Goal: Task Accomplishment & Management: Use online tool/utility

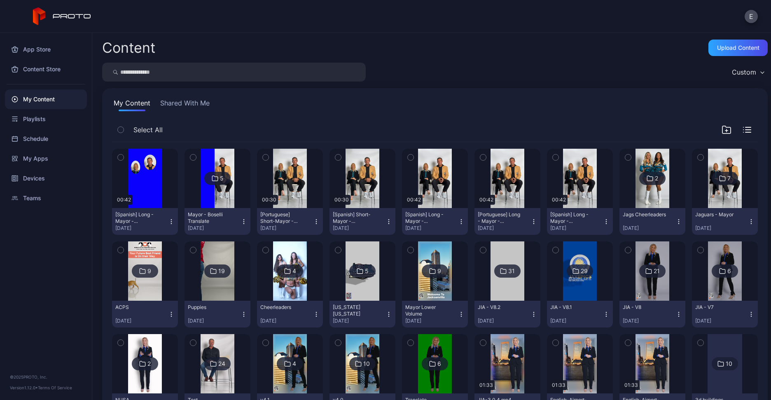
click at [724, 186] on img at bounding box center [724, 178] width 33 height 59
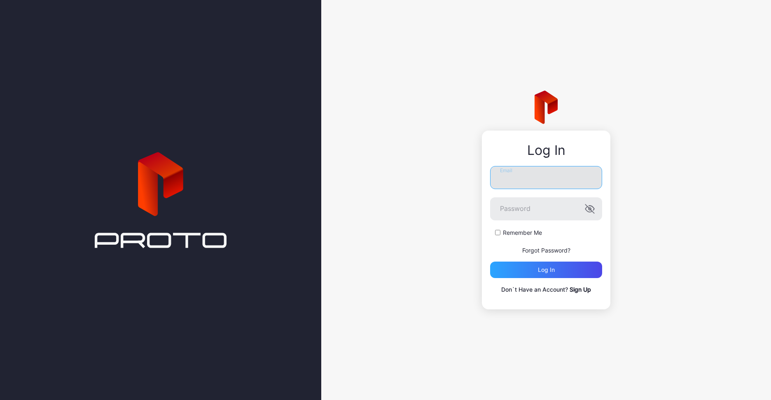
click at [506, 178] on input "Email" at bounding box center [546, 177] width 112 height 23
type input "**********"
click at [490, 262] on button "Log in" at bounding box center [546, 270] width 112 height 16
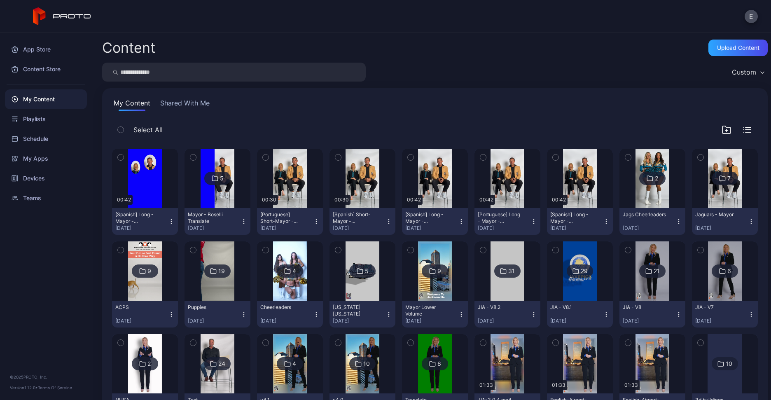
click at [708, 195] on img at bounding box center [724, 178] width 33 height 59
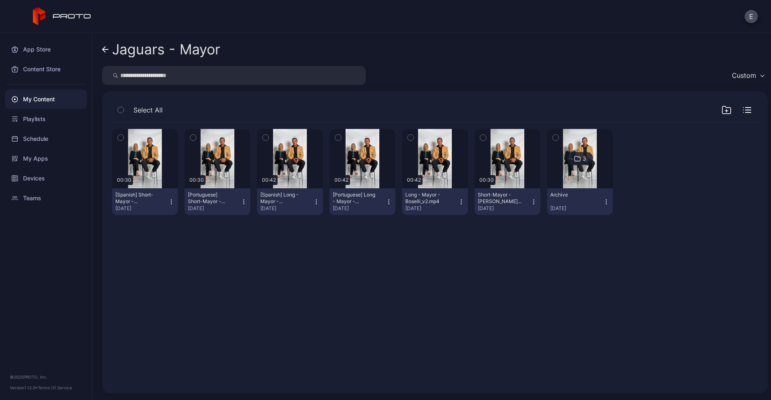
click at [531, 200] on icon "button" at bounding box center [534, 202] width 7 height 7
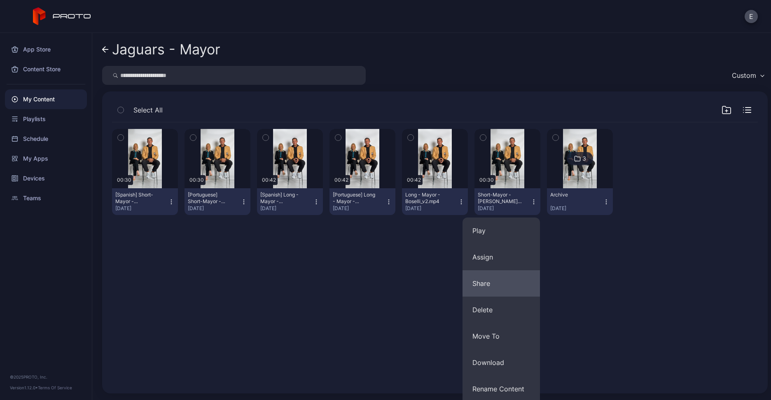
scroll to position [55, 0]
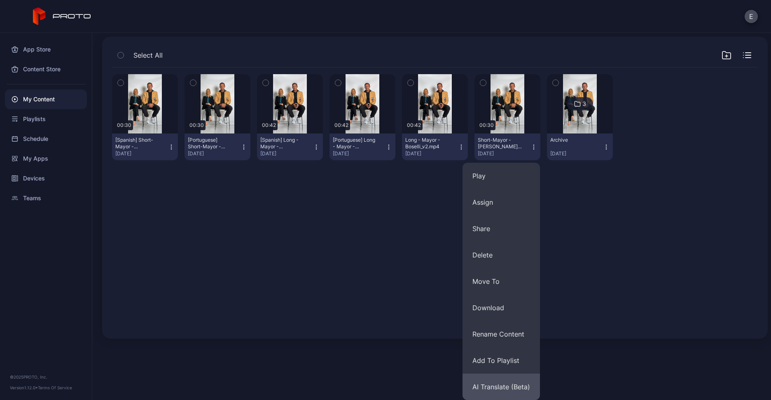
click at [504, 383] on button "AI Translate (Beta)" at bounding box center [501, 387] width 77 height 26
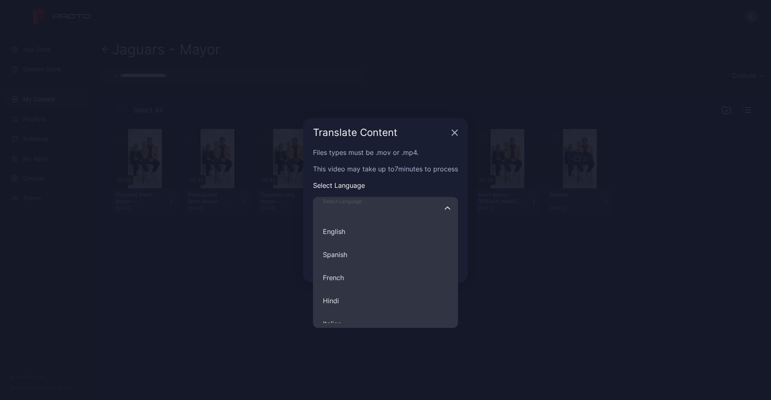
click at [395, 208] on input "Select Language English Spanish French Hindi Italian German Polish Portuguese C…" at bounding box center [385, 208] width 145 height 23
click at [358, 251] on button "Spanish" at bounding box center [385, 254] width 145 height 23
type input "*******"
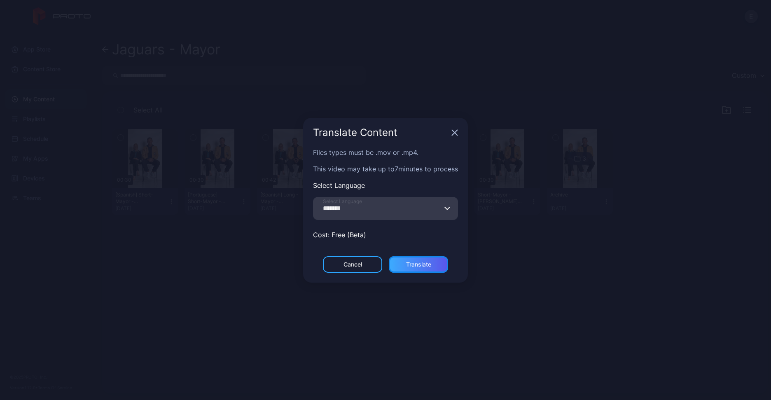
click at [416, 261] on div "Translate" at bounding box center [418, 264] width 25 height 7
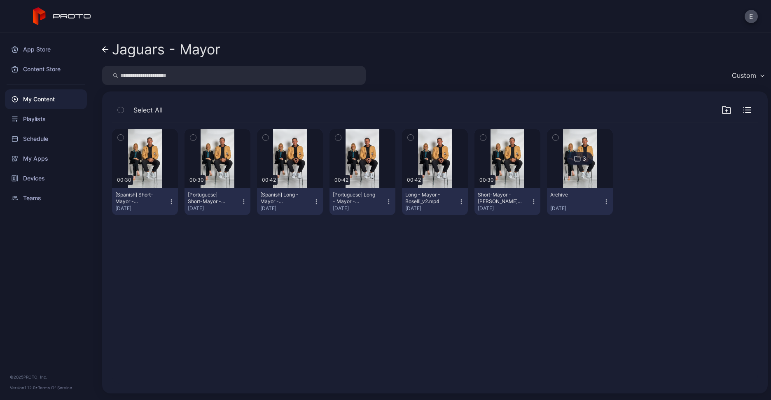
click at [39, 102] on div "My Content" at bounding box center [46, 99] width 82 height 20
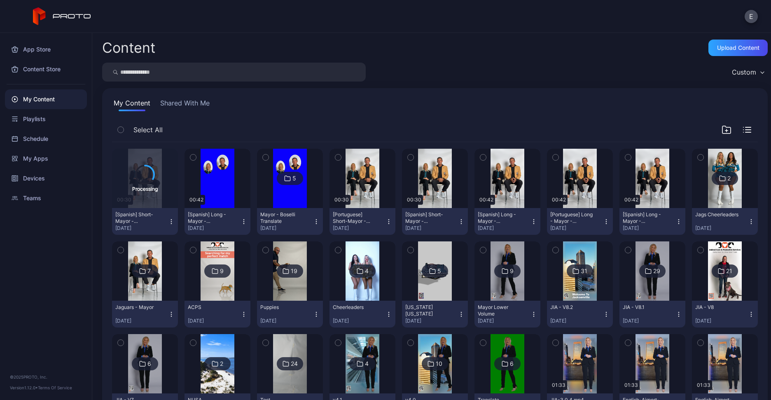
click at [287, 188] on img at bounding box center [289, 178] width 33 height 59
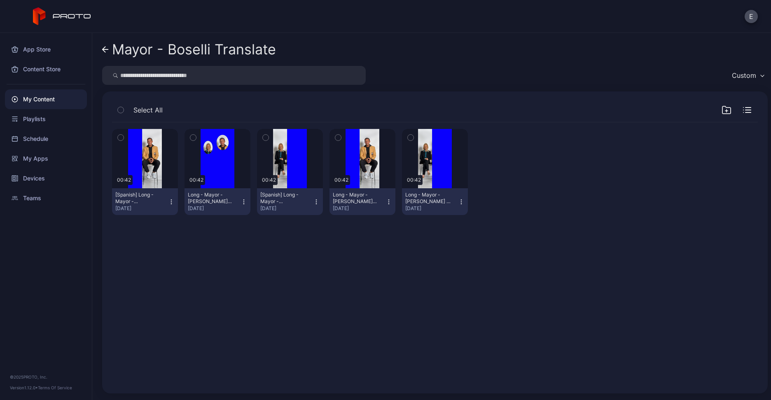
click at [105, 51] on icon at bounding box center [104, 50] width 3 height 6
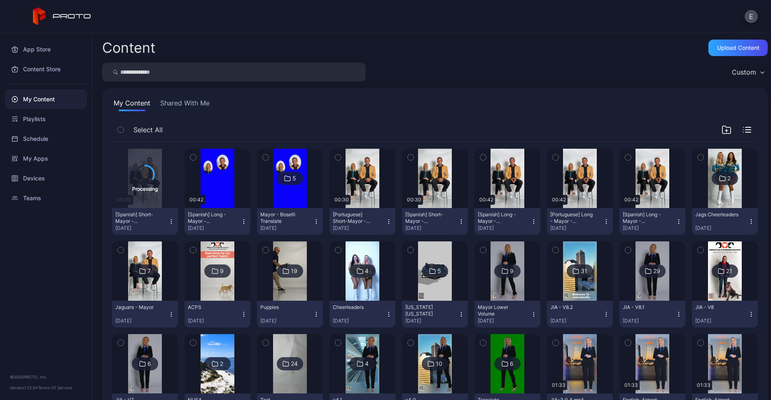
click at [337, 157] on icon "button" at bounding box center [338, 157] width 2 height 1
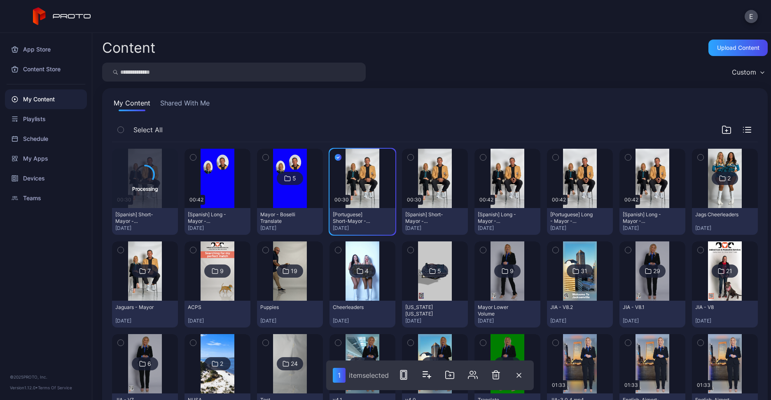
click at [625, 156] on icon "button" at bounding box center [628, 157] width 6 height 9
click at [553, 151] on button "button" at bounding box center [555, 157] width 17 height 17
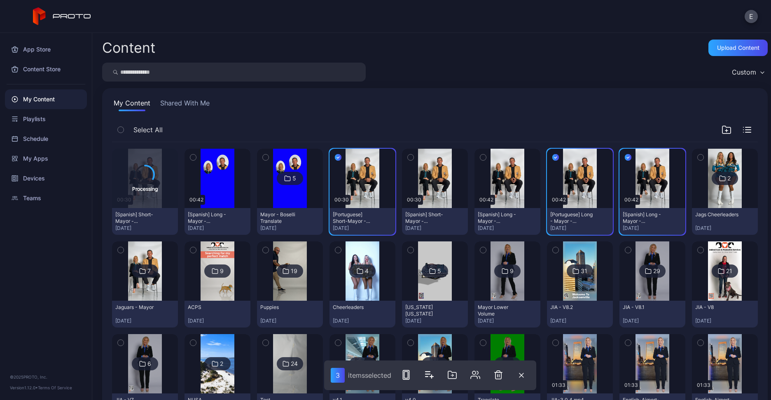
click at [480, 154] on icon "button" at bounding box center [483, 157] width 6 height 9
click at [408, 154] on icon "button" at bounding box center [411, 157] width 6 height 9
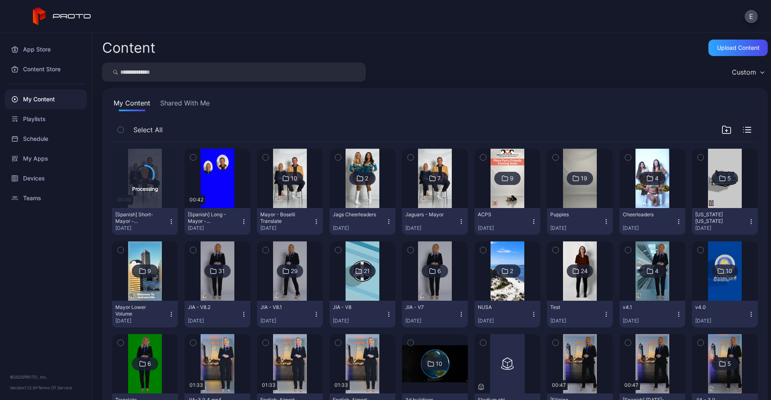
click at [289, 111] on div "My Content Shared With Me Select All Processing 00:30 [Spanish] Short-Mayor - B…" at bounding box center [435, 355] width 666 height 534
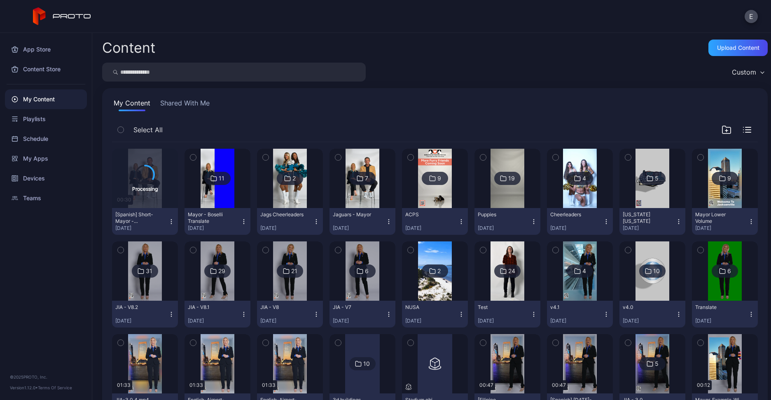
click at [346, 185] on img at bounding box center [362, 178] width 33 height 59
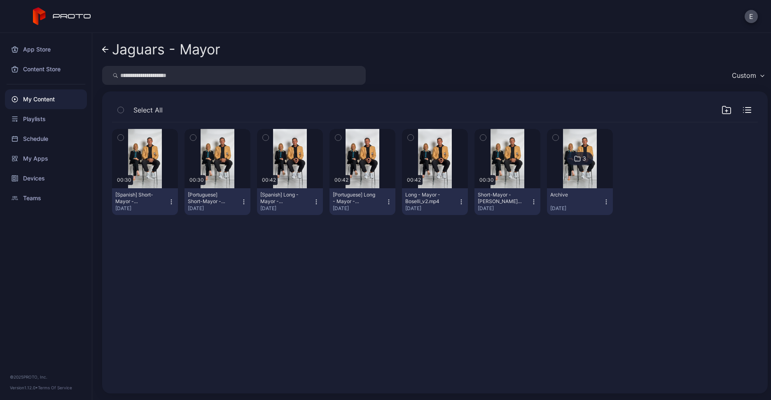
click at [722, 110] on icon "button" at bounding box center [727, 110] width 10 height 10
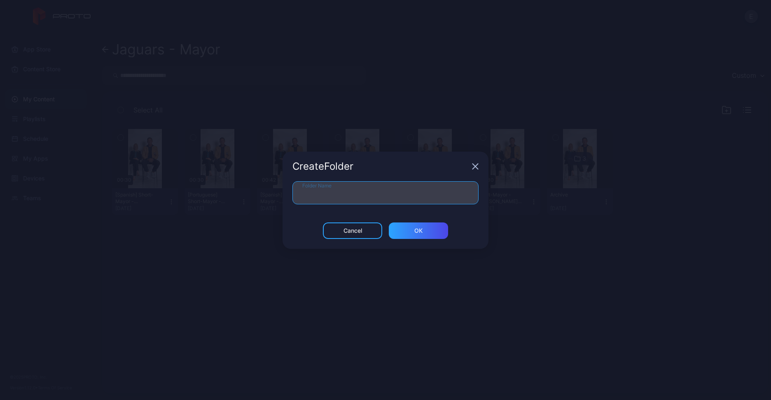
click at [455, 189] on input "Folder Name" at bounding box center [385, 192] width 186 height 23
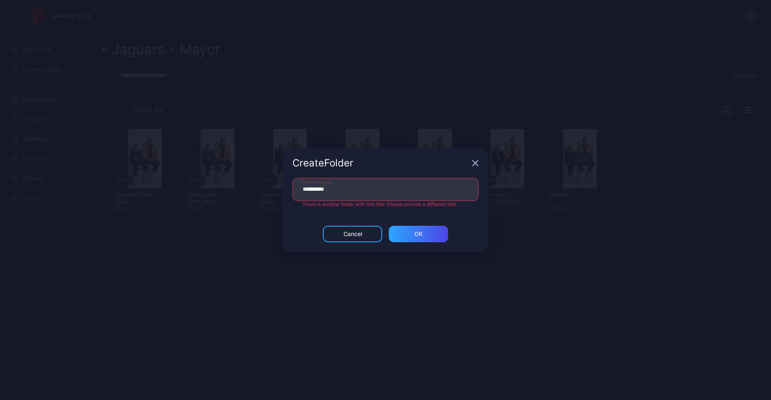
type input "*********"
click at [472, 171] on div "Create Folder" at bounding box center [386, 163] width 206 height 30
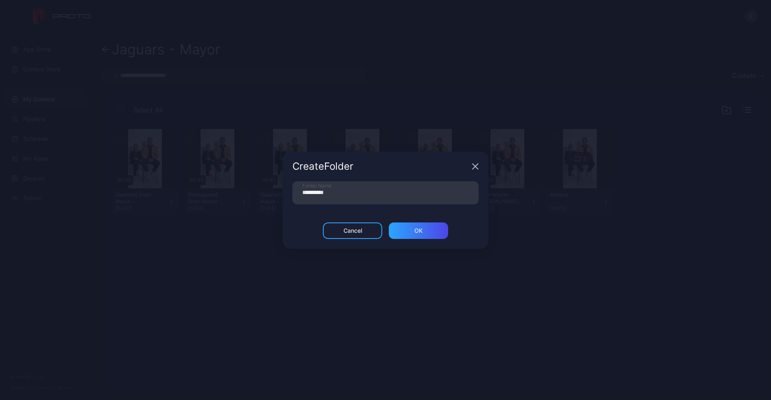
click at [473, 168] on icon "button" at bounding box center [475, 166] width 5 height 5
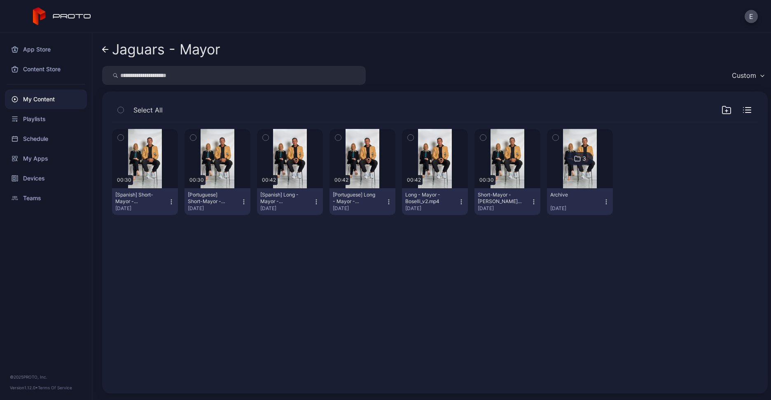
click at [337, 136] on icon "button" at bounding box center [338, 137] width 6 height 9
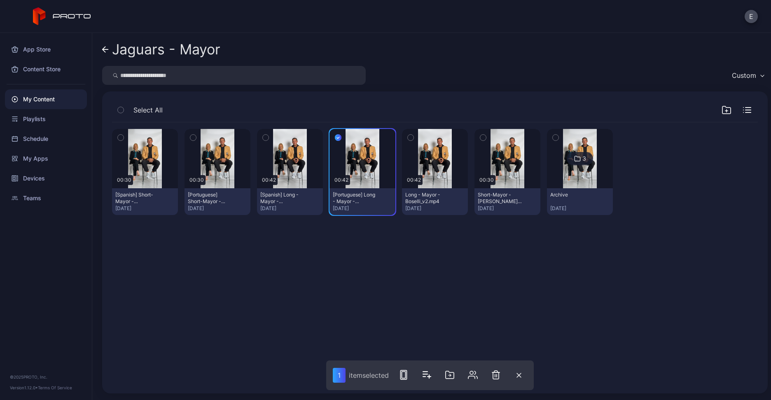
click at [263, 138] on icon "button" at bounding box center [266, 137] width 6 height 9
click at [194, 137] on icon "button" at bounding box center [193, 137] width 6 height 9
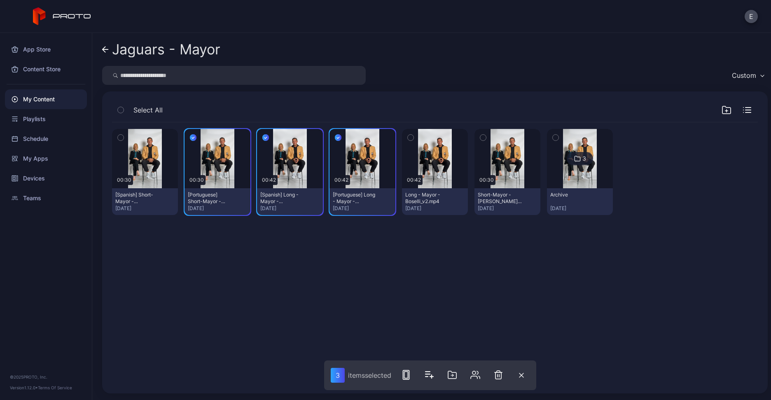
click at [120, 137] on icon "button" at bounding box center [120, 137] width 2 height 1
click at [449, 372] on icon "button" at bounding box center [452, 375] width 10 height 10
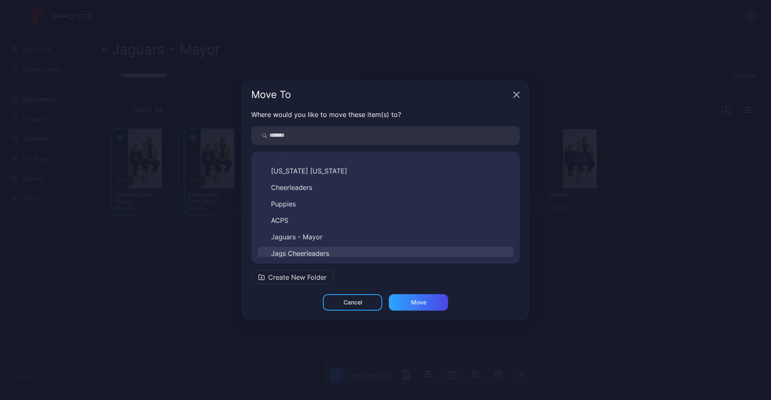
scroll to position [277, 0]
click at [320, 246] on span "Mayor - Boselli Translate" at bounding box center [309, 250] width 77 height 10
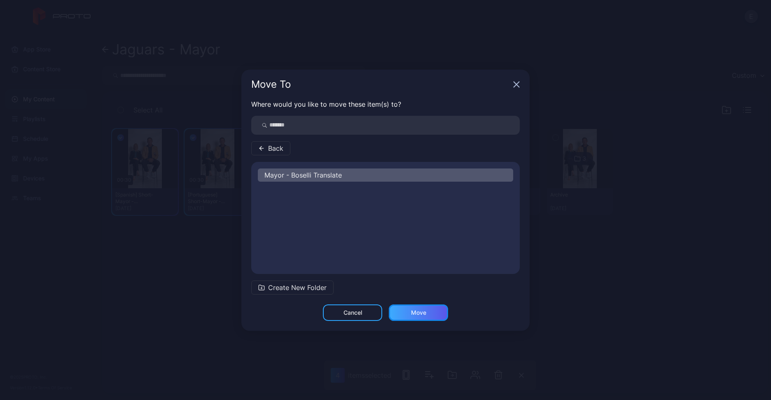
click at [425, 312] on div "Move" at bounding box center [418, 312] width 15 height 7
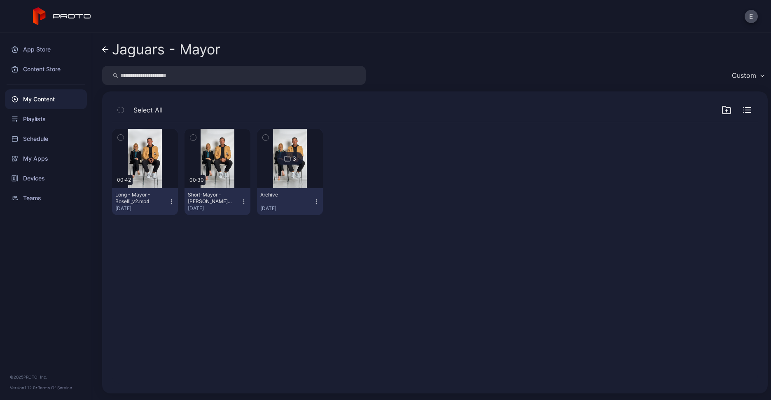
click at [44, 96] on div "My Content" at bounding box center [46, 99] width 82 height 20
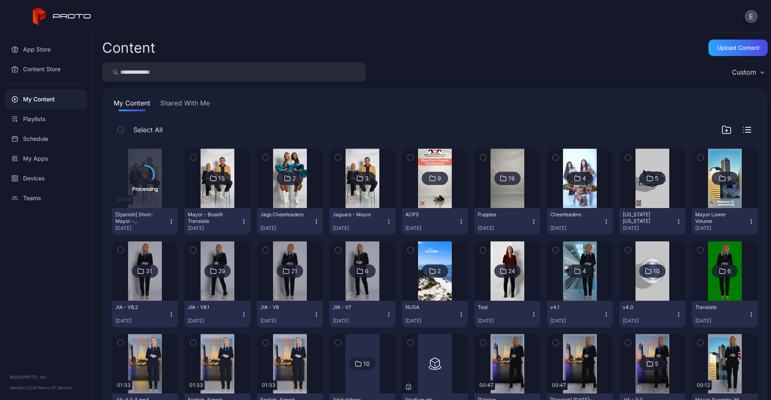
click at [208, 198] on img at bounding box center [217, 178] width 33 height 59
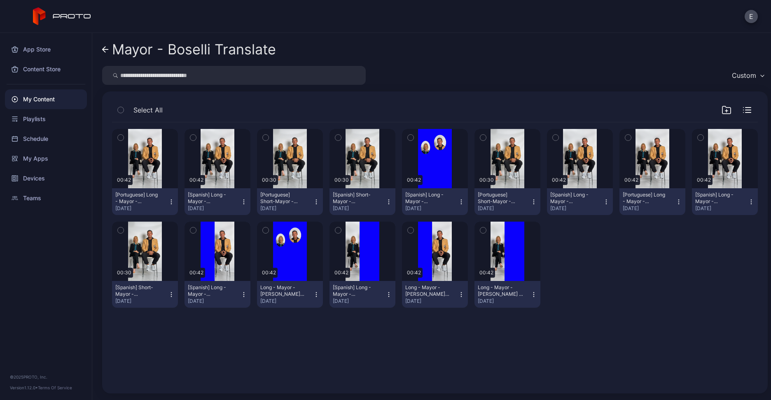
click at [461, 342] on div "Preview 00:42 [Portuguese] Long - Mayor - Boselli_v2.mp4 Aug 21, 2025 Preview 0…" at bounding box center [434, 253] width 659 height 274
click at [61, 97] on div "My Content" at bounding box center [46, 99] width 82 height 20
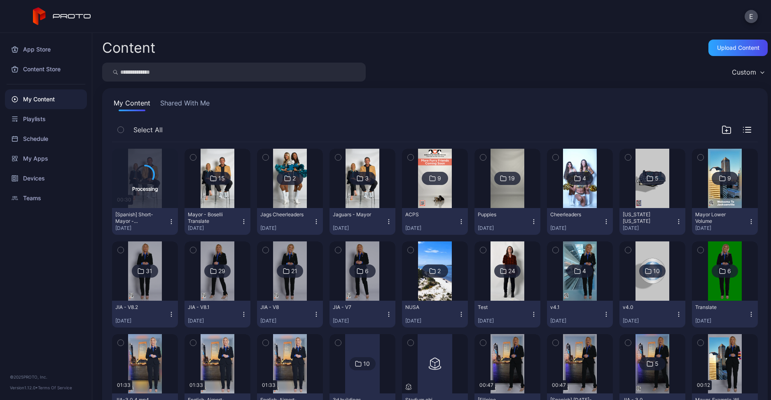
click at [219, 181] on img at bounding box center [217, 178] width 33 height 59
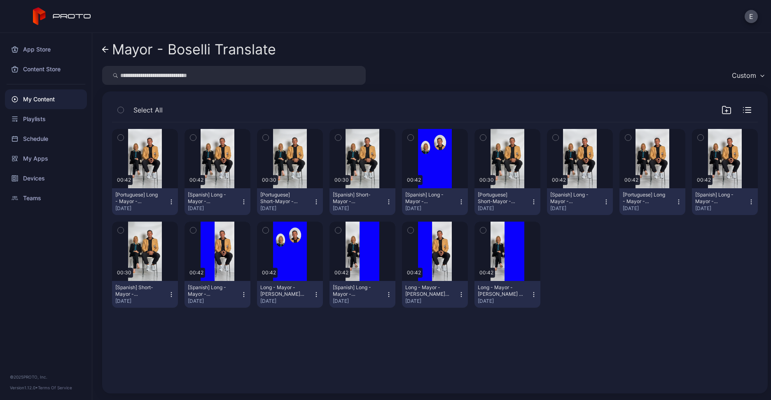
click at [746, 111] on div "Select All" at bounding box center [435, 111] width 646 height 21
click at [743, 110] on div "Select All" at bounding box center [435, 111] width 646 height 21
click at [743, 107] on icon "button" at bounding box center [747, 110] width 8 height 6
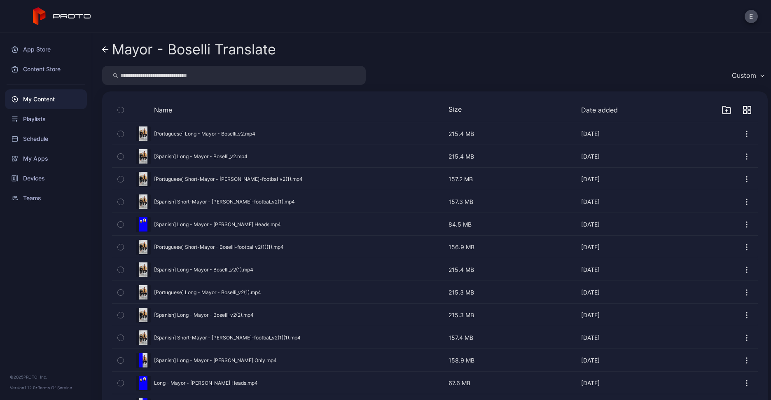
click at [581, 106] on button "Date added" at bounding box center [599, 110] width 37 height 8
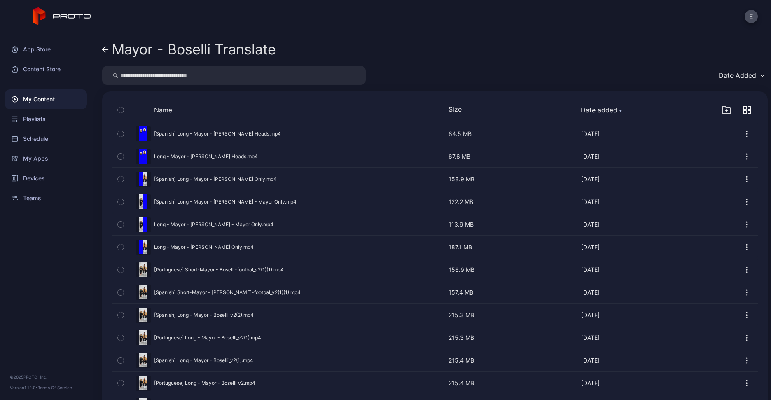
click at [110, 54] on link "Mayor - Boselli Translate" at bounding box center [189, 50] width 174 height 20
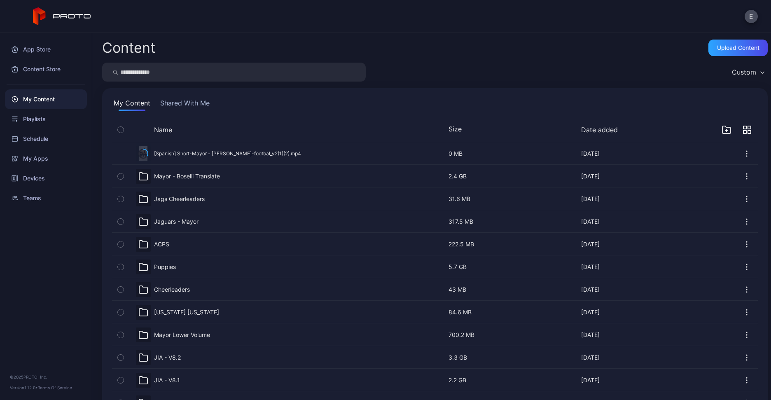
scroll to position [16, 0]
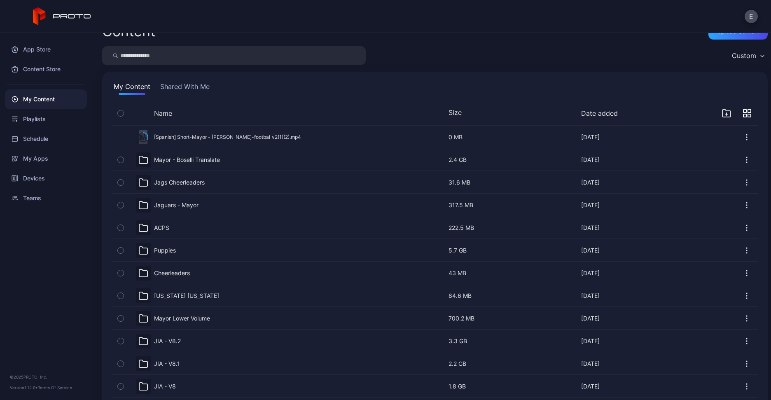
click at [743, 110] on icon "button" at bounding box center [747, 113] width 8 height 8
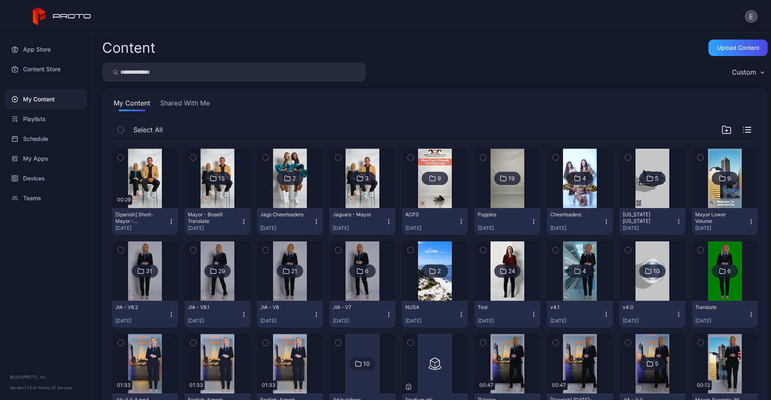
click at [169, 218] on icon "button" at bounding box center [171, 221] width 7 height 7
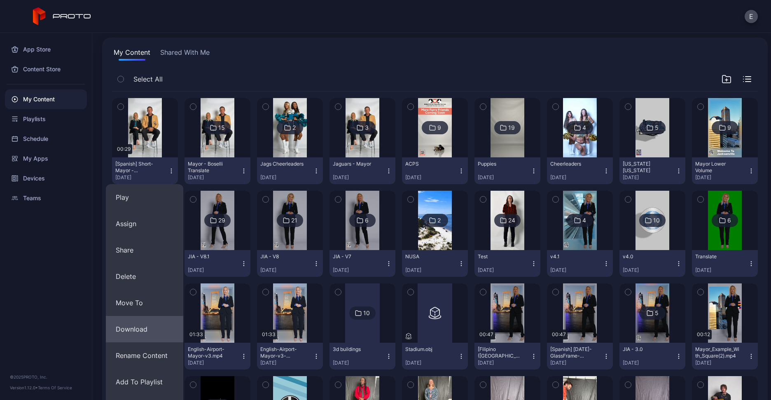
scroll to position [51, 0]
click at [133, 336] on button "Download" at bounding box center [144, 329] width 77 height 26
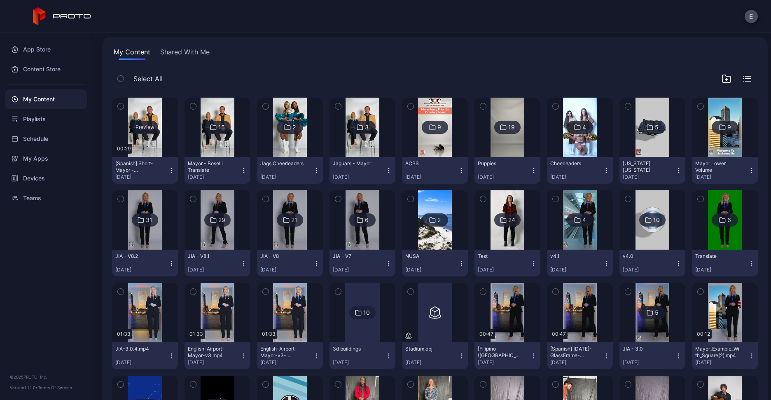
click at [151, 135] on div "Preview" at bounding box center [145, 127] width 66 height 59
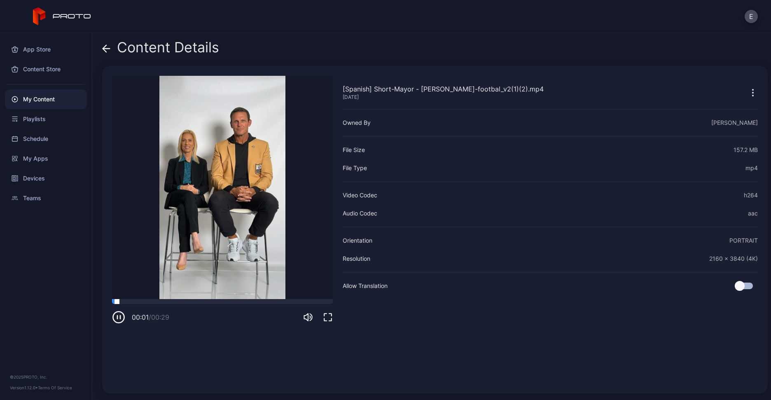
click at [266, 299] on div at bounding box center [222, 301] width 221 height 5
click at [285, 303] on div at bounding box center [222, 301] width 221 height 5
click at [110, 53] on div "Content Details" at bounding box center [160, 50] width 117 height 20
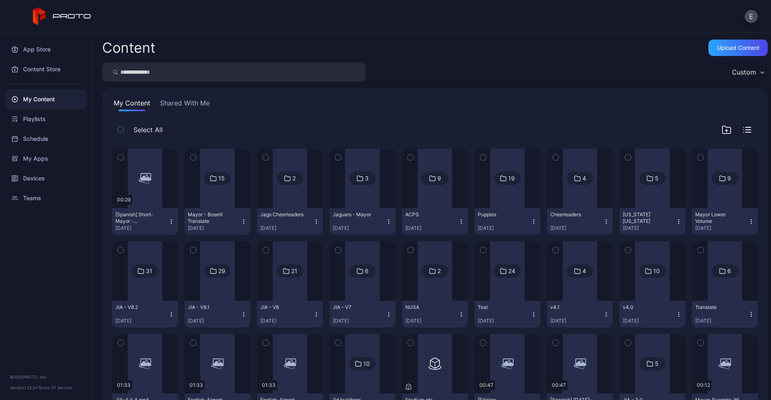
scroll to position [51, 0]
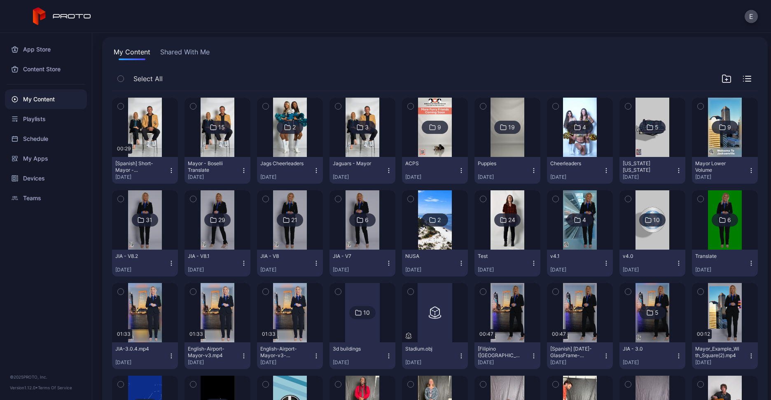
click at [237, 138] on div at bounding box center [217, 127] width 59 height 59
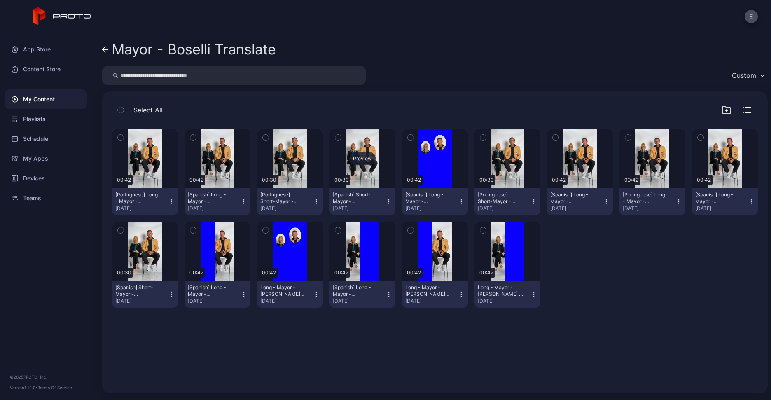
click at [361, 167] on div "Preview" at bounding box center [363, 158] width 66 height 59
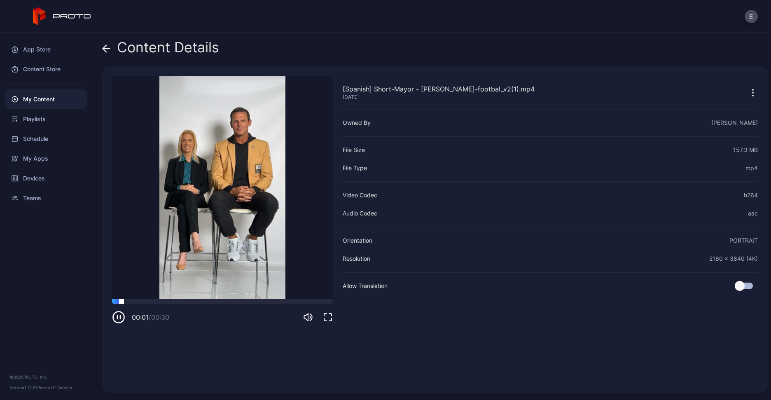
click at [283, 301] on div at bounding box center [222, 301] width 221 height 5
click at [295, 301] on div at bounding box center [222, 301] width 221 height 5
click at [110, 52] on span at bounding box center [106, 48] width 8 height 16
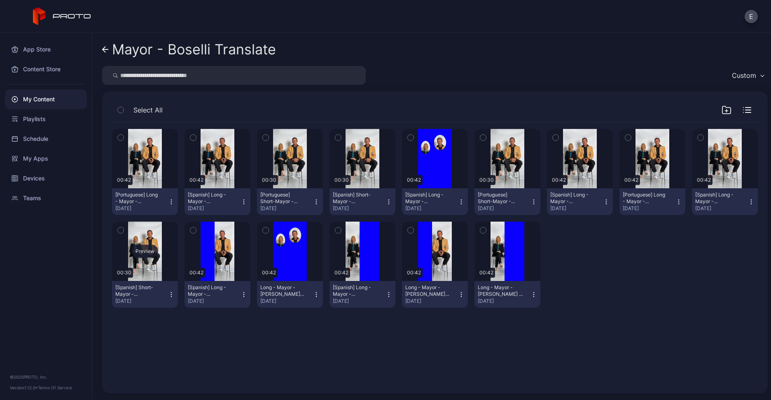
click at [135, 256] on div "Preview" at bounding box center [145, 251] width 66 height 59
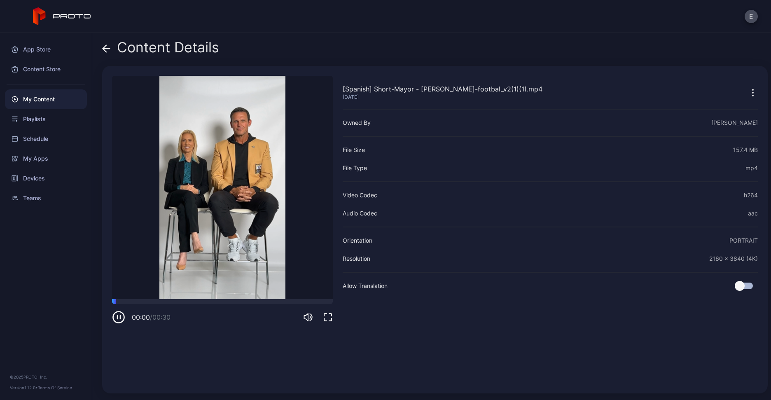
click at [285, 297] on video "Sorry, your browser doesn‘t support embedded videos" at bounding box center [222, 187] width 221 height 223
click at [283, 299] on div at bounding box center [222, 301] width 221 height 5
click at [110, 51] on icon at bounding box center [106, 48] width 8 height 8
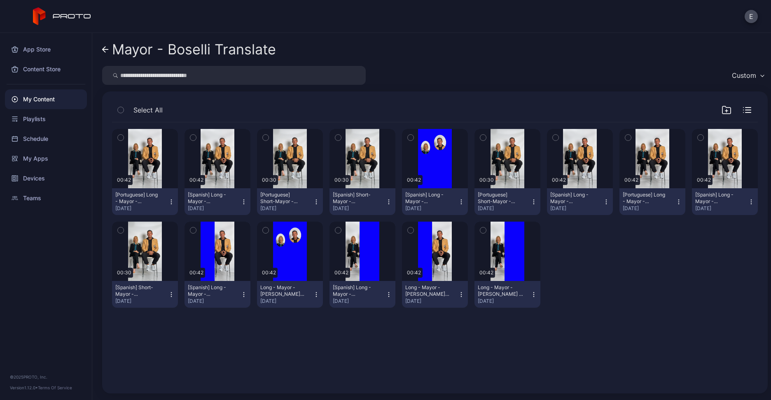
click at [611, 295] on div "Preview 00:42 [Portuguese] Long - Mayor - Boselli_v2.mp4 Aug 21, 2025 Preview 0…" at bounding box center [435, 218] width 646 height 192
click at [45, 98] on div "My Content" at bounding box center [46, 99] width 82 height 20
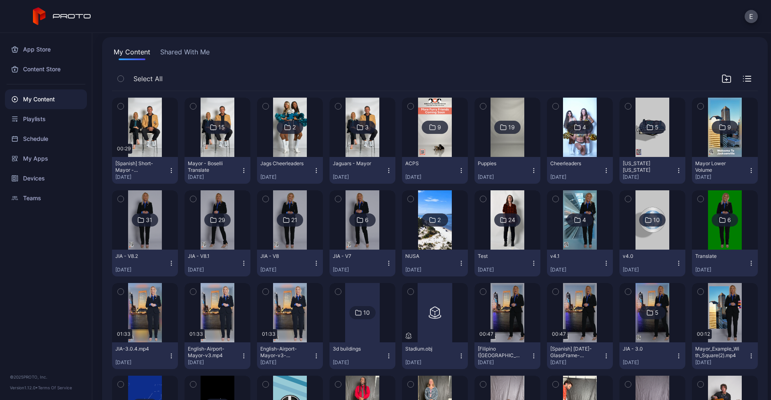
scroll to position [51, 0]
click at [352, 146] on img at bounding box center [362, 127] width 33 height 59
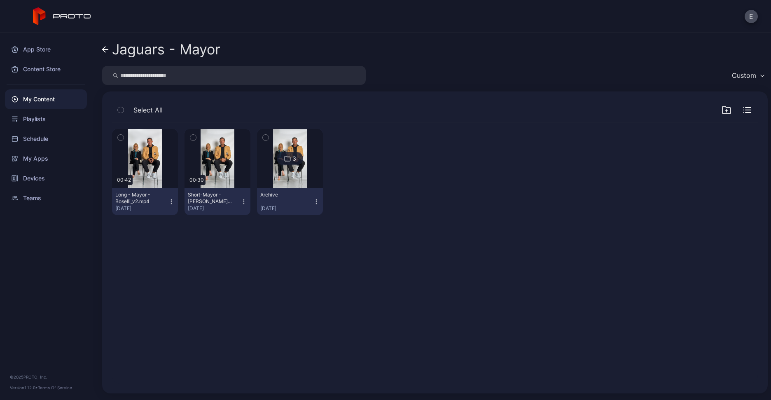
click at [243, 199] on icon "button" at bounding box center [243, 199] width 0 height 0
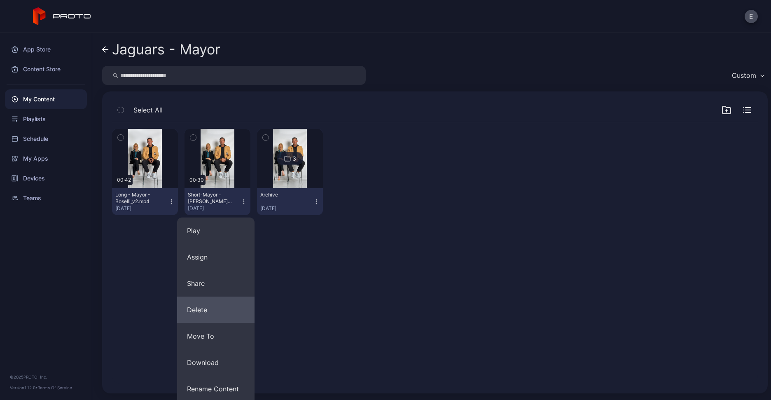
scroll to position [55, 0]
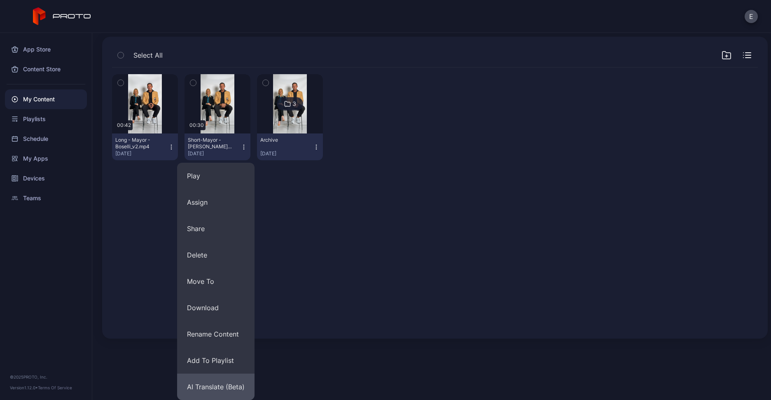
click at [217, 387] on button "AI Translate (Beta)" at bounding box center [215, 387] width 77 height 26
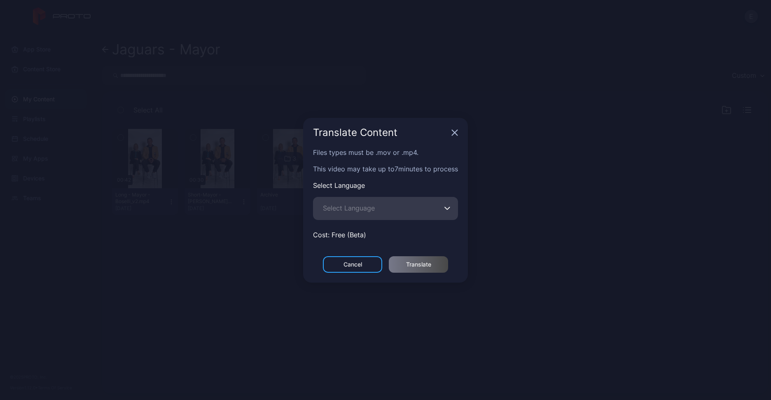
click at [372, 206] on span "Select Language" at bounding box center [349, 208] width 52 height 10
click at [372, 206] on input "Select Language" at bounding box center [385, 208] width 145 height 23
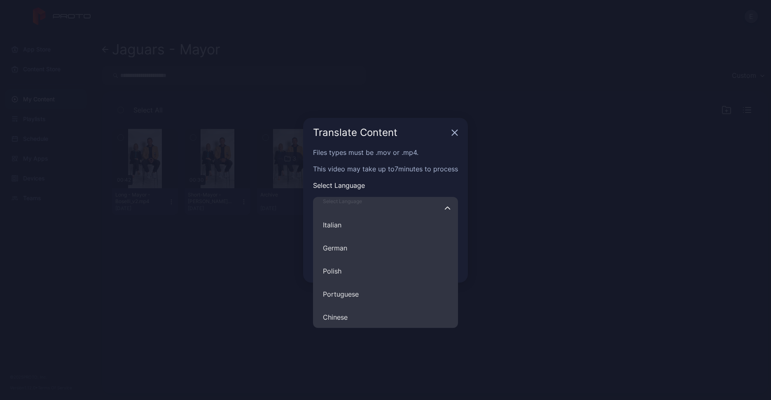
scroll to position [108, 0]
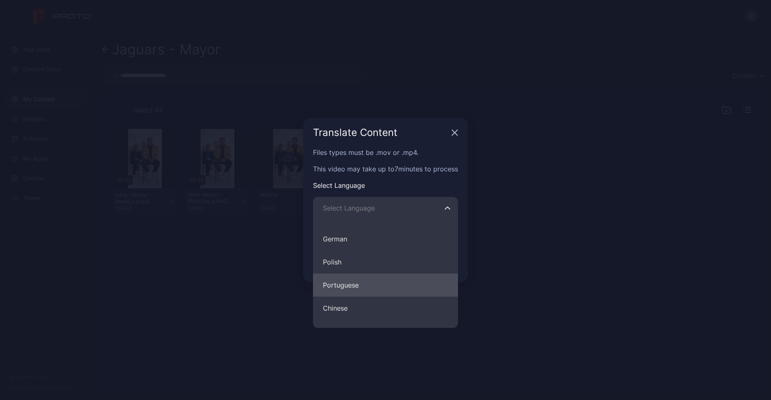
click at [358, 275] on button "Portuguese" at bounding box center [385, 284] width 145 height 23
type input "**********"
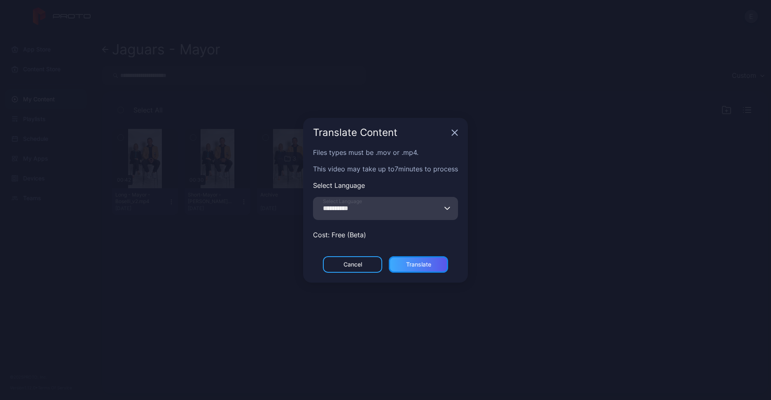
click at [421, 261] on div "Translate" at bounding box center [418, 264] width 25 height 7
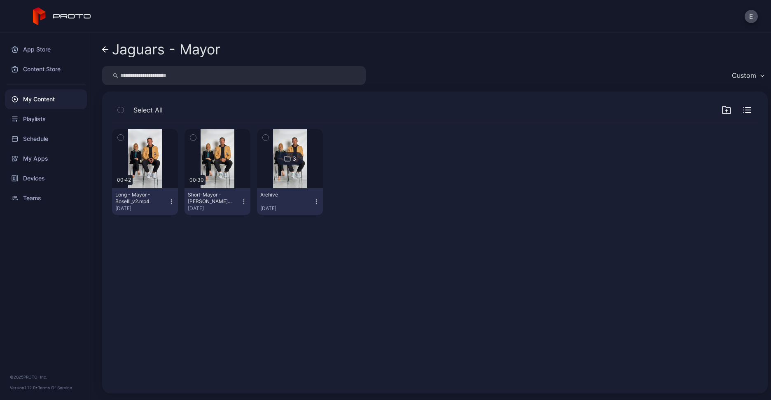
click at [243, 199] on icon "button" at bounding box center [243, 199] width 0 height 0
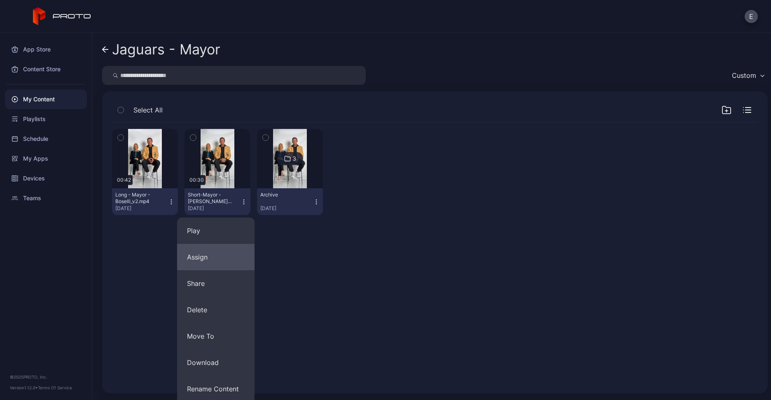
scroll to position [55, 0]
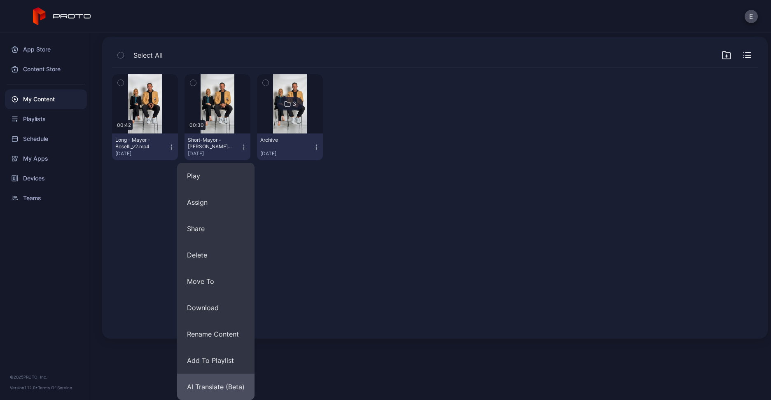
click at [220, 380] on button "AI Translate (Beta)" at bounding box center [215, 387] width 77 height 26
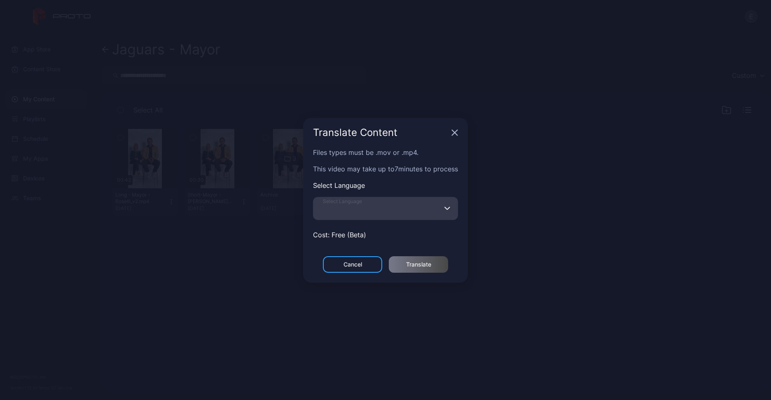
click at [393, 208] on input "Select Language" at bounding box center [385, 208] width 145 height 23
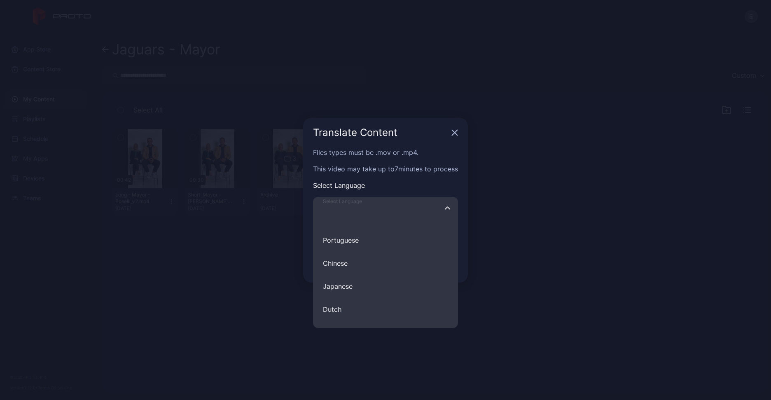
scroll to position [167, 0]
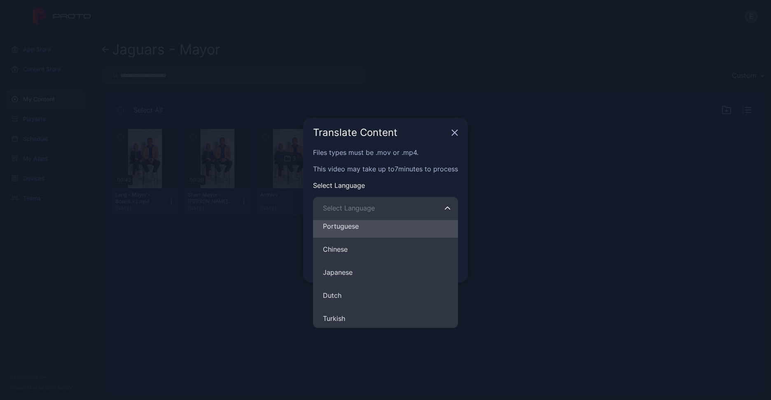
click at [358, 221] on button "Portuguese" at bounding box center [385, 226] width 145 height 23
type input "**********"
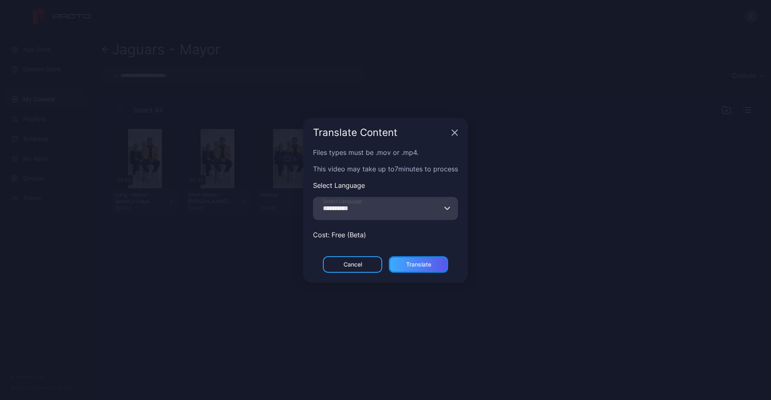
click at [420, 261] on div "Translate" at bounding box center [418, 264] width 25 height 7
click at [443, 325] on div "**********" at bounding box center [385, 200] width 771 height 400
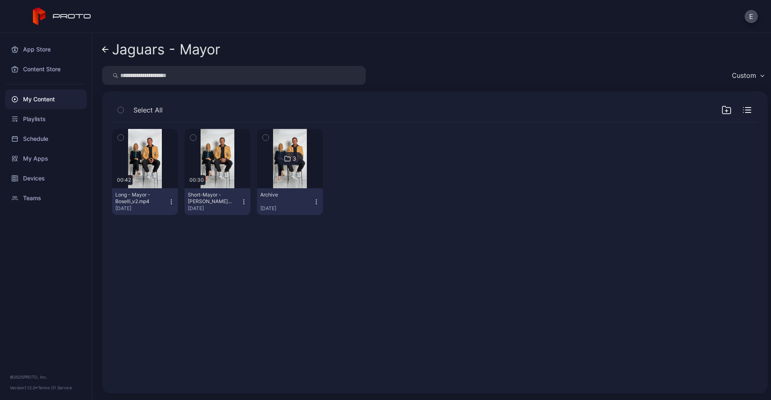
click at [49, 105] on div "My Content" at bounding box center [46, 99] width 82 height 20
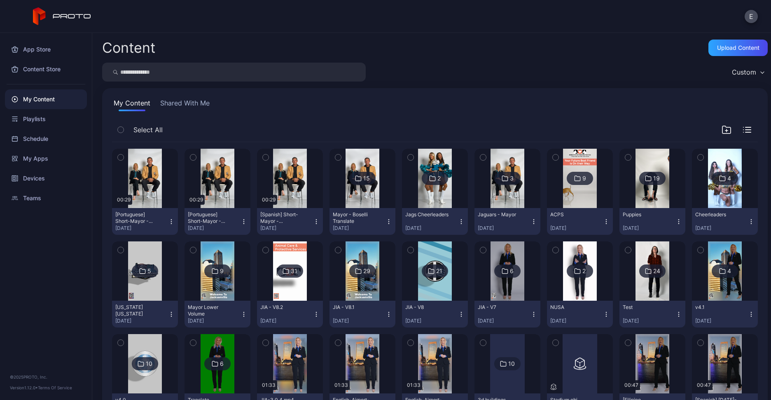
click at [241, 218] on icon "button" at bounding box center [244, 221] width 7 height 7
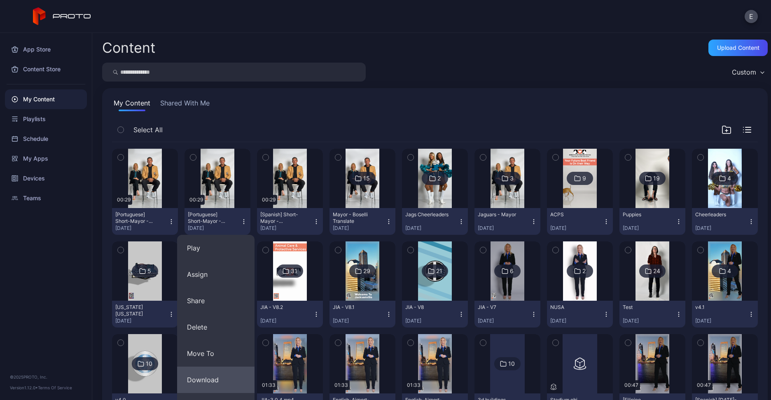
click at [218, 379] on button "Download" at bounding box center [215, 380] width 77 height 26
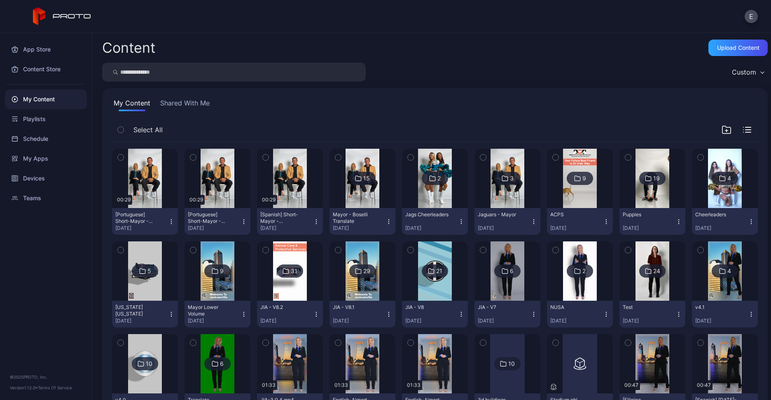
click at [171, 219] on icon "button" at bounding box center [171, 221] width 7 height 7
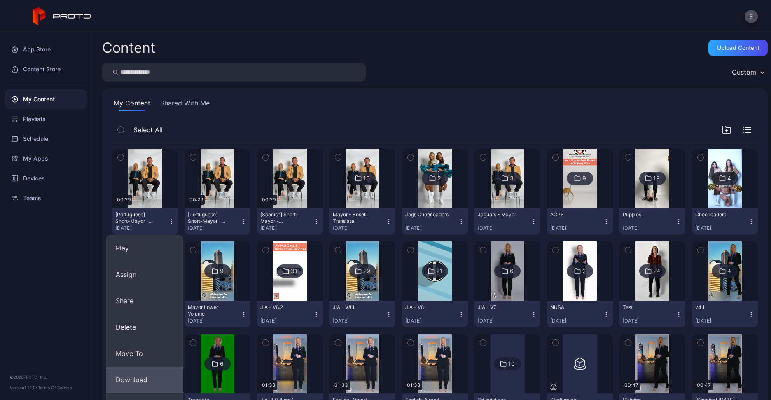
click at [145, 374] on button "Download" at bounding box center [144, 380] width 77 height 26
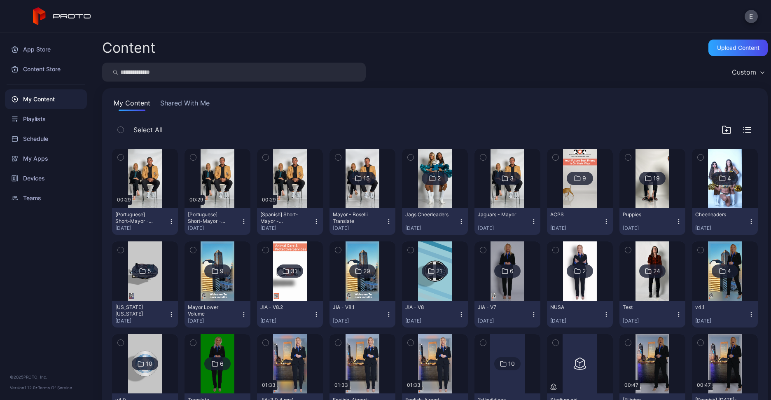
click at [360, 195] on img at bounding box center [362, 178] width 33 height 59
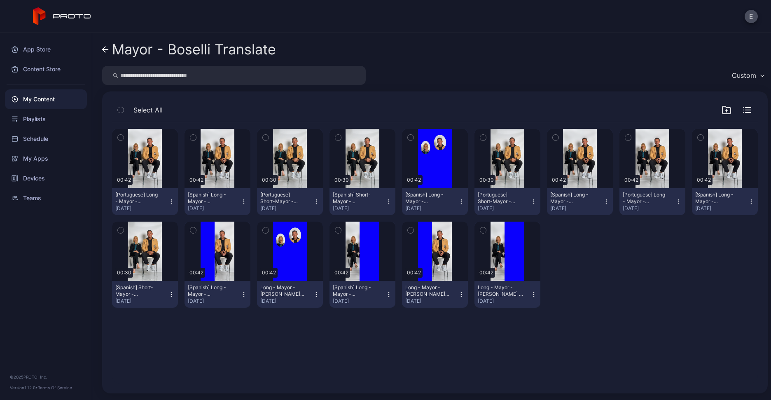
click at [109, 47] on link "Mayor - Boselli Translate" at bounding box center [189, 50] width 174 height 20
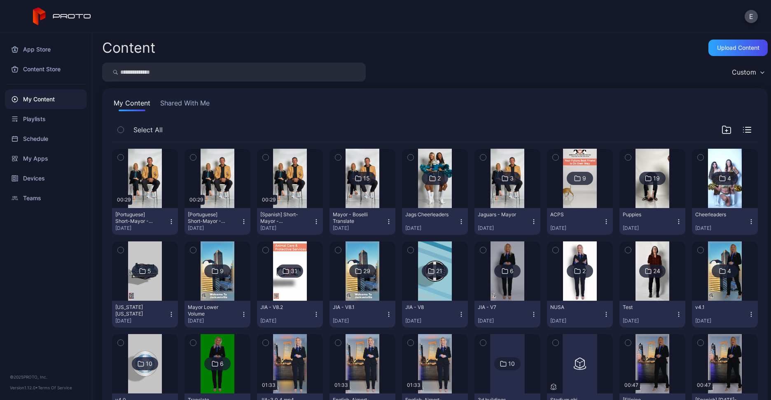
click at [519, 184] on div at bounding box center [507, 178] width 59 height 59
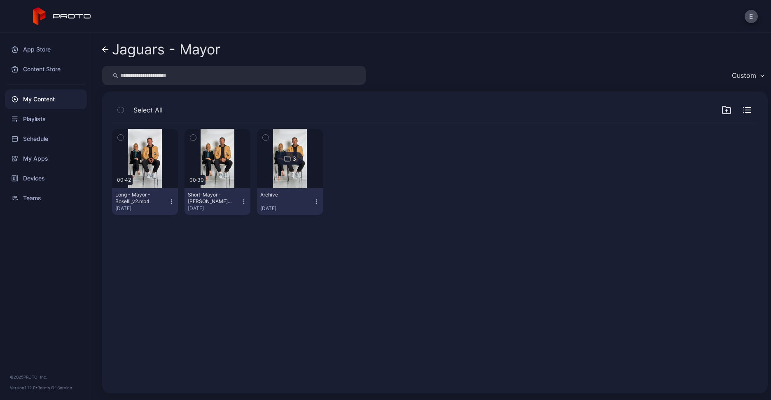
click at [241, 199] on icon "button" at bounding box center [244, 202] width 7 height 7
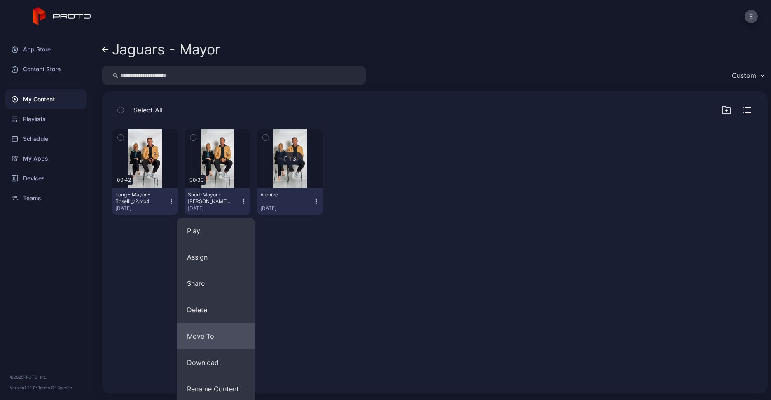
scroll to position [55, 0]
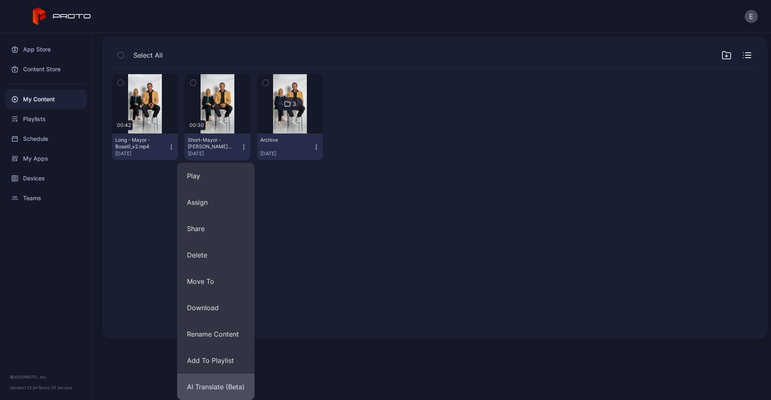
click at [203, 386] on button "AI Translate (Beta)" at bounding box center [215, 387] width 77 height 26
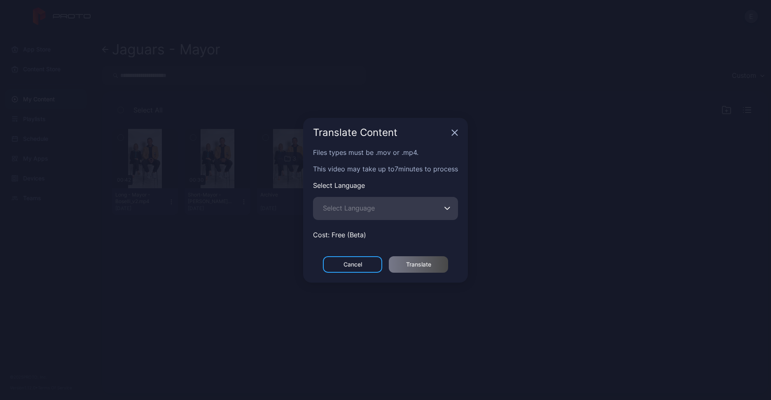
click at [350, 203] on span "Select Language" at bounding box center [349, 208] width 52 height 10
click at [350, 201] on input "Select Language" at bounding box center [385, 208] width 145 height 23
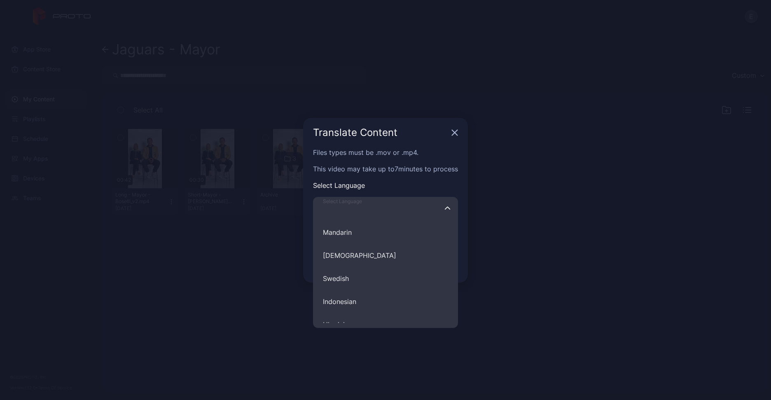
scroll to position [369, 0]
click at [346, 247] on button "[DEMOGRAPHIC_DATA]" at bounding box center [385, 254] width 145 height 23
type input "********"
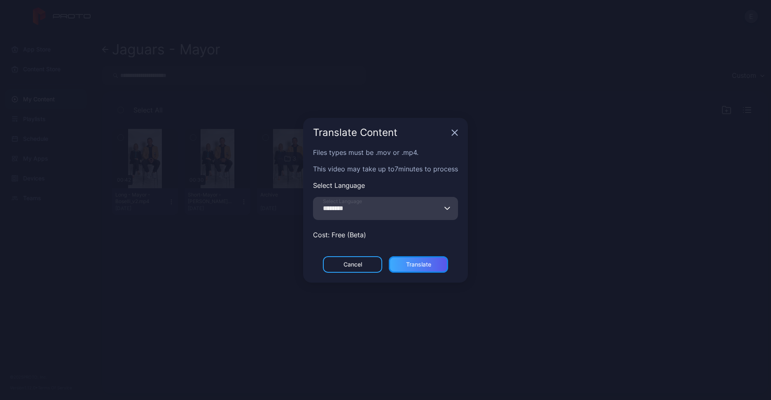
click at [424, 261] on div "Translate" at bounding box center [418, 264] width 25 height 7
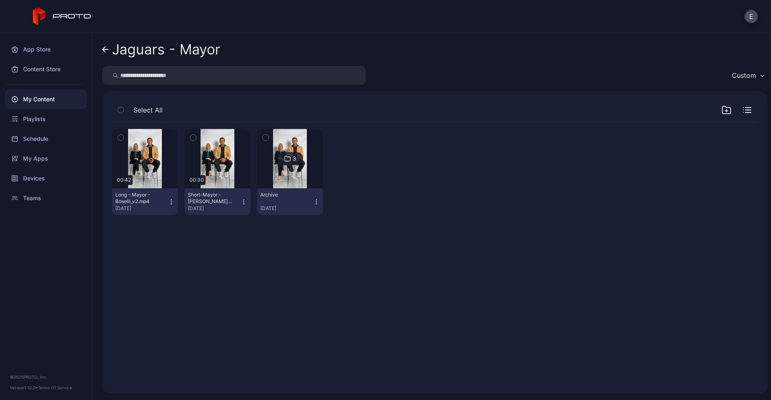
click at [168, 201] on icon "button" at bounding box center [171, 202] width 7 height 7
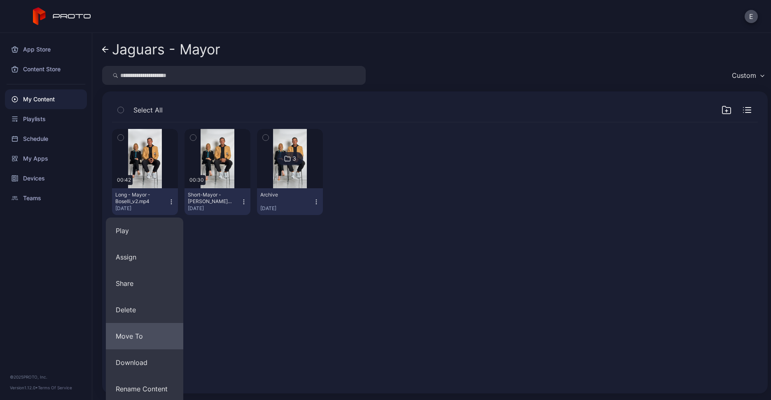
scroll to position [55, 0]
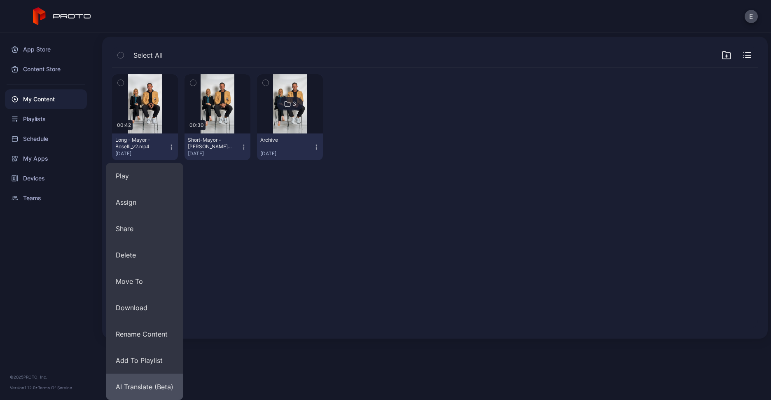
click at [143, 393] on button "AI Translate (Beta)" at bounding box center [144, 387] width 77 height 26
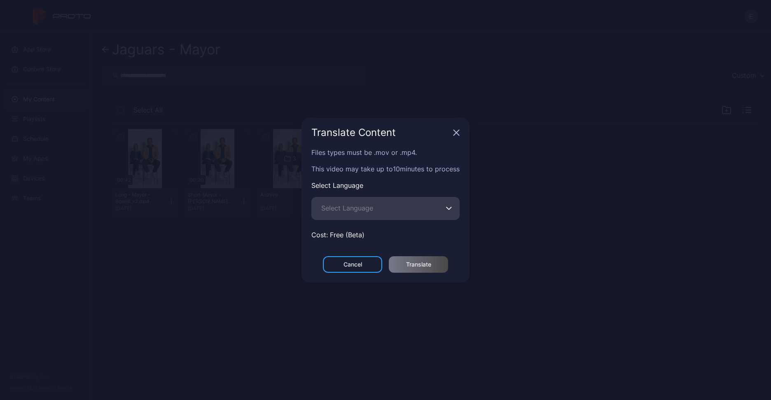
click at [372, 203] on span "Select Language" at bounding box center [347, 208] width 52 height 10
click at [372, 203] on input "Select Language" at bounding box center [385, 208] width 148 height 23
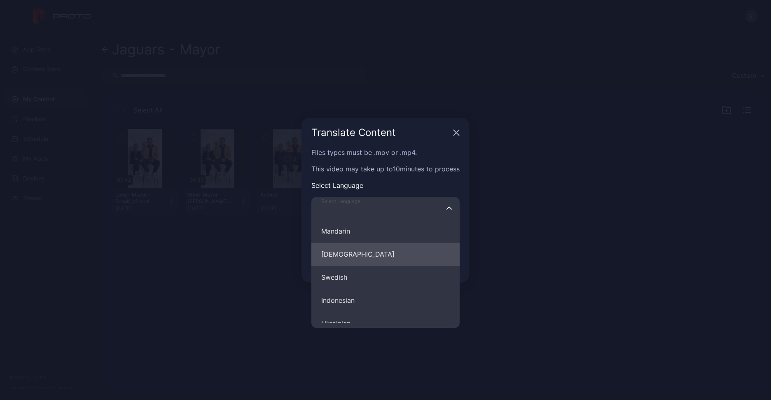
scroll to position [371, 0]
click at [351, 250] on button "[DEMOGRAPHIC_DATA]" at bounding box center [385, 252] width 148 height 23
type input "********"
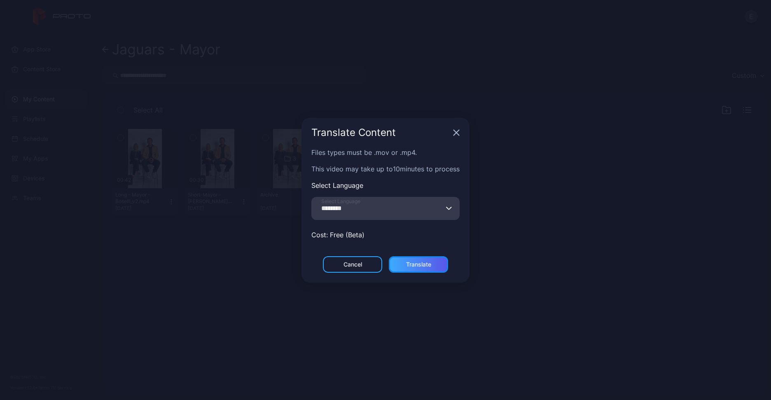
click at [438, 259] on div "Translate" at bounding box center [418, 264] width 59 height 16
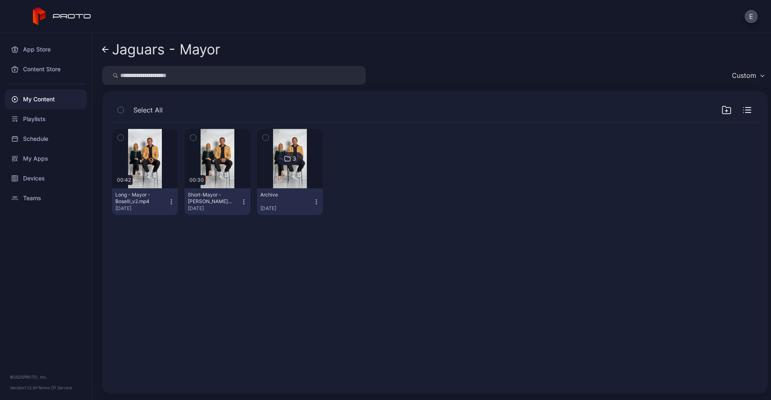
click at [244, 201] on icon "button" at bounding box center [244, 202] width 7 height 7
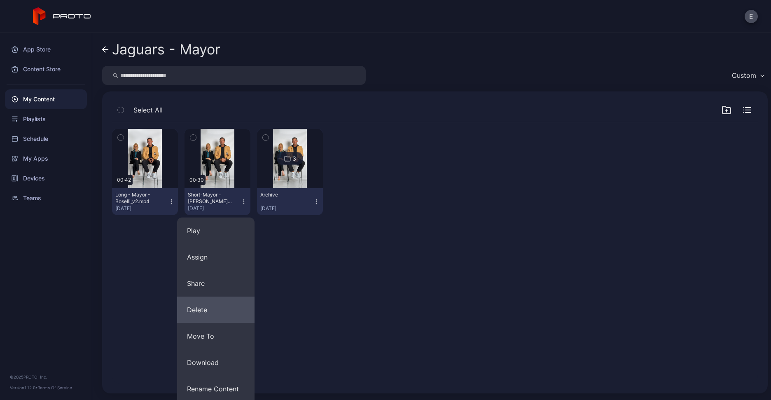
scroll to position [55, 0]
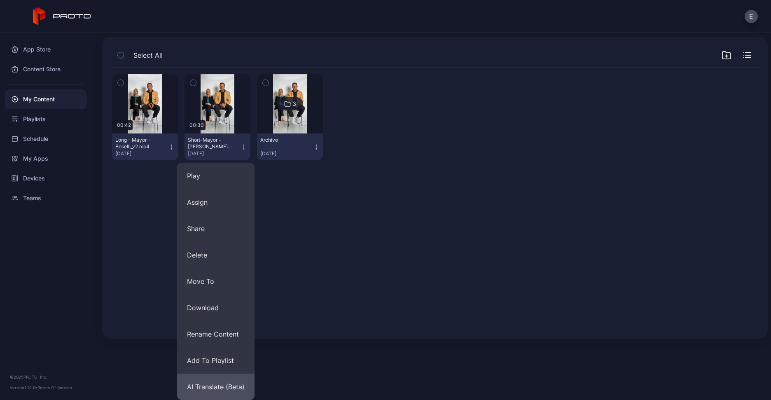
click at [206, 391] on button "AI Translate (Beta)" at bounding box center [215, 387] width 77 height 26
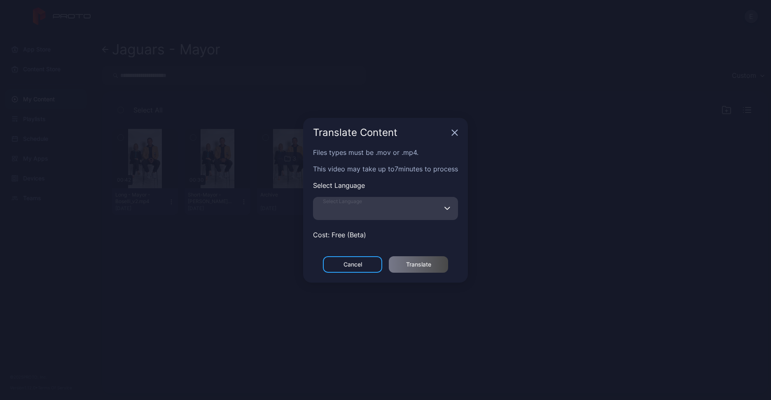
click at [388, 205] on input "Select Language" at bounding box center [385, 208] width 145 height 23
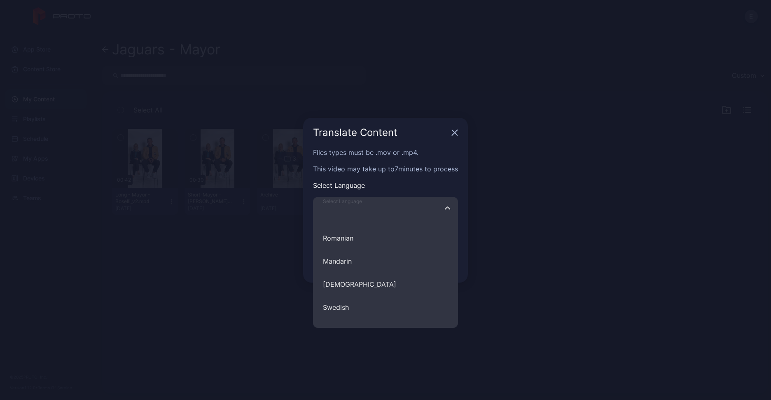
scroll to position [355, 0]
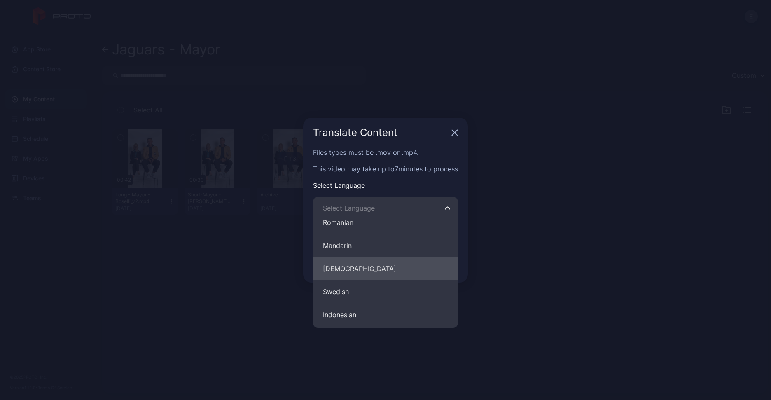
click at [351, 269] on button "[DEMOGRAPHIC_DATA]" at bounding box center [385, 268] width 145 height 23
type input "********"
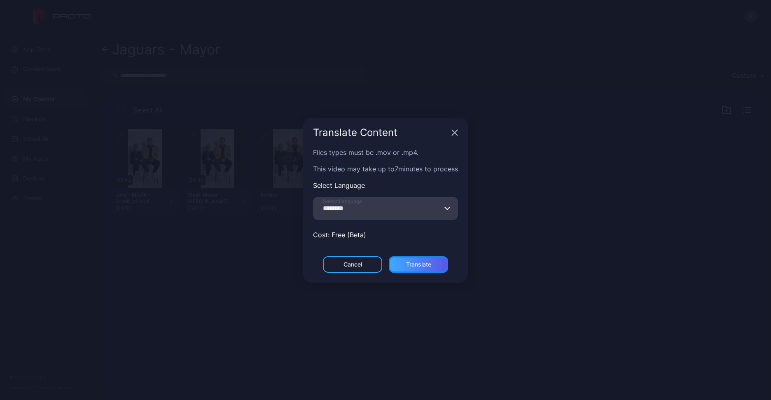
click at [414, 261] on div "Translate" at bounding box center [418, 264] width 25 height 7
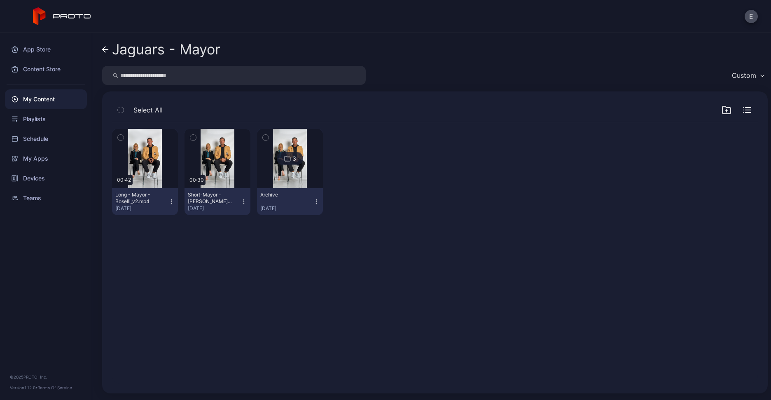
click at [171, 200] on icon "button" at bounding box center [171, 202] width 7 height 7
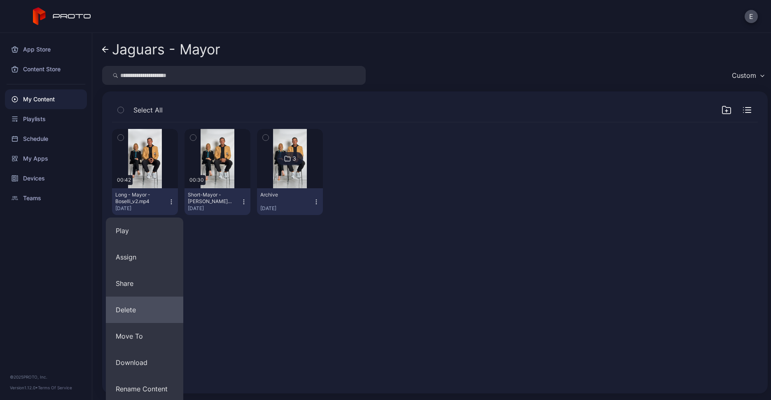
scroll to position [55, 0]
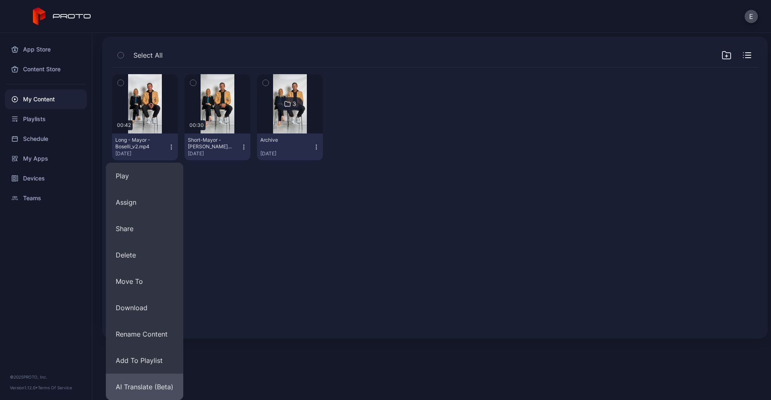
click at [144, 391] on button "AI Translate (Beta)" at bounding box center [144, 387] width 77 height 26
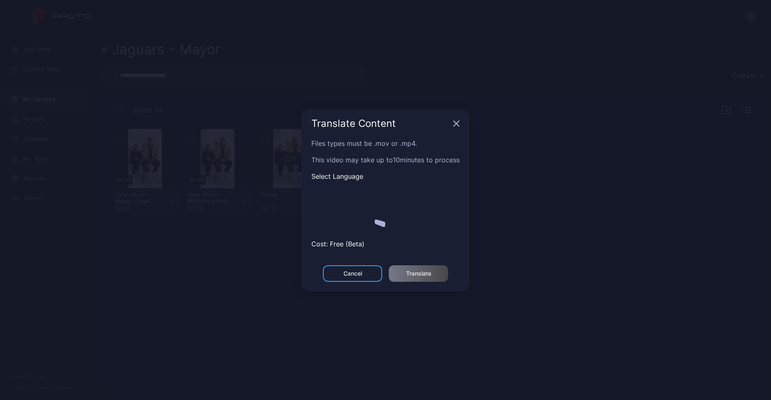
scroll to position [0, 0]
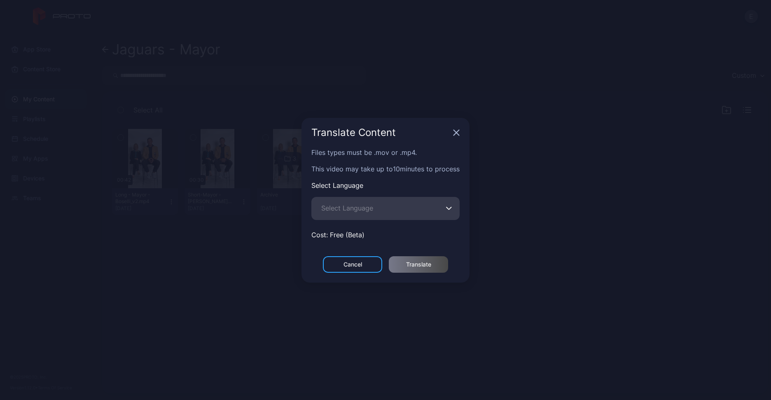
click at [361, 207] on span "Select Language" at bounding box center [347, 208] width 52 height 10
click at [361, 207] on input "Select Language" at bounding box center [385, 208] width 148 height 23
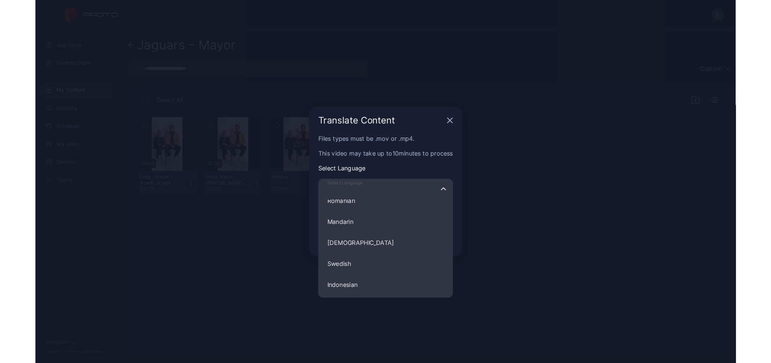
scroll to position [357, 0]
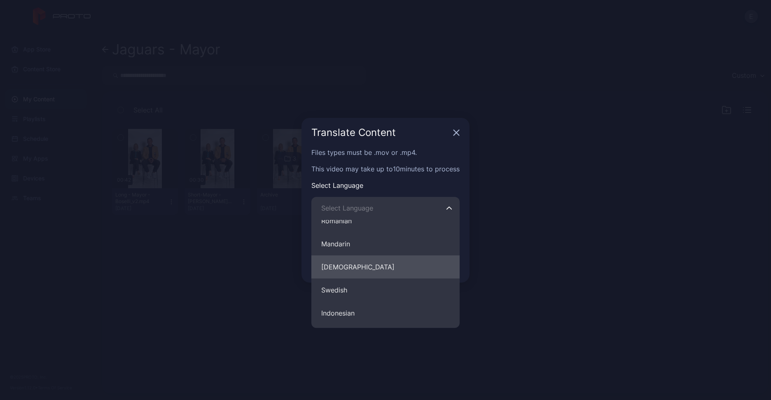
click at [347, 268] on button "[DEMOGRAPHIC_DATA]" at bounding box center [385, 266] width 148 height 23
type input "********"
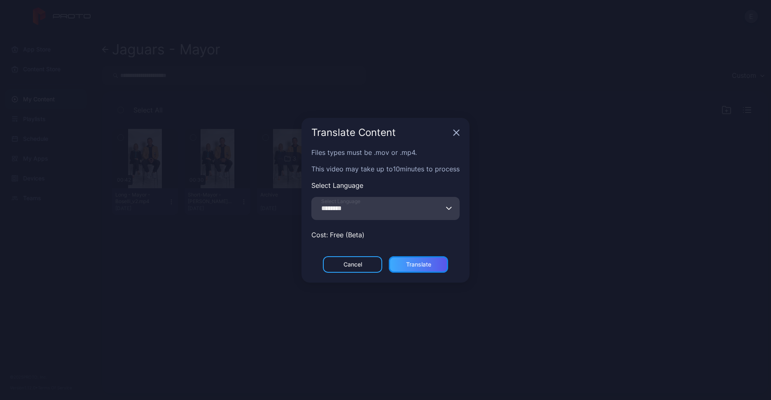
click at [417, 261] on div "Translate" at bounding box center [418, 264] width 25 height 7
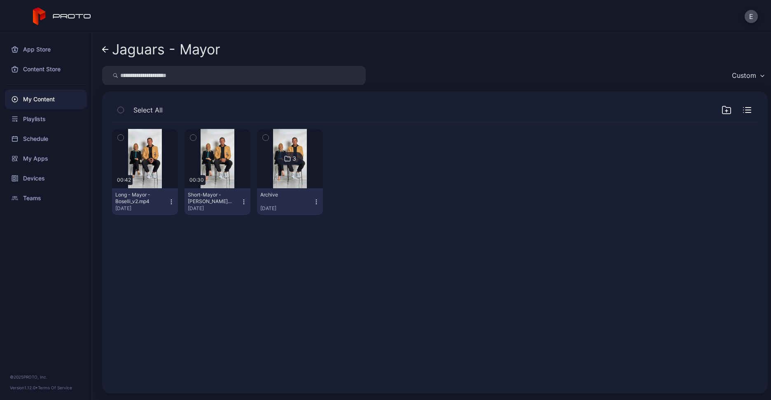
click at [24, 98] on div "My Content" at bounding box center [46, 99] width 82 height 20
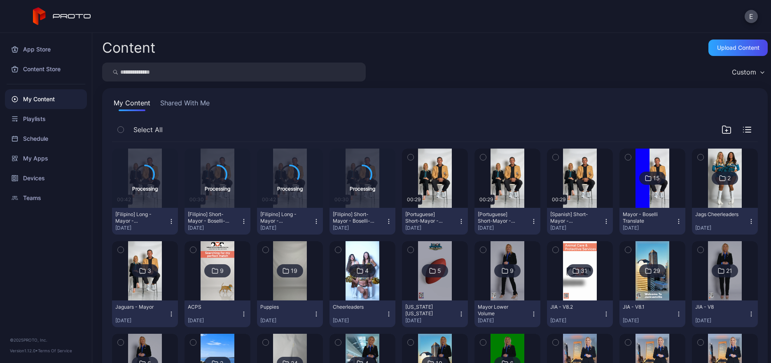
click at [474, 68] on div "Custom" at bounding box center [435, 72] width 666 height 19
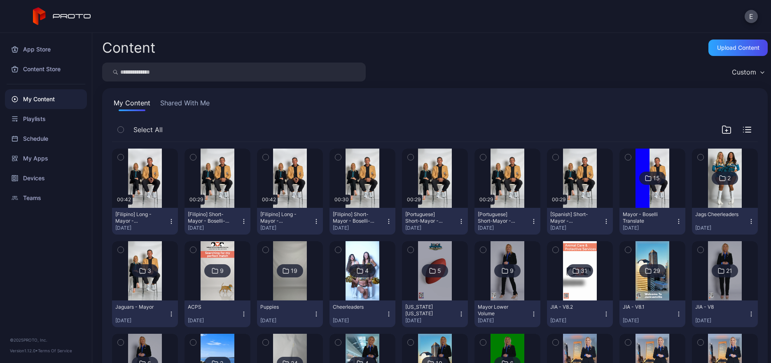
click at [122, 153] on icon "button" at bounding box center [121, 157] width 6 height 9
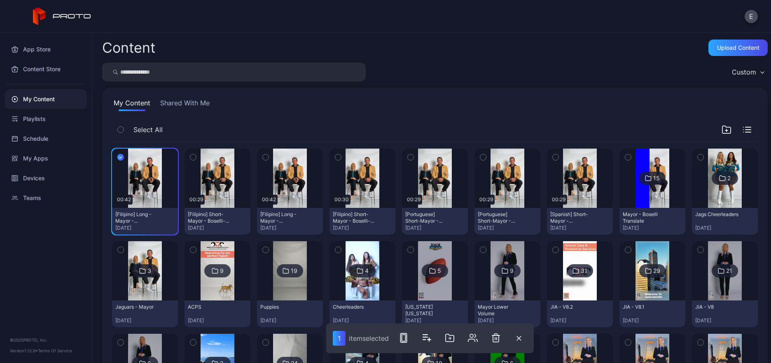
click at [192, 153] on icon "button" at bounding box center [193, 157] width 6 height 9
click at [264, 157] on icon "button" at bounding box center [265, 157] width 2 height 1
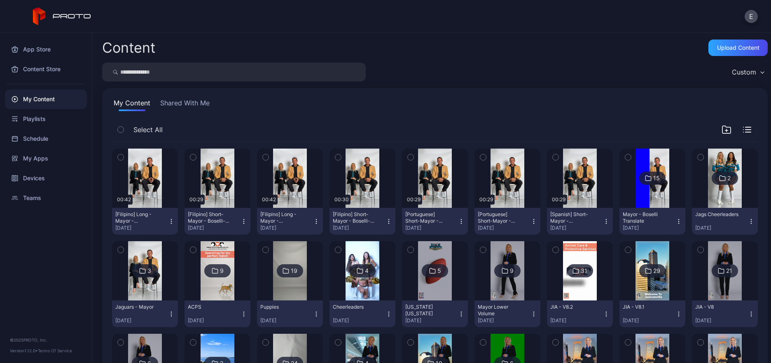
click at [386, 218] on icon "button" at bounding box center [389, 221] width 7 height 7
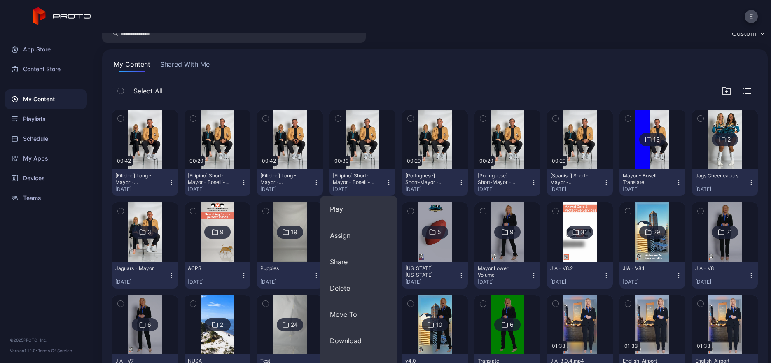
scroll to position [241, 0]
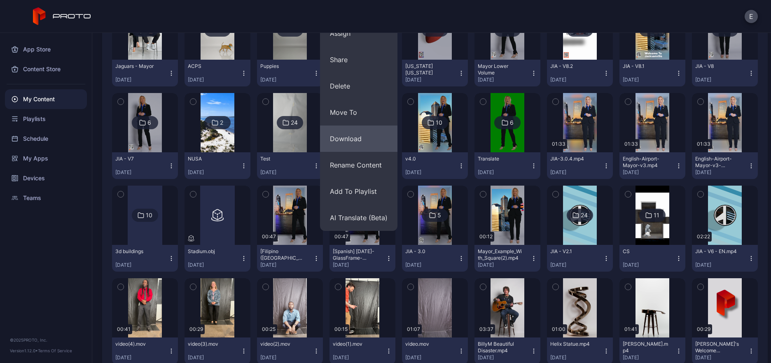
click at [360, 143] on button "Download" at bounding box center [358, 139] width 77 height 26
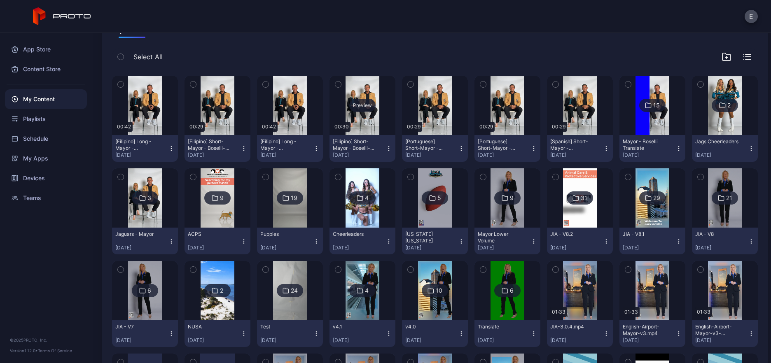
scroll to position [72, 0]
click at [315, 147] on icon "button" at bounding box center [316, 149] width 7 height 7
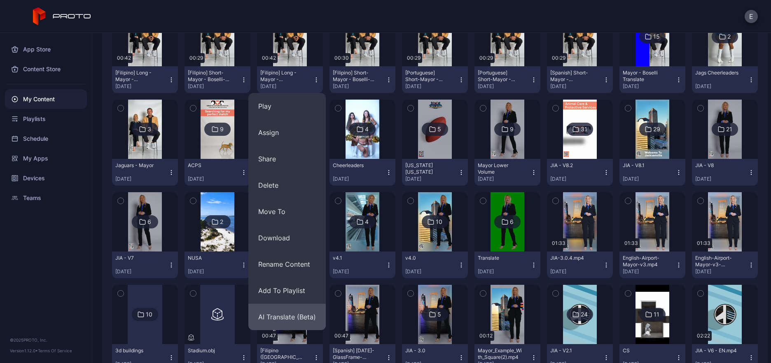
scroll to position [195, 0]
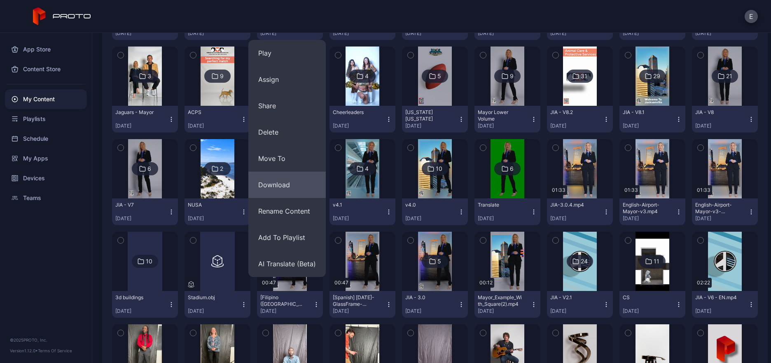
click at [290, 185] on button "Download" at bounding box center [286, 185] width 77 height 26
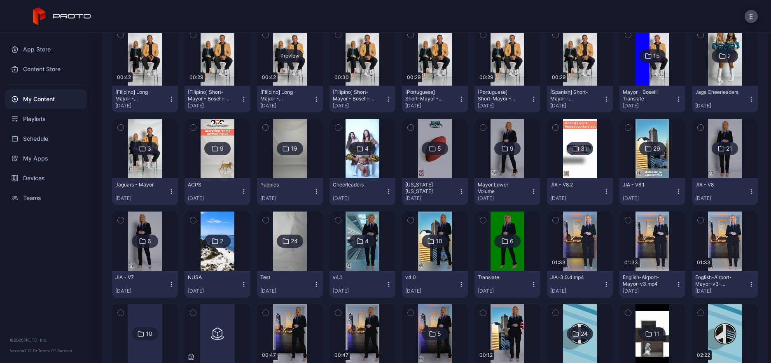
scroll to position [60, 0]
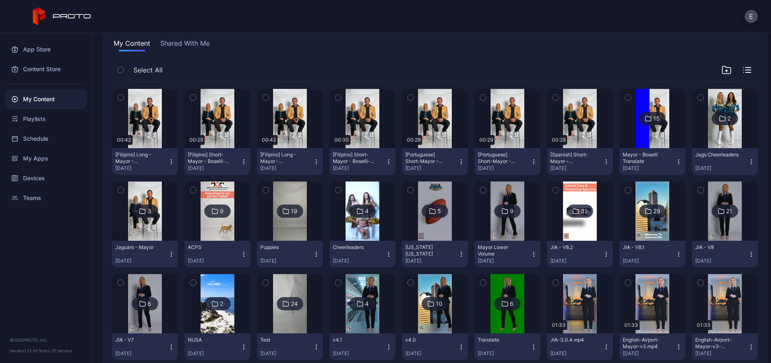
click at [244, 159] on icon "button" at bounding box center [244, 162] width 7 height 7
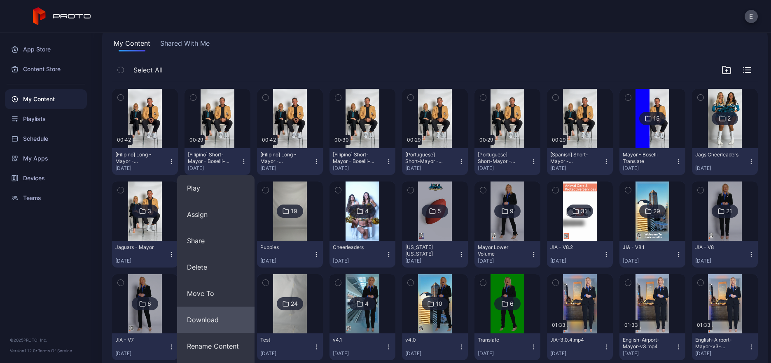
click at [216, 312] on button "Download" at bounding box center [215, 320] width 77 height 26
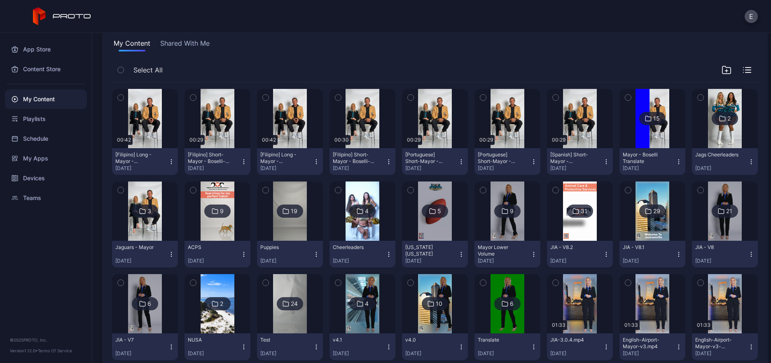
click at [170, 159] on icon "button" at bounding box center [171, 162] width 7 height 7
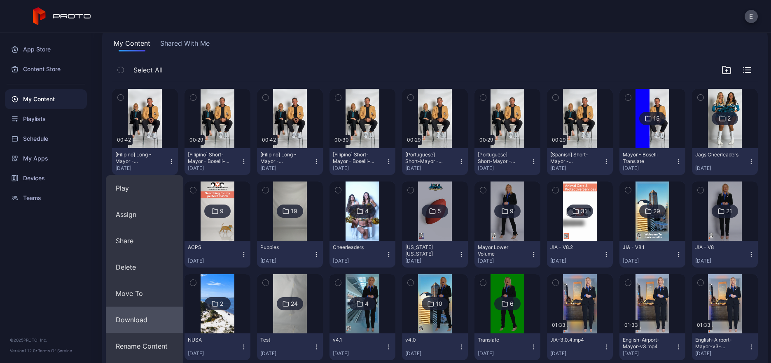
click at [138, 314] on button "Download" at bounding box center [144, 320] width 77 height 26
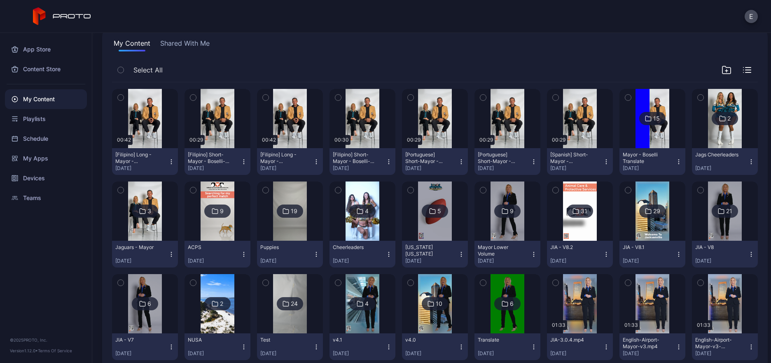
click at [468, 44] on div "My Content Shared With Me" at bounding box center [435, 44] width 646 height 13
click at [144, 223] on img at bounding box center [144, 211] width 33 height 59
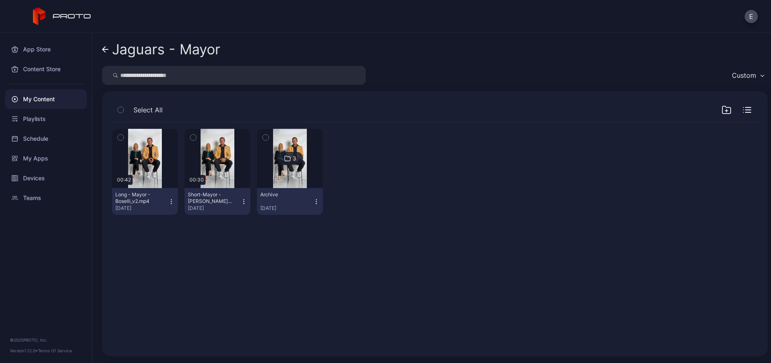
click at [168, 200] on icon "button" at bounding box center [171, 202] width 7 height 7
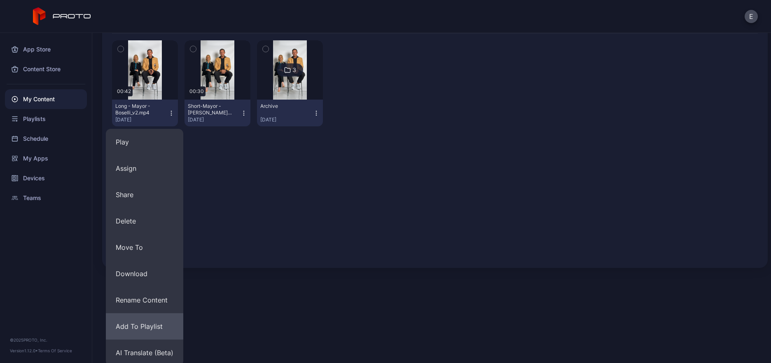
scroll to position [91, 0]
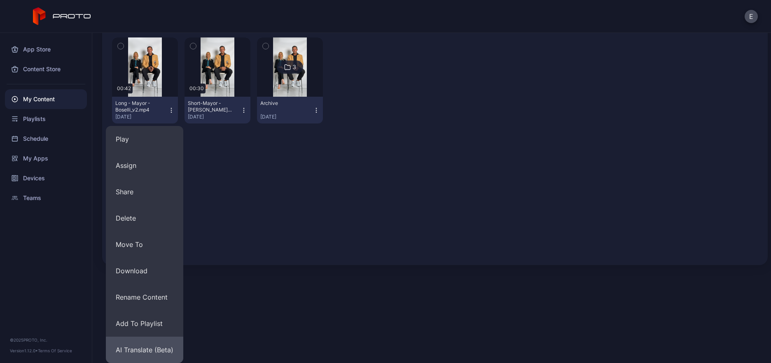
click at [148, 349] on button "AI Translate (Beta)" at bounding box center [144, 350] width 77 height 26
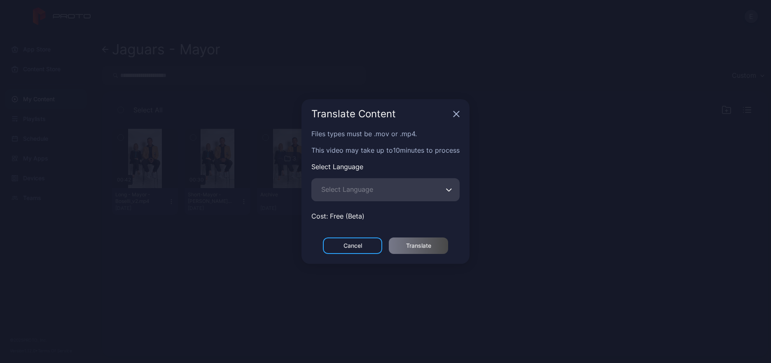
click at [373, 185] on span "Select Language" at bounding box center [347, 190] width 52 height 10
click at [384, 183] on input "Select Language" at bounding box center [385, 189] width 148 height 23
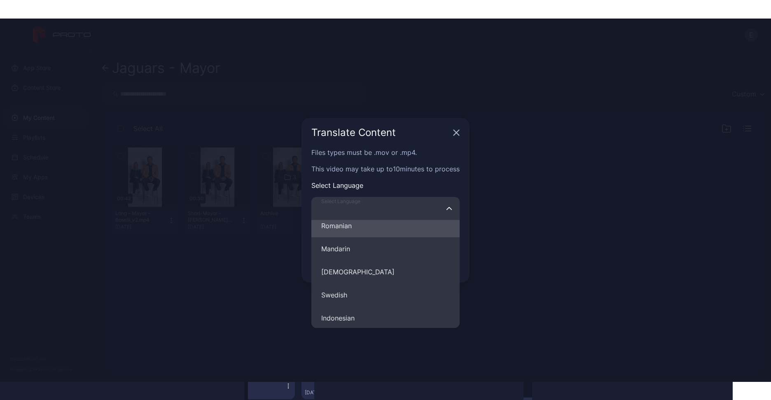
scroll to position [365, 0]
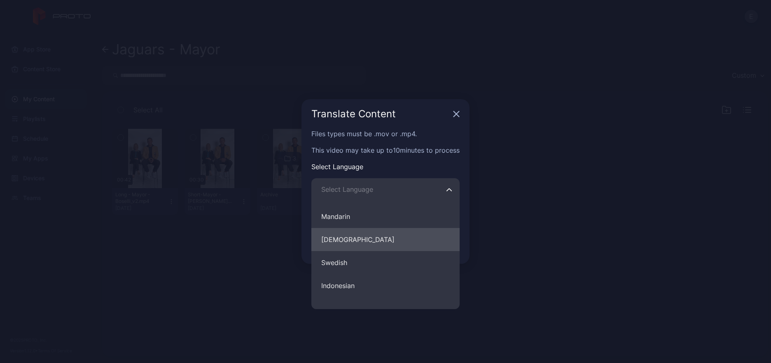
click at [357, 232] on button "Filipino" at bounding box center [385, 239] width 148 height 23
type input "********"
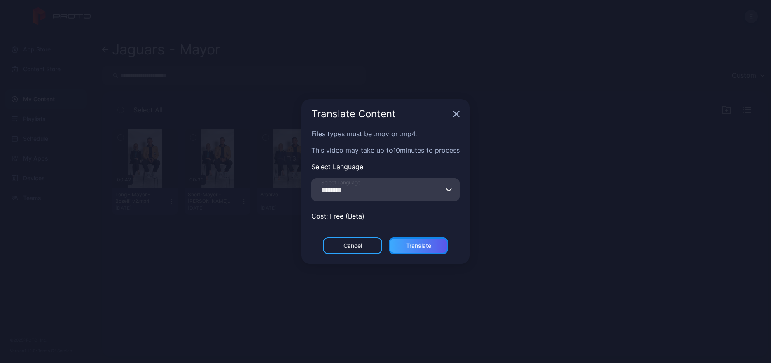
click at [406, 243] on div "Translate" at bounding box center [418, 246] width 25 height 7
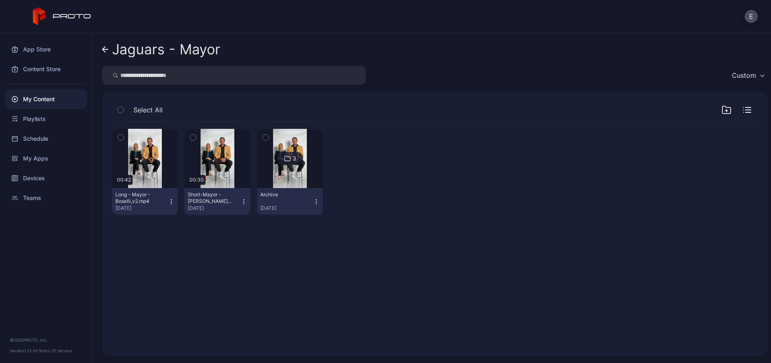
click at [109, 48] on link "Jaguars - Mayor" at bounding box center [161, 50] width 118 height 20
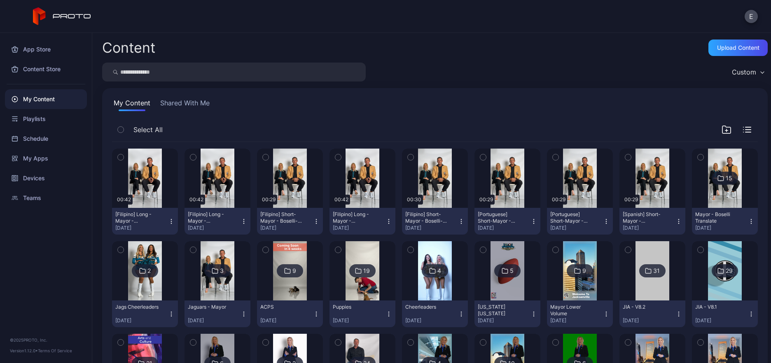
click at [708, 185] on img at bounding box center [724, 178] width 33 height 59
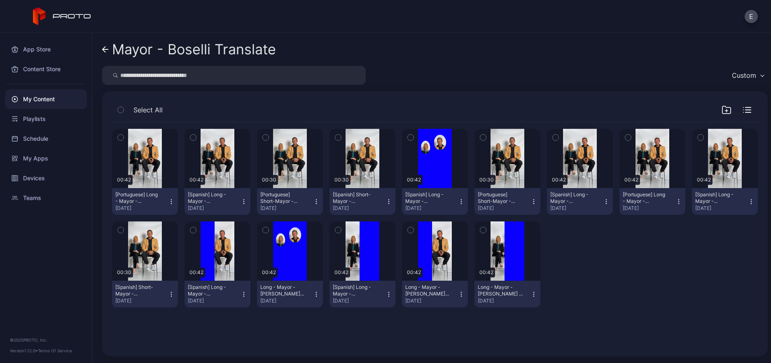
click at [722, 110] on icon "button" at bounding box center [727, 110] width 10 height 10
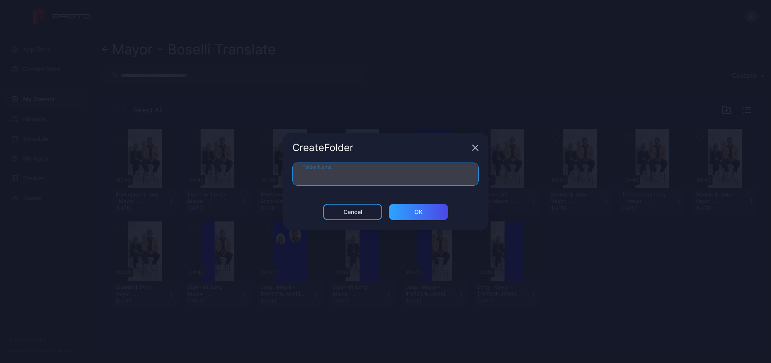
click at [423, 180] on input "Folder Name" at bounding box center [385, 174] width 186 height 23
type input "**********"
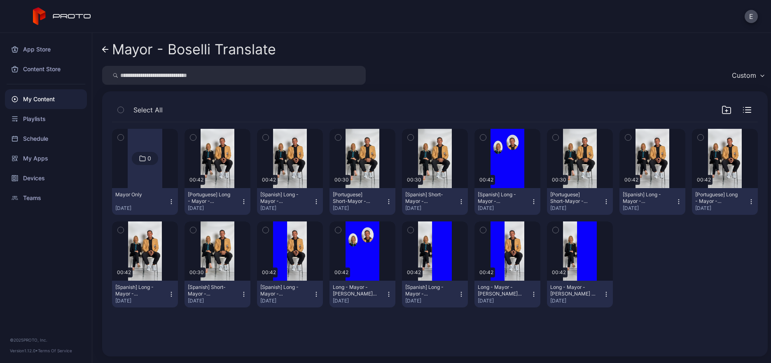
click at [52, 101] on div "My Content" at bounding box center [46, 99] width 82 height 20
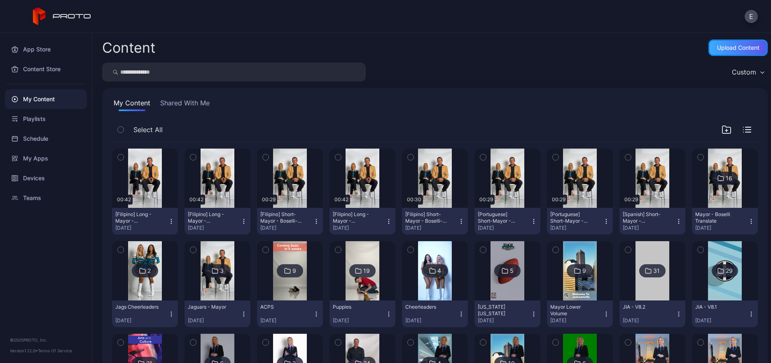
click at [717, 49] on div "Upload Content" at bounding box center [738, 47] width 42 height 7
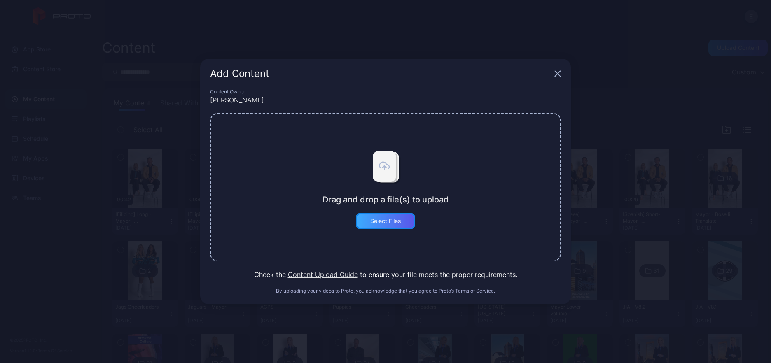
click at [372, 220] on div "Select Files" at bounding box center [385, 221] width 31 height 7
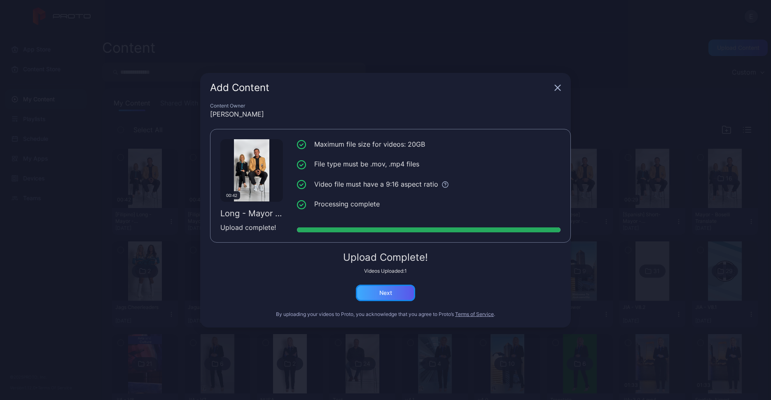
click at [385, 299] on div "Next" at bounding box center [385, 293] width 59 height 16
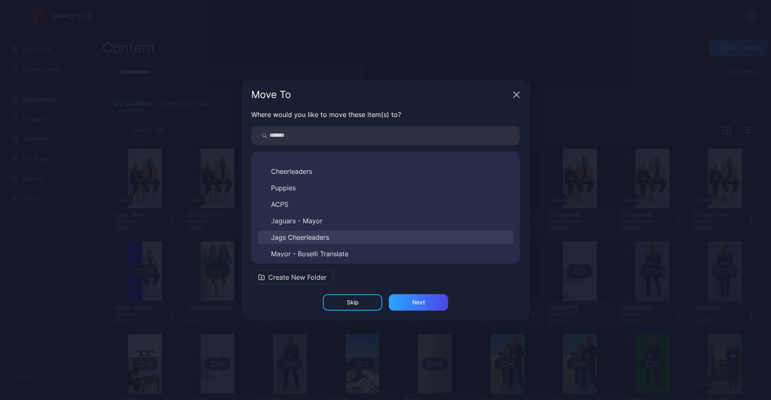
scroll to position [277, 0]
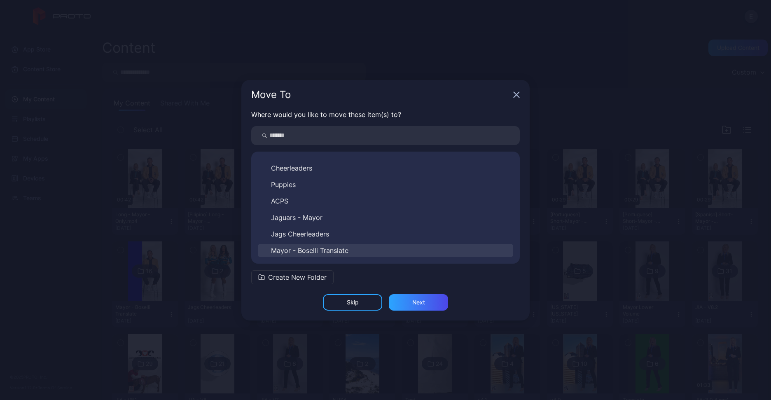
click at [315, 246] on span "Mayor - Boselli Translate" at bounding box center [309, 250] width 77 height 10
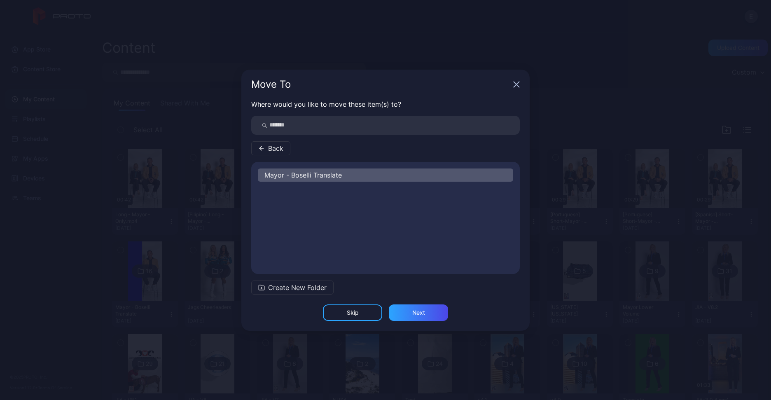
scroll to position [0, 0]
click at [299, 190] on button "Mayor Only" at bounding box center [385, 191] width 255 height 13
click at [425, 309] on div "Next" at bounding box center [418, 312] width 13 height 7
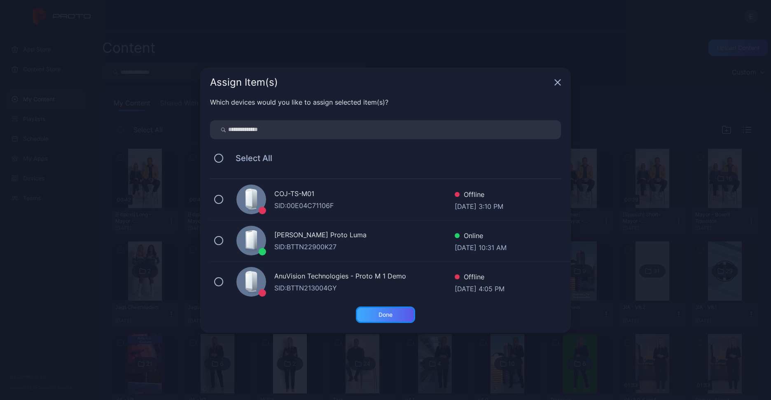
click at [400, 317] on div "Done" at bounding box center [385, 314] width 59 height 16
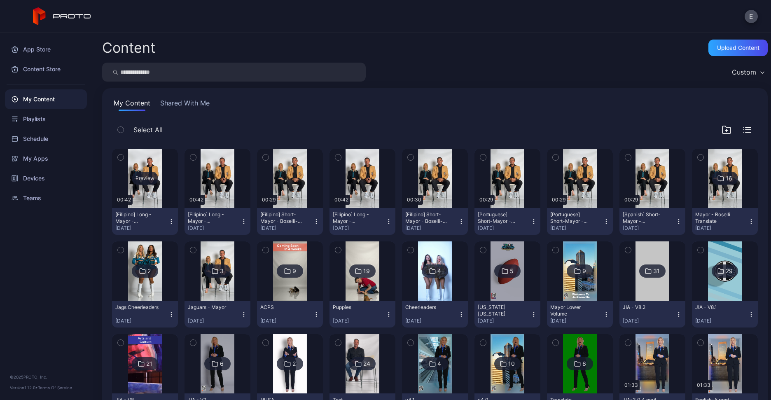
drag, startPoint x: 677, startPoint y: 131, endPoint x: 112, endPoint y: 163, distance: 566.4
click at [112, 165] on div "Select All Preview 00:42 [Filipino] Long - Mayor - Boselli_v2(1).mp4 Aug 25, 20…" at bounding box center [435, 366] width 646 height 491
click at [121, 153] on icon "button" at bounding box center [121, 157] width 6 height 9
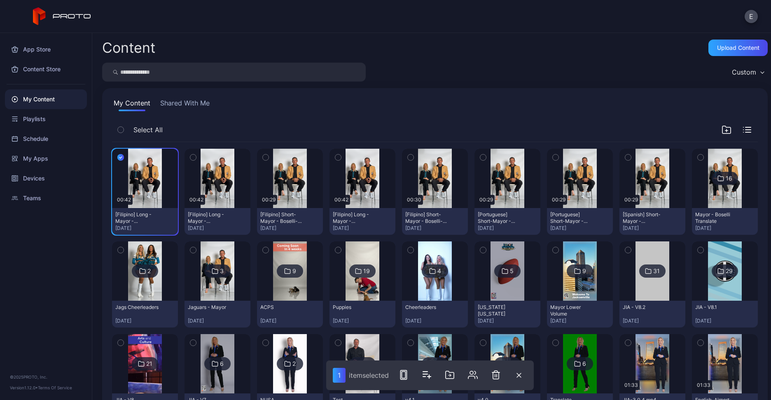
drag, startPoint x: 194, startPoint y: 154, endPoint x: 270, endPoint y: 155, distance: 75.8
click at [196, 154] on button "button" at bounding box center [193, 157] width 17 height 17
click at [267, 154] on button "button" at bounding box center [265, 157] width 17 height 17
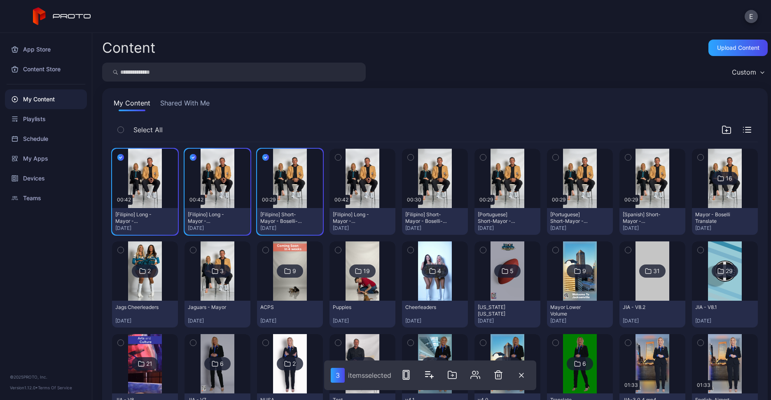
click at [330, 153] on button "button" at bounding box center [338, 157] width 17 height 17
click at [409, 154] on icon "button" at bounding box center [411, 157] width 6 height 9
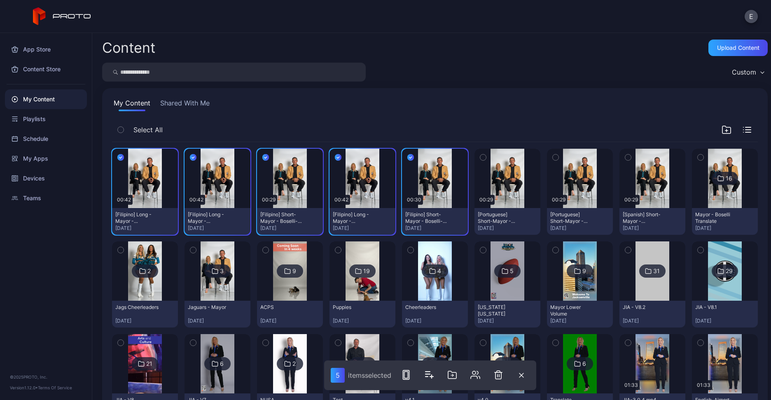
click at [480, 153] on icon "button" at bounding box center [483, 157] width 6 height 9
click at [553, 153] on icon "button" at bounding box center [556, 157] width 6 height 9
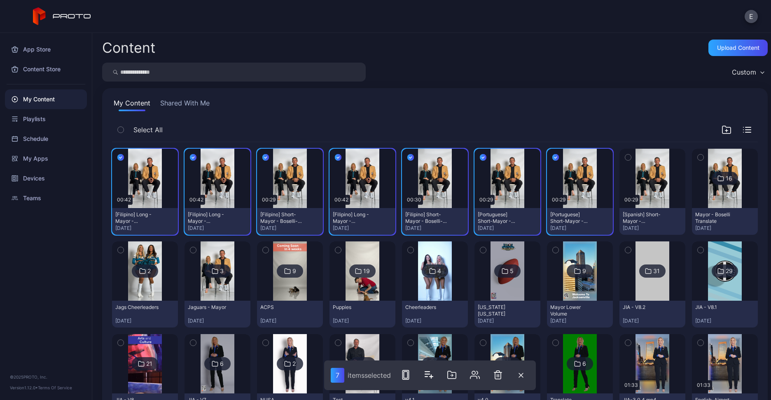
click at [625, 153] on icon "button" at bounding box center [628, 157] width 6 height 9
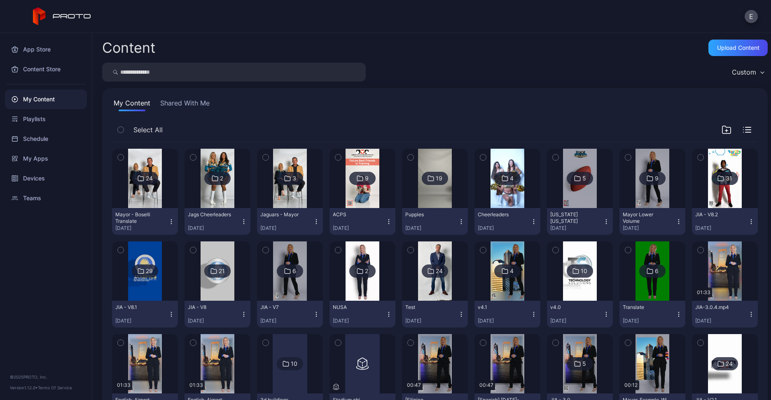
click at [143, 195] on img at bounding box center [144, 178] width 33 height 59
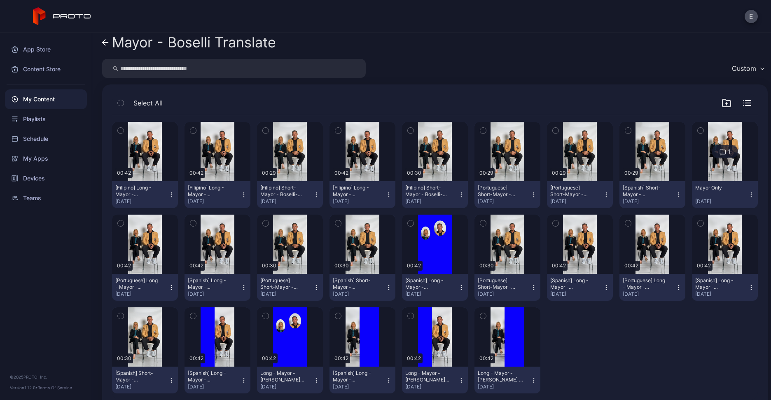
scroll to position [22, 0]
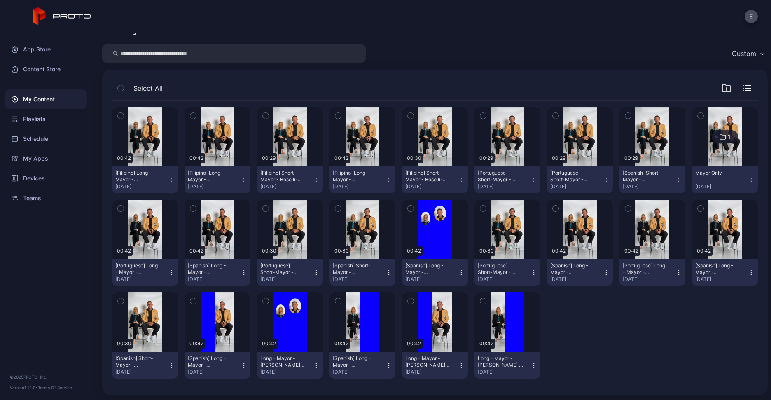
click at [722, 151] on img at bounding box center [724, 136] width 33 height 59
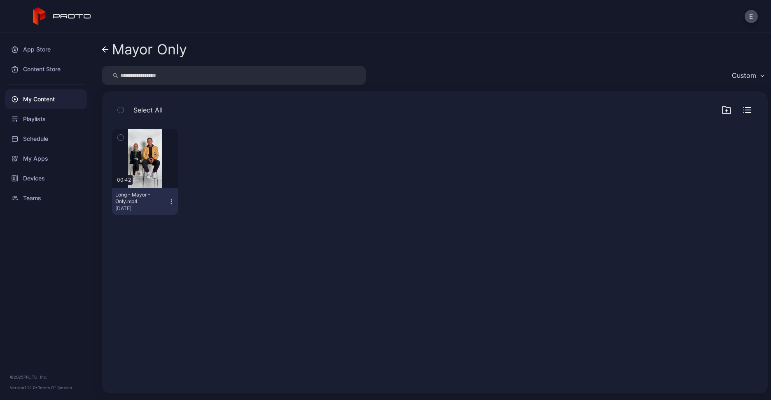
click at [171, 201] on icon "button" at bounding box center [171, 202] width 7 height 7
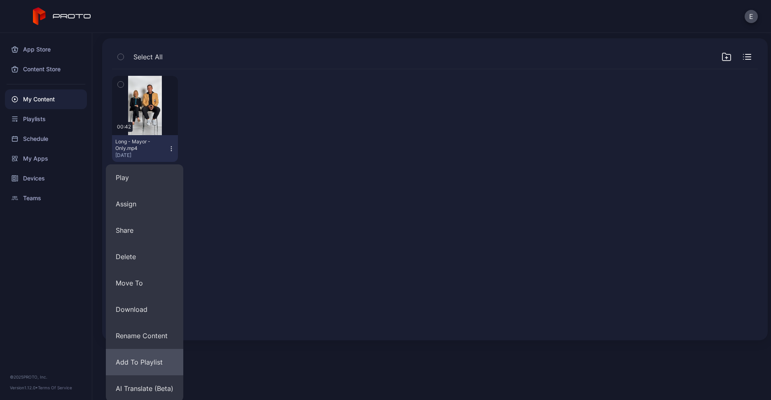
scroll to position [55, 0]
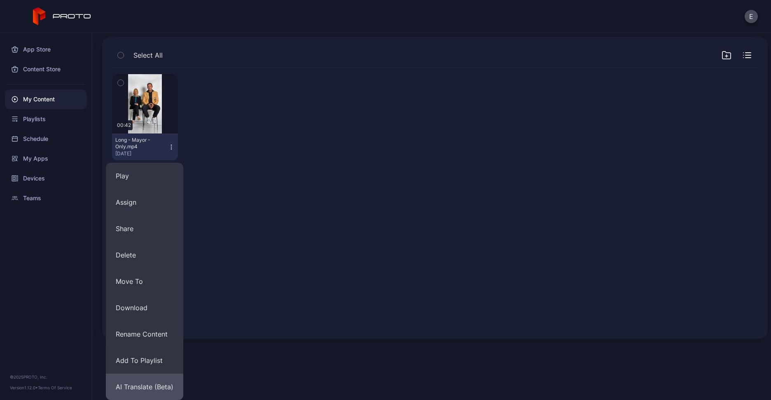
click at [155, 363] on button "AI Translate (Beta)" at bounding box center [144, 387] width 77 height 26
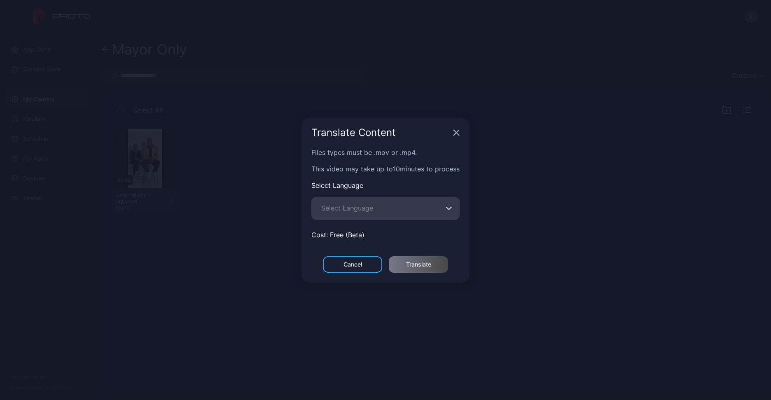
click at [366, 205] on span "Select Language" at bounding box center [347, 208] width 52 height 10
click at [366, 205] on input "Select Language" at bounding box center [385, 208] width 148 height 23
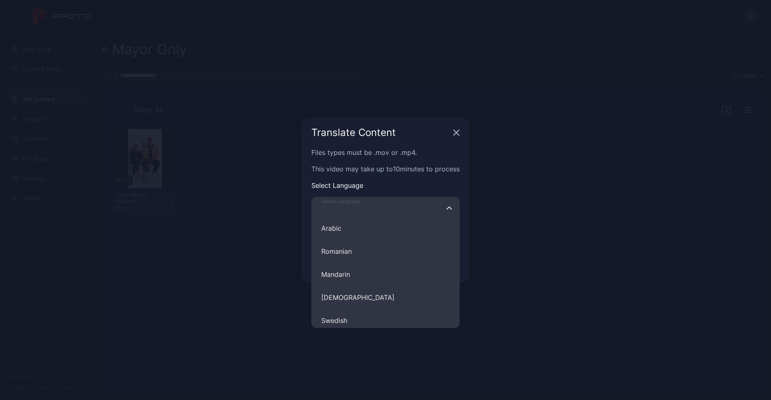
scroll to position [375, 0]
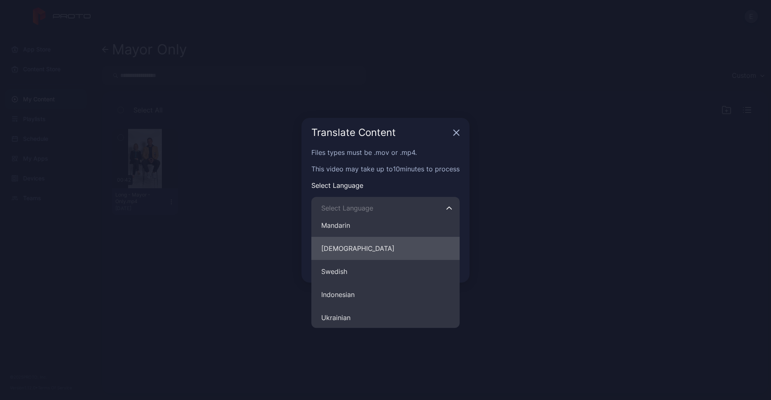
click at [329, 248] on button "Filipino" at bounding box center [385, 248] width 148 height 23
type input "********"
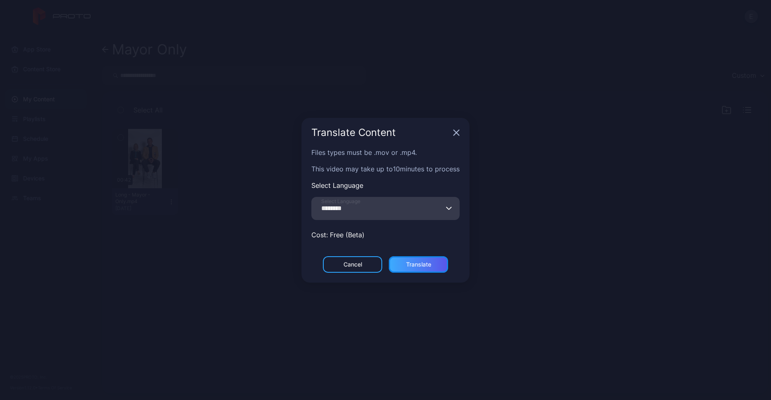
click at [398, 256] on div "Translate" at bounding box center [418, 264] width 59 height 16
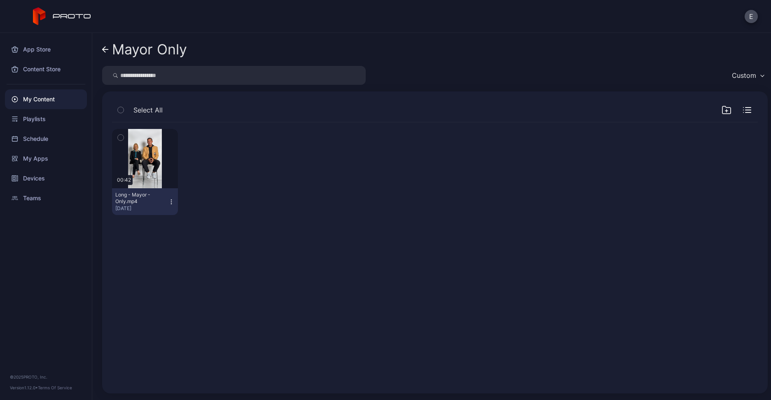
click at [171, 201] on icon "button" at bounding box center [171, 202] width 7 height 7
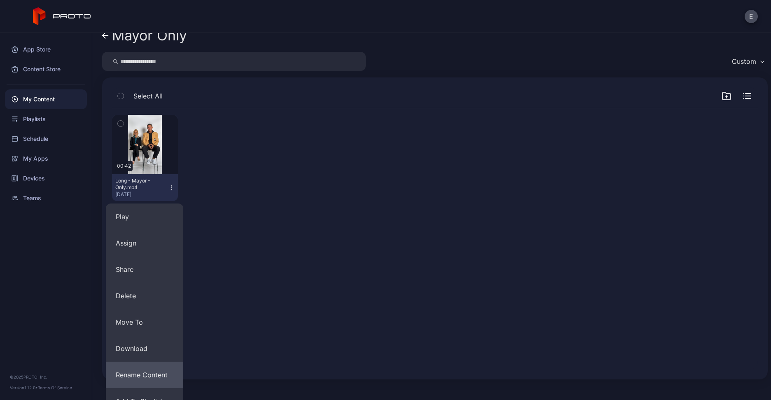
scroll to position [55, 0]
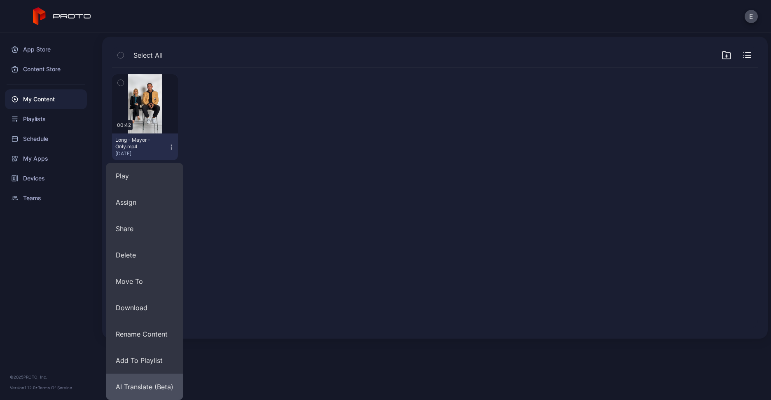
click at [156, 363] on button "AI Translate (Beta)" at bounding box center [144, 387] width 77 height 26
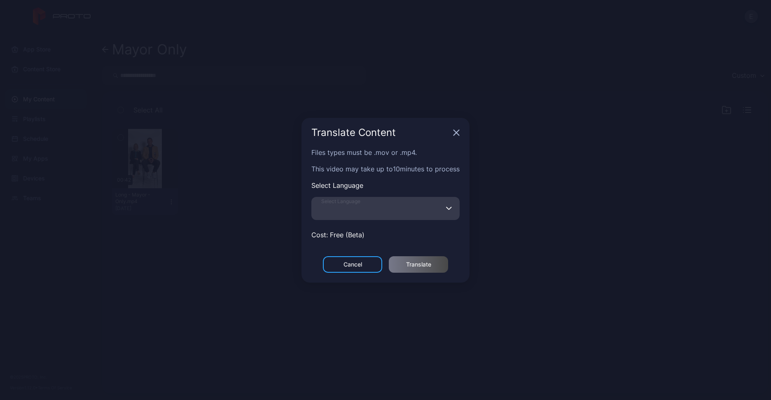
click at [411, 204] on input "Select Language" at bounding box center [385, 208] width 148 height 23
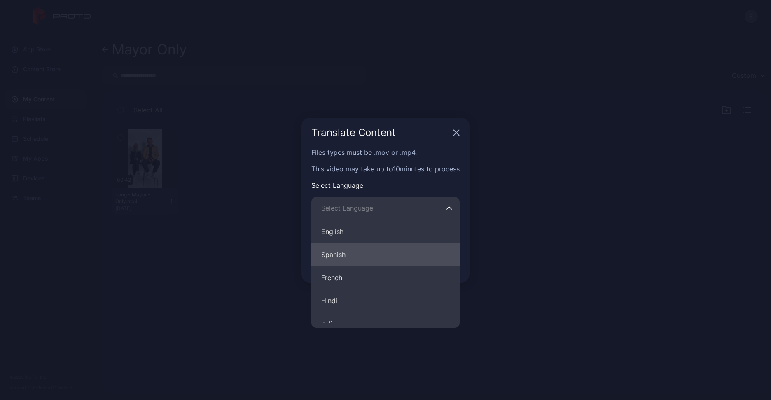
click at [384, 255] on button "Spanish" at bounding box center [385, 254] width 148 height 23
type input "*******"
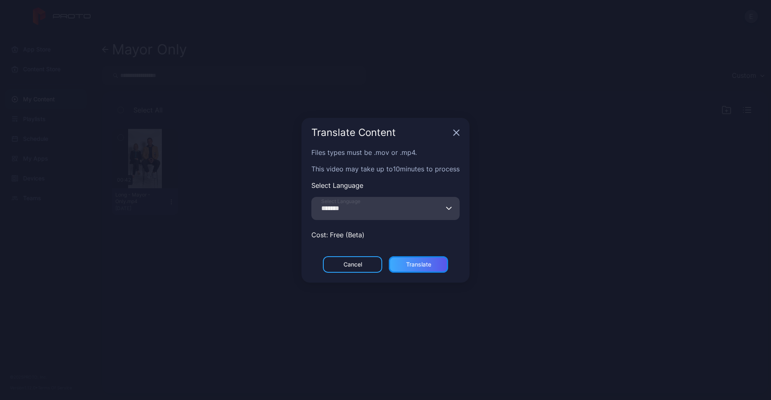
click at [412, 261] on div "Translate" at bounding box center [418, 264] width 25 height 7
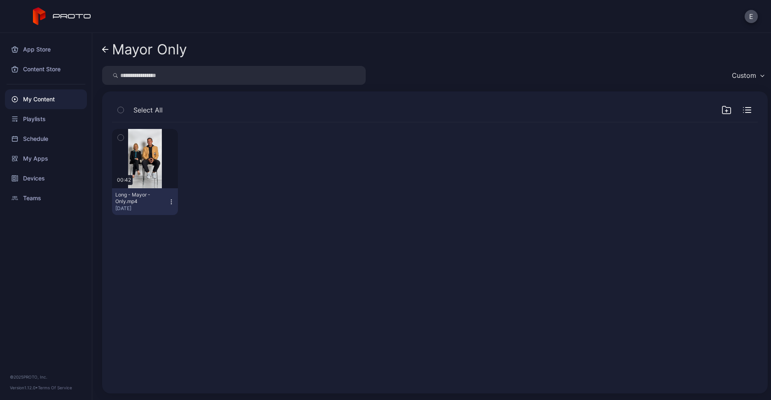
click at [56, 94] on div "My Content" at bounding box center [46, 99] width 82 height 20
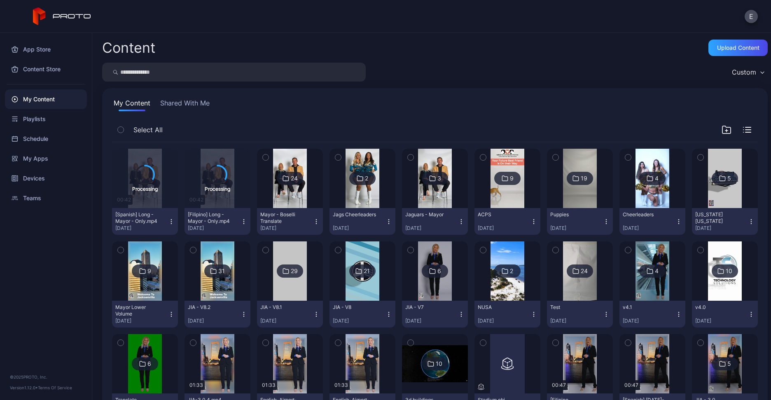
click at [450, 59] on div "Content Upload Content Custom My Content Shared With Me Select All Processing 0…" at bounding box center [431, 216] width 679 height 367
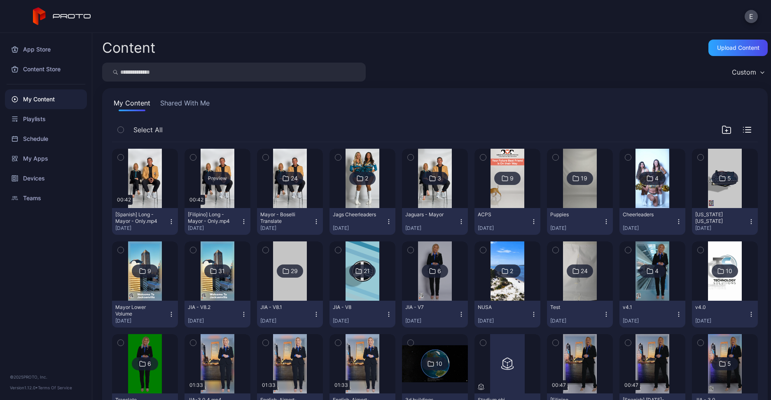
click at [208, 178] on div "Preview" at bounding box center [217, 178] width 26 height 13
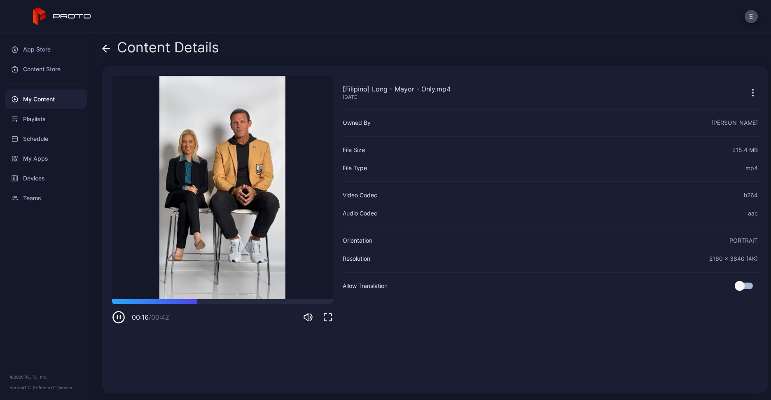
click at [109, 47] on icon at bounding box center [106, 48] width 8 height 8
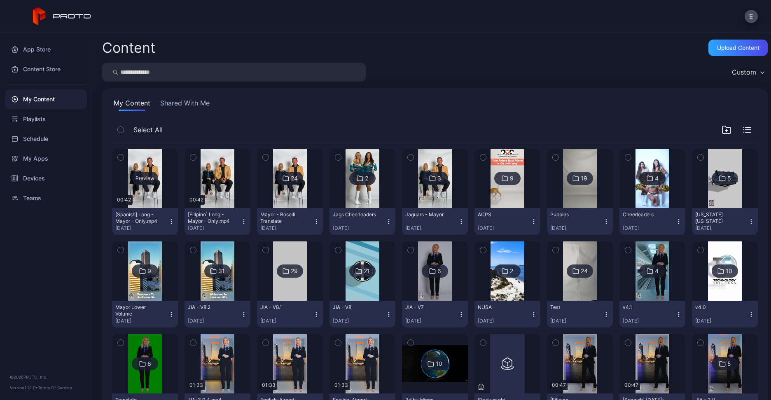
click at [143, 172] on div "Preview" at bounding box center [145, 178] width 26 height 13
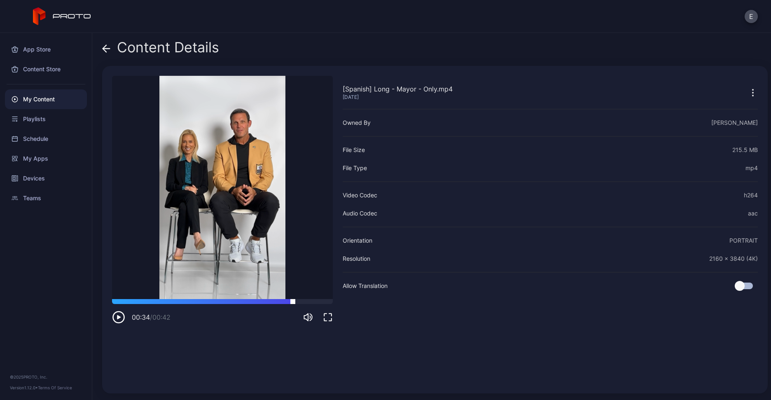
click at [293, 299] on div at bounding box center [222, 301] width 221 height 5
click at [108, 46] on icon at bounding box center [106, 48] width 8 height 8
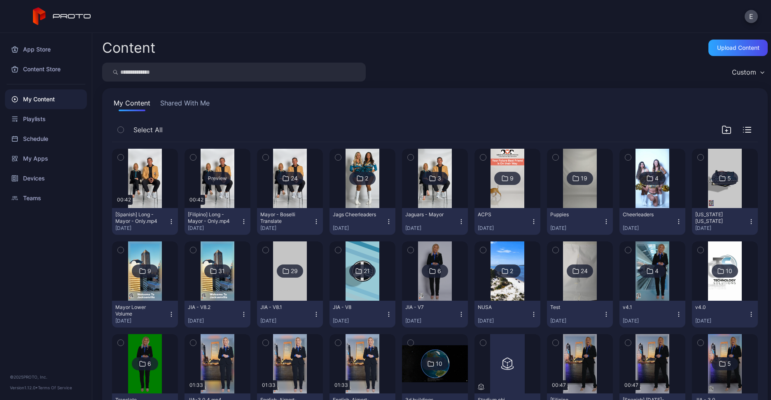
click at [229, 163] on div "Preview" at bounding box center [218, 178] width 66 height 59
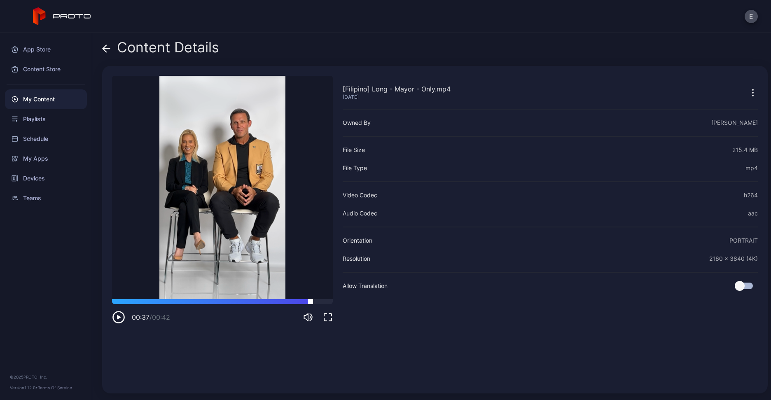
click at [311, 300] on div at bounding box center [222, 301] width 221 height 5
click at [107, 49] on icon at bounding box center [106, 49] width 7 height 0
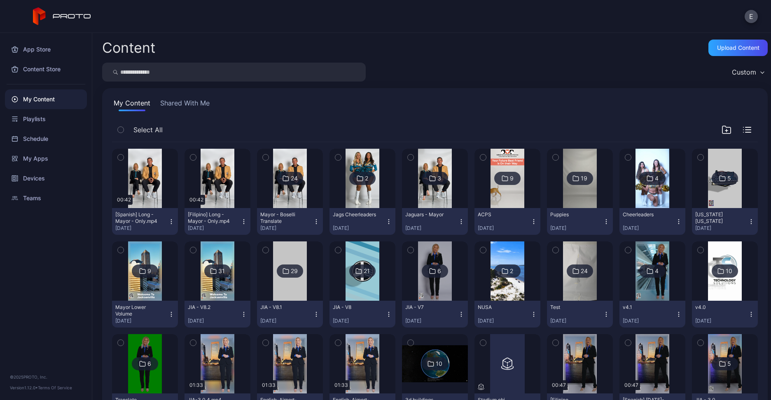
click at [292, 191] on img at bounding box center [289, 178] width 33 height 59
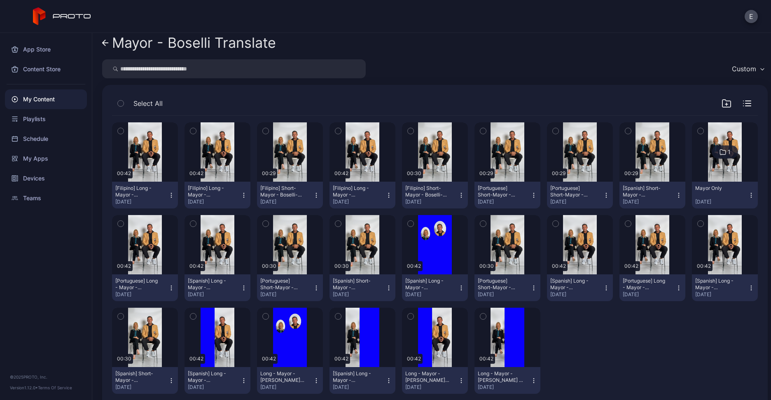
scroll to position [22, 0]
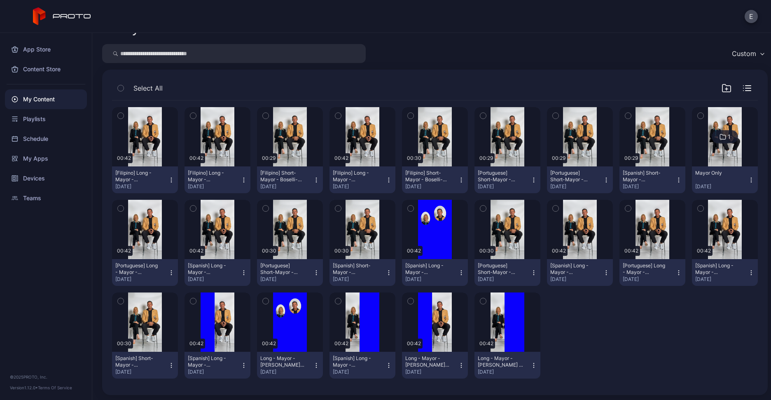
click at [709, 149] on img at bounding box center [724, 136] width 33 height 59
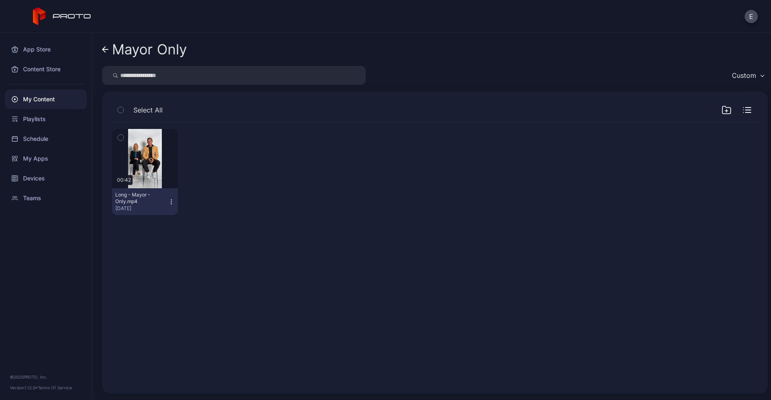
click at [169, 200] on icon "button" at bounding box center [171, 202] width 7 height 7
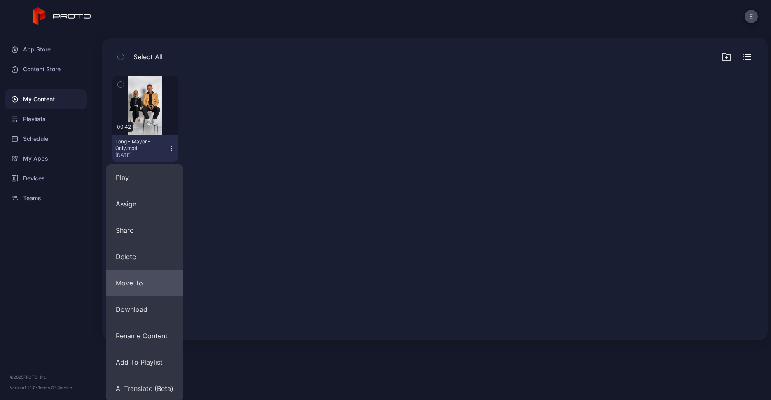
scroll to position [55, 0]
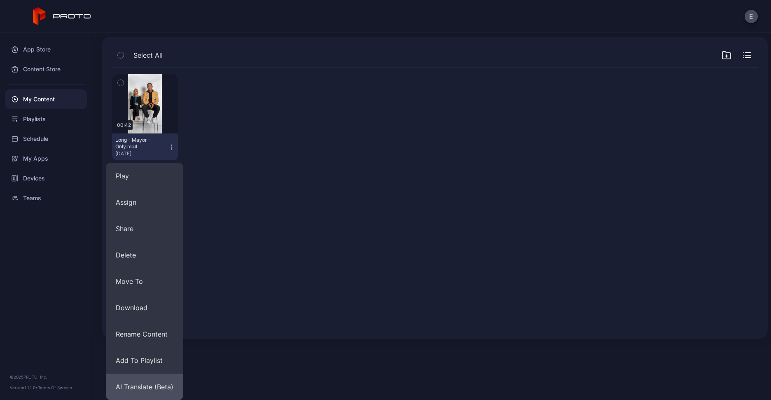
click at [158, 388] on button "AI Translate (Beta)" at bounding box center [144, 387] width 77 height 26
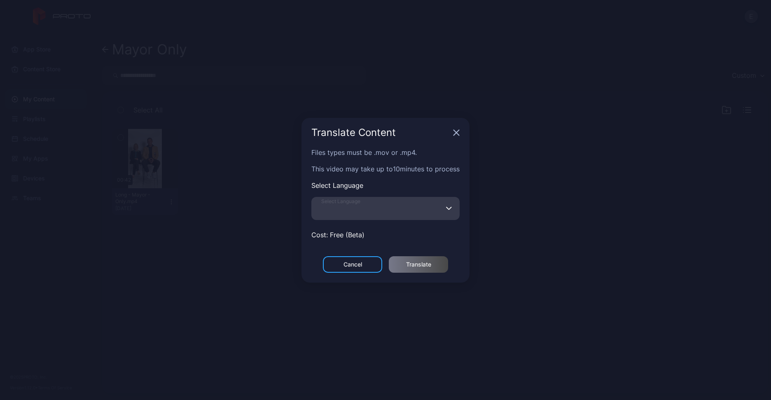
drag, startPoint x: 381, startPoint y: 196, endPoint x: 380, endPoint y: 205, distance: 9.1
click at [381, 197] on input "Select Language" at bounding box center [385, 208] width 148 height 23
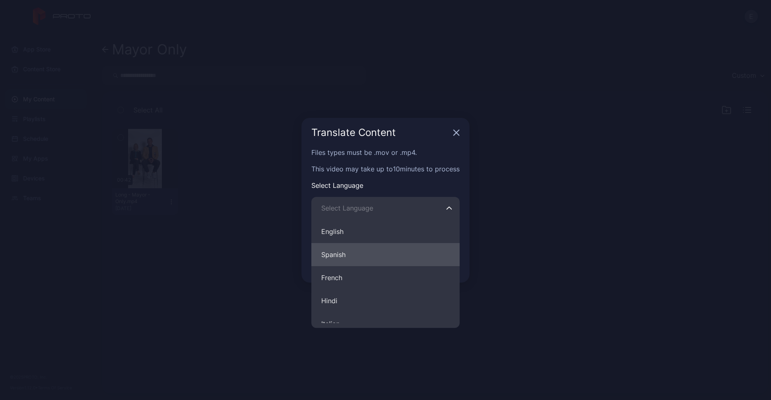
click at [358, 249] on button "Spanish" at bounding box center [385, 254] width 148 height 23
type input "*******"
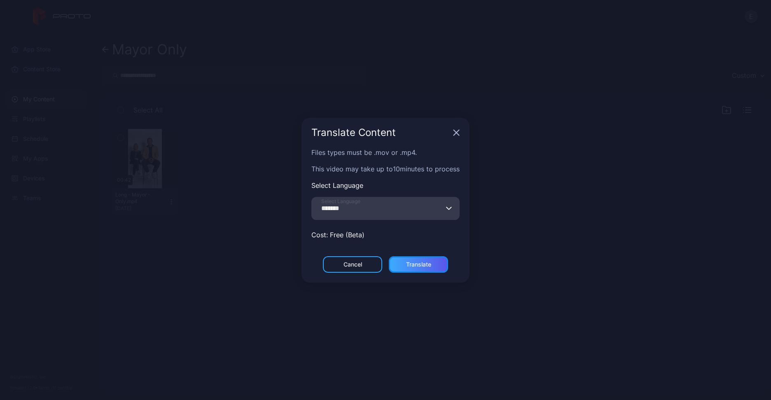
click at [414, 258] on div "Translate" at bounding box center [418, 264] width 59 height 16
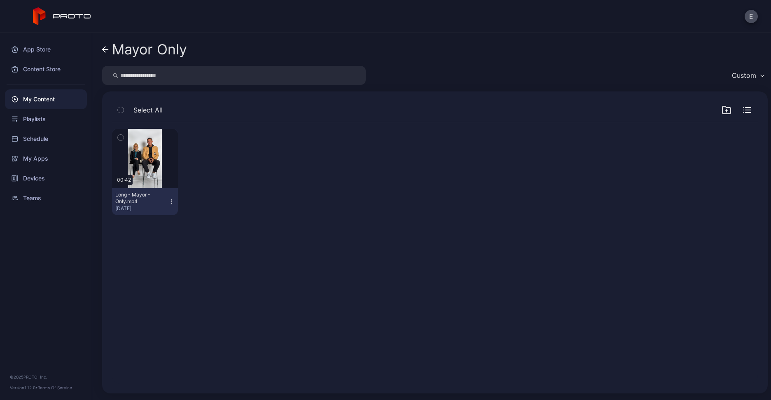
click at [170, 199] on icon "button" at bounding box center [171, 202] width 7 height 7
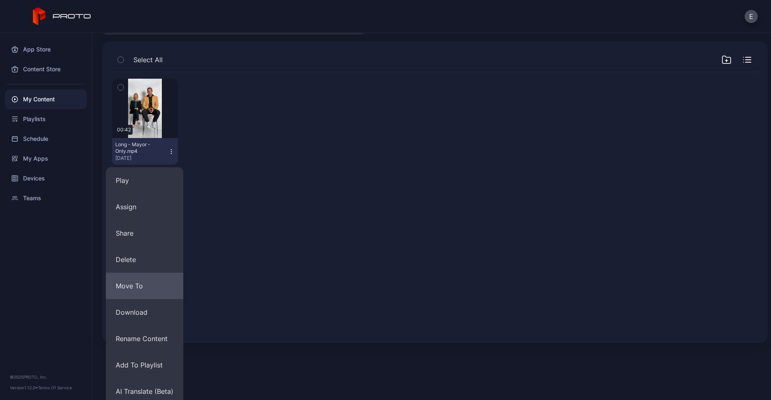
scroll to position [55, 0]
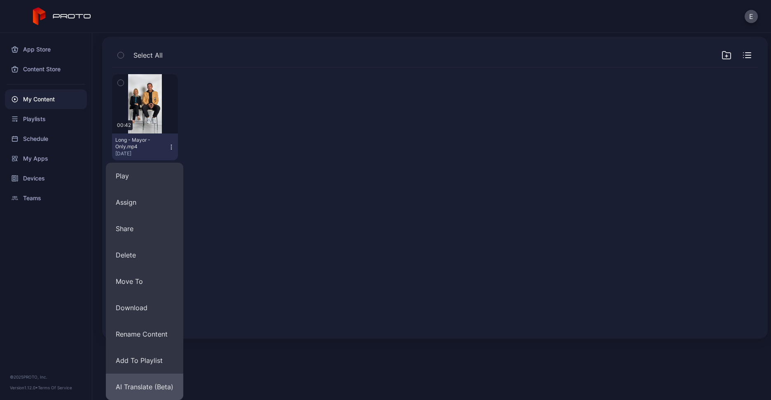
click at [150, 380] on button "AI Translate (Beta)" at bounding box center [144, 387] width 77 height 26
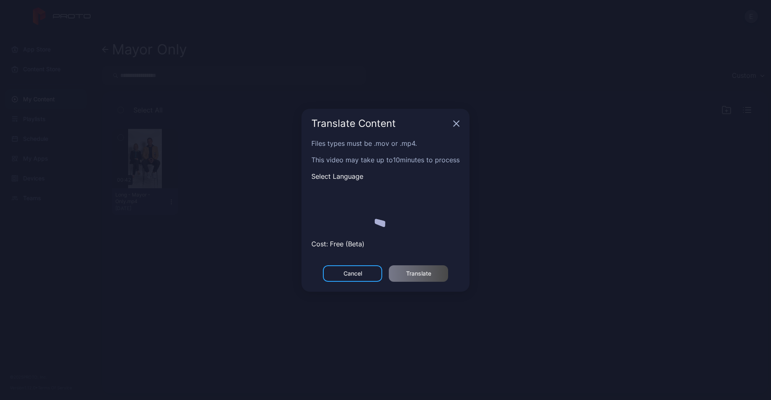
scroll to position [0, 0]
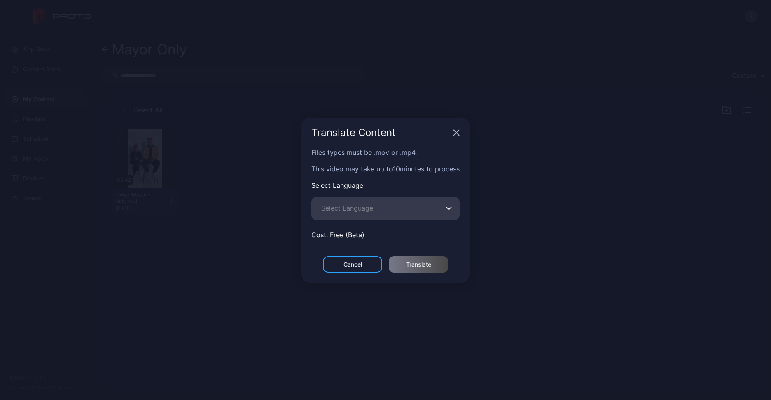
click at [359, 208] on span "Select Language" at bounding box center [347, 208] width 52 height 10
click at [359, 208] on input "Select Language" at bounding box center [385, 208] width 148 height 23
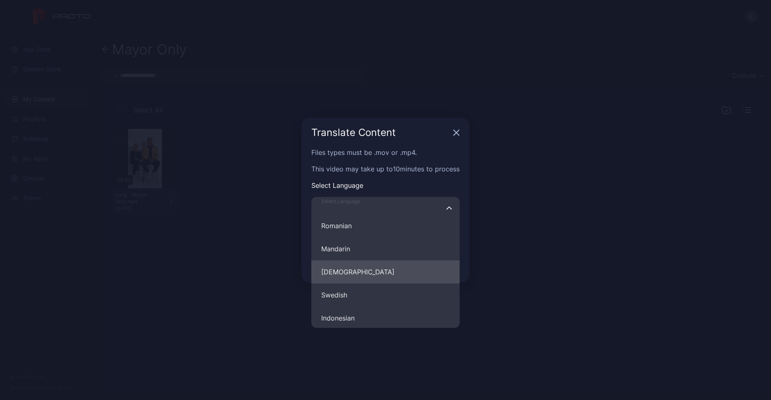
scroll to position [353, 0]
click at [355, 259] on button "[DEMOGRAPHIC_DATA]" at bounding box center [385, 270] width 148 height 23
type input "********"
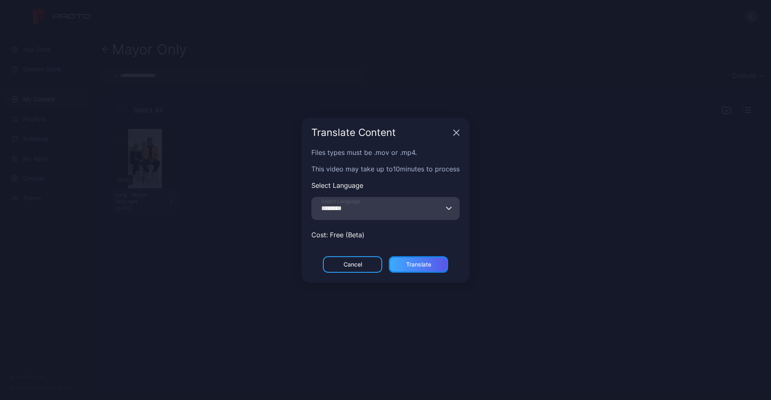
click at [416, 261] on div "Translate" at bounding box center [418, 264] width 25 height 7
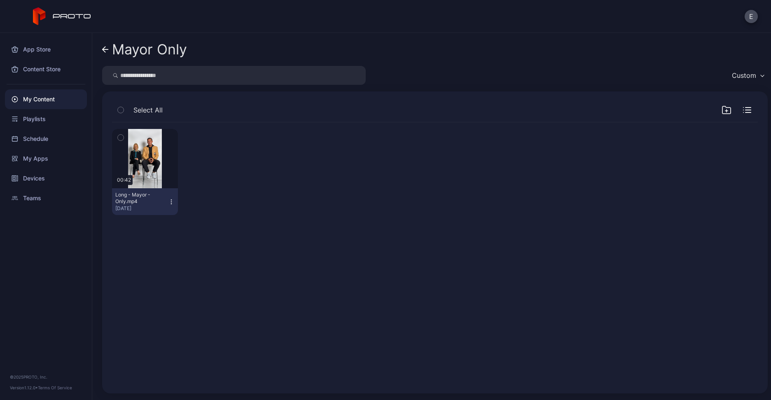
click at [39, 99] on div "My Content" at bounding box center [46, 99] width 82 height 20
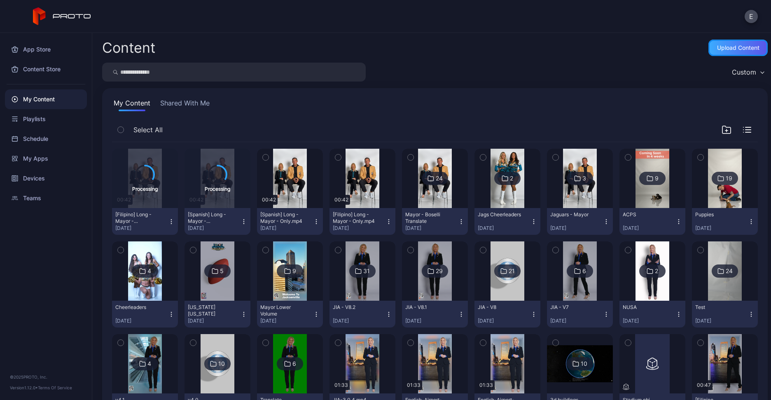
click at [717, 44] on div "Upload Content" at bounding box center [738, 47] width 42 height 7
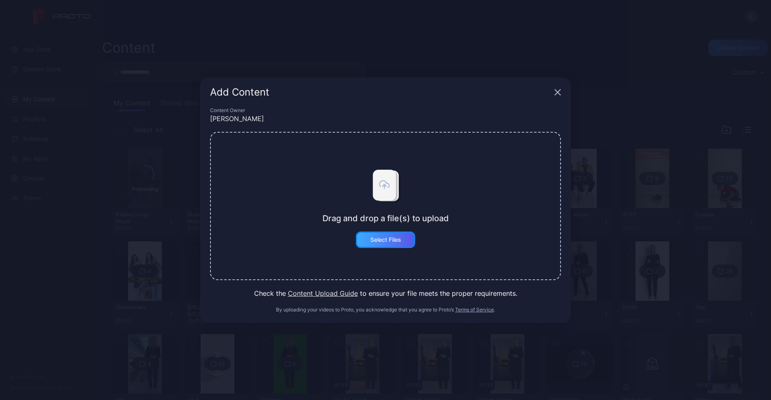
click at [400, 238] on div "Select Files" at bounding box center [385, 239] width 31 height 7
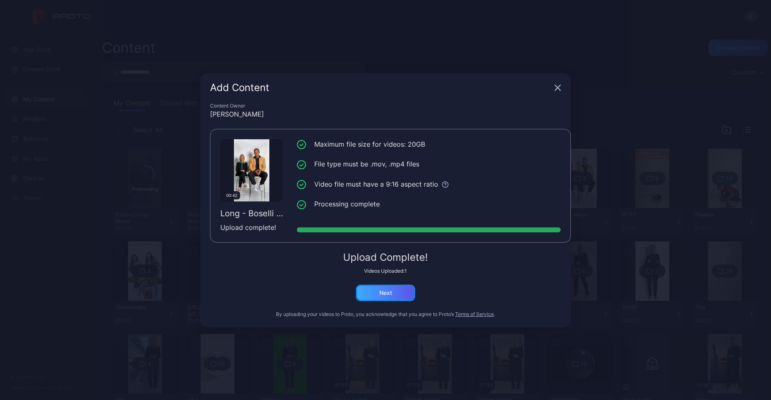
click at [376, 301] on div "Next" at bounding box center [385, 293] width 59 height 16
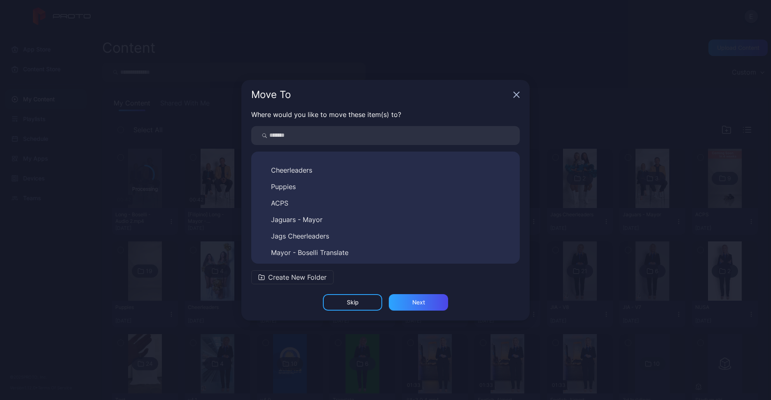
scroll to position [277, 0]
click at [303, 250] on span "Mayor - Boselli Translate" at bounding box center [309, 250] width 77 height 10
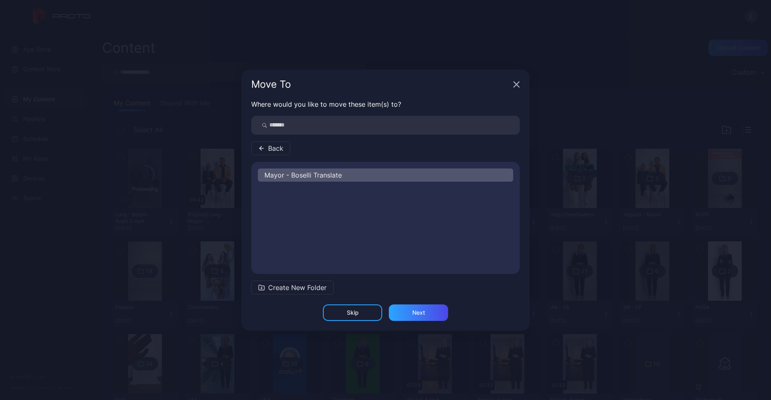
scroll to position [0, 0]
click at [308, 285] on span "Create New Folder" at bounding box center [297, 288] width 58 height 10
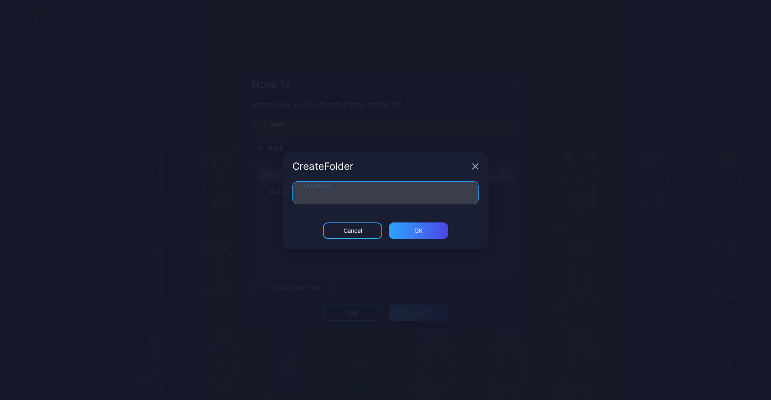
click at [346, 197] on input "Folder Name" at bounding box center [385, 192] width 186 height 23
type input "**********"
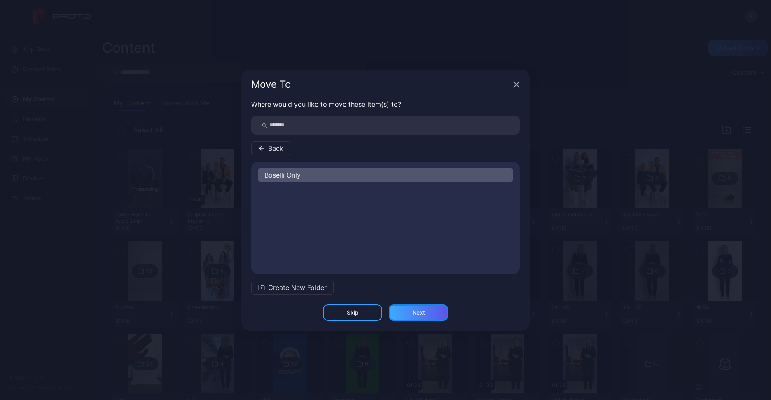
click at [417, 306] on div "Next" at bounding box center [418, 312] width 59 height 16
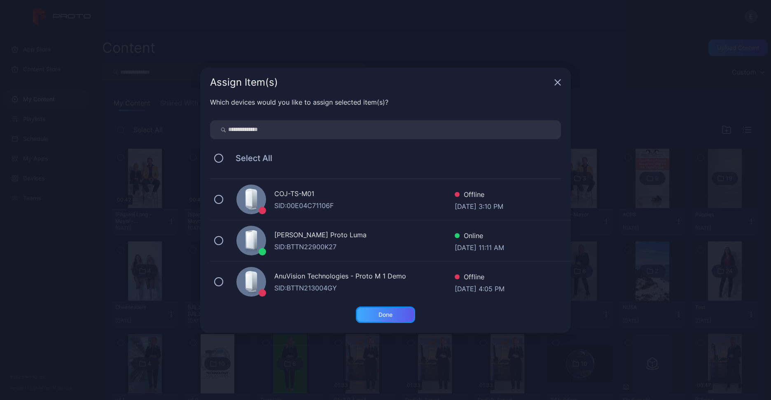
click at [383, 319] on div "Done" at bounding box center [385, 314] width 59 height 16
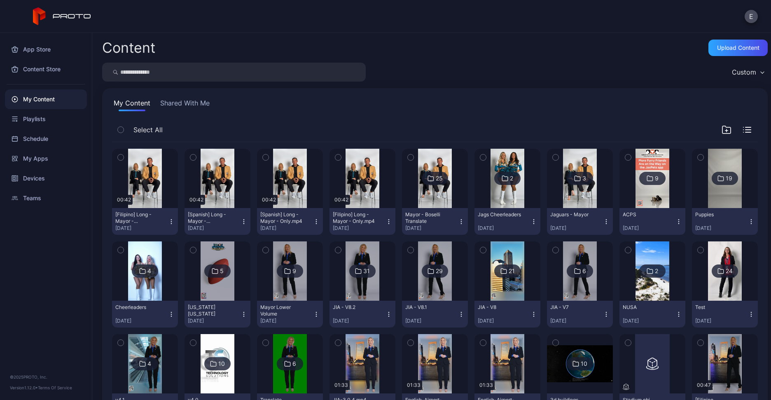
click at [316, 221] on icon "button" at bounding box center [316, 221] width 0 height 0
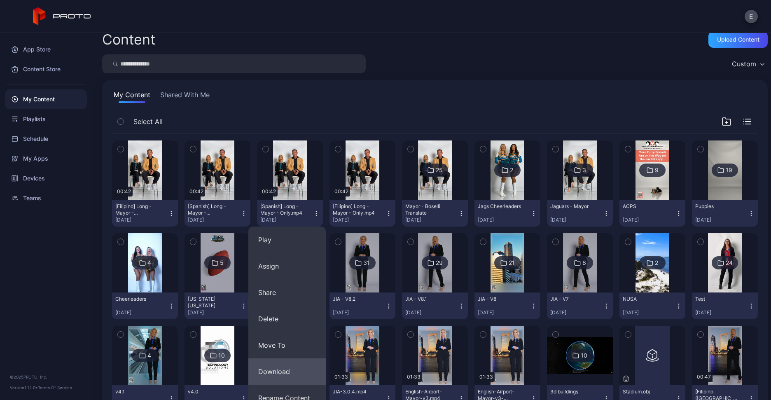
scroll to position [16, 0]
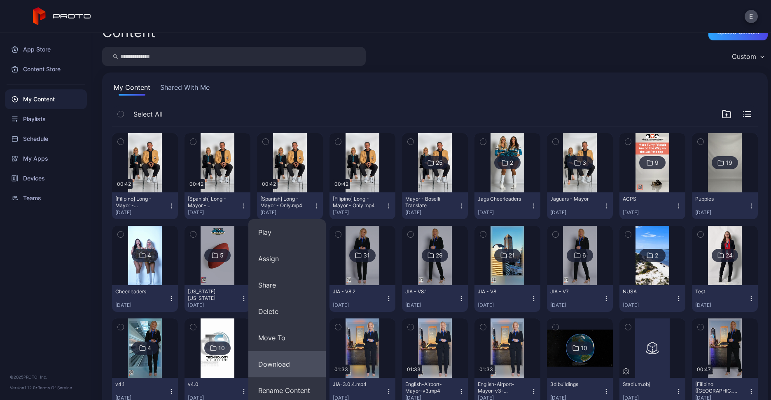
click at [283, 363] on button "Download" at bounding box center [286, 364] width 77 height 26
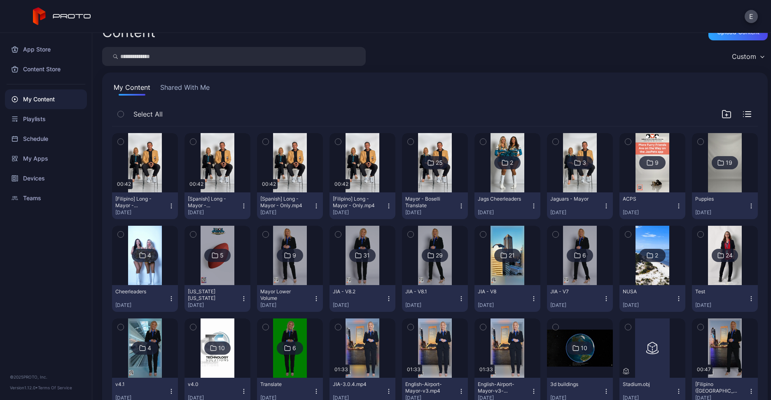
click at [241, 203] on icon "button" at bounding box center [244, 206] width 7 height 7
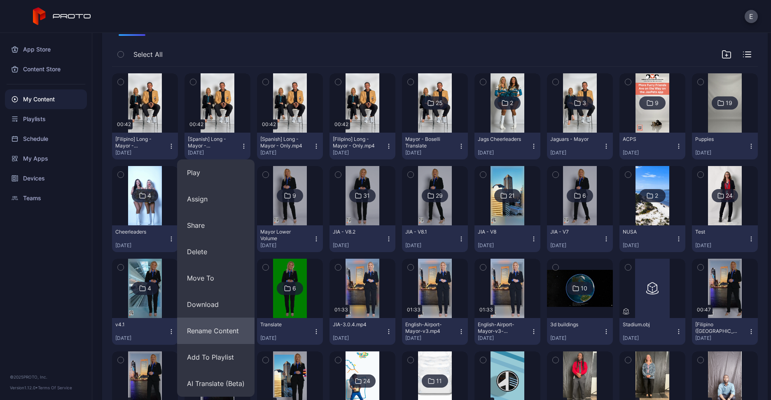
scroll to position [80, 0]
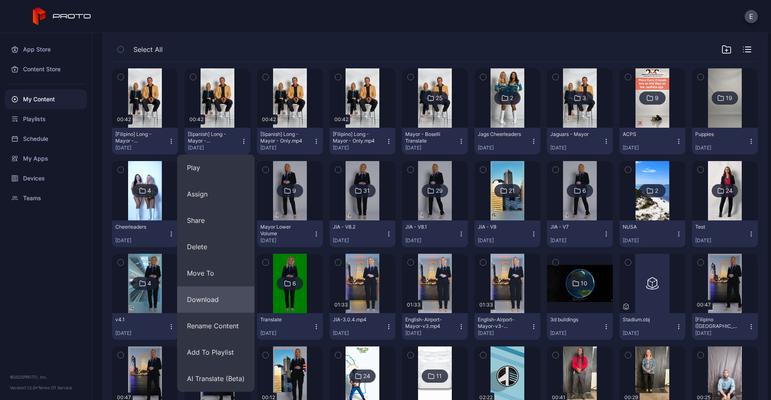
click at [201, 295] on button "Download" at bounding box center [215, 299] width 77 height 26
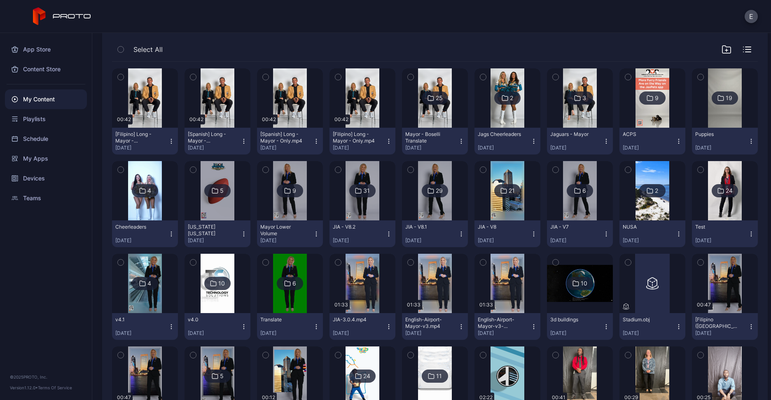
click at [171, 141] on icon "button" at bounding box center [171, 141] width 0 height 0
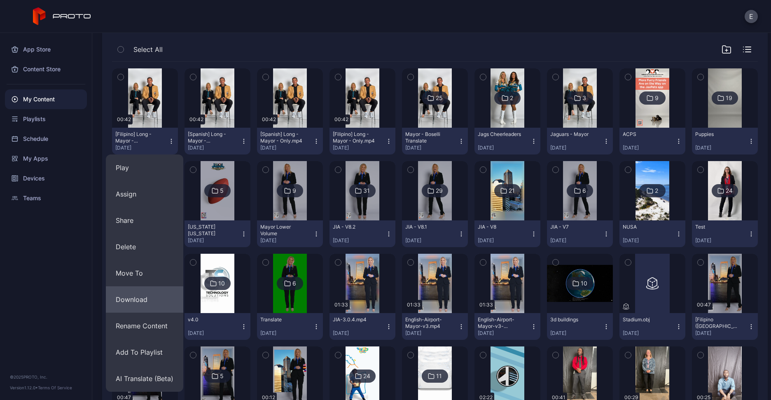
click at [141, 297] on button "Download" at bounding box center [144, 299] width 77 height 26
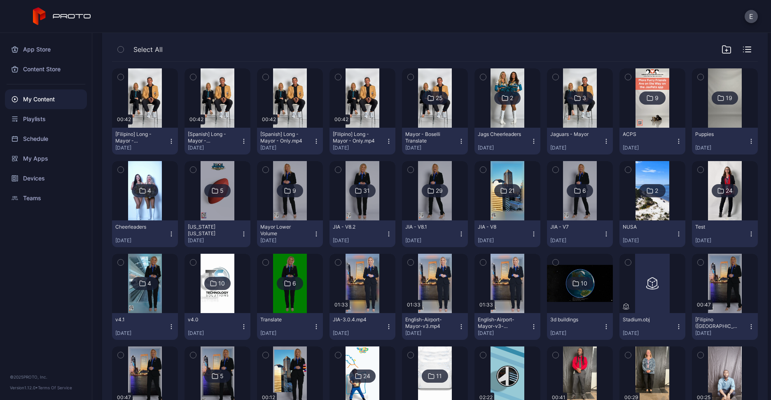
click at [192, 77] on icon "button" at bounding box center [193, 77] width 2 height 1
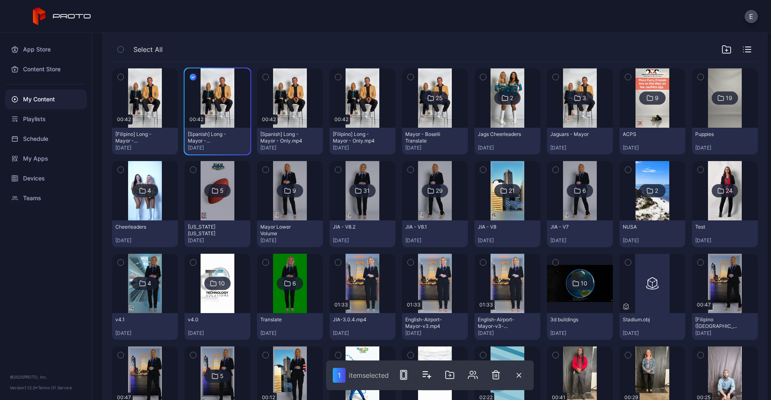
click at [263, 72] on icon "button" at bounding box center [266, 76] width 6 height 9
click at [120, 72] on icon "button" at bounding box center [121, 76] width 6 height 9
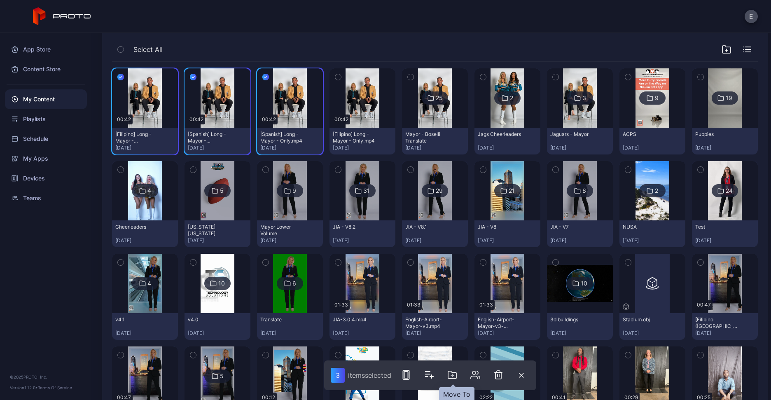
click at [454, 377] on icon "button" at bounding box center [452, 375] width 10 height 10
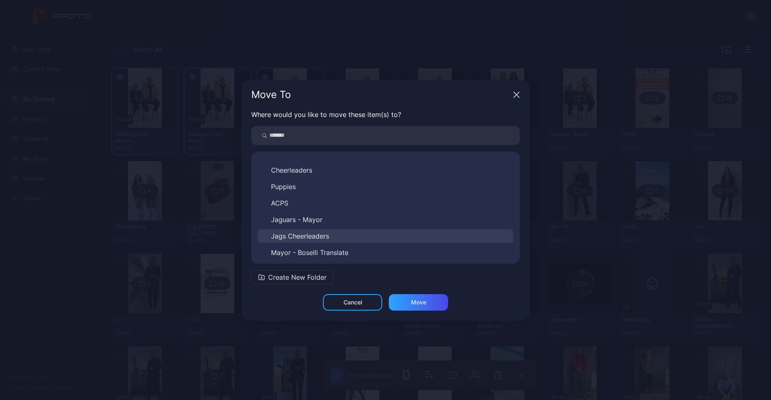
scroll to position [277, 0]
click at [339, 246] on button "Mayor - Boselli Translate" at bounding box center [385, 250] width 255 height 13
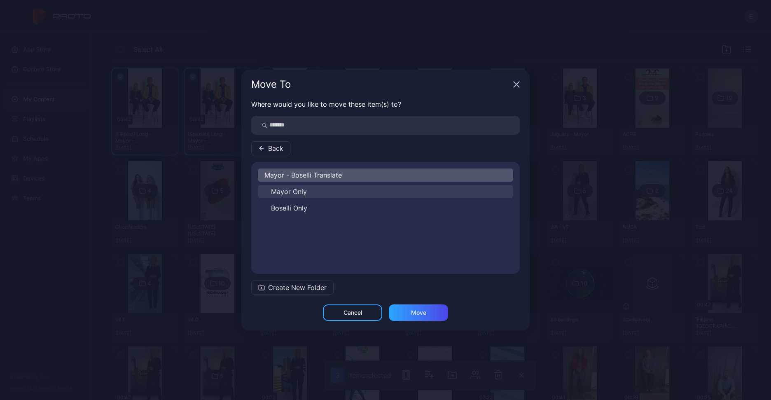
click at [322, 192] on button "Mayor Only" at bounding box center [385, 191] width 255 height 13
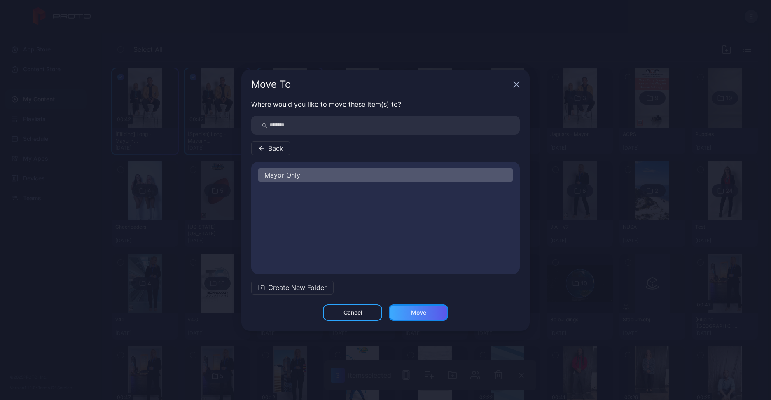
click at [432, 309] on div "Move" at bounding box center [418, 312] width 59 height 16
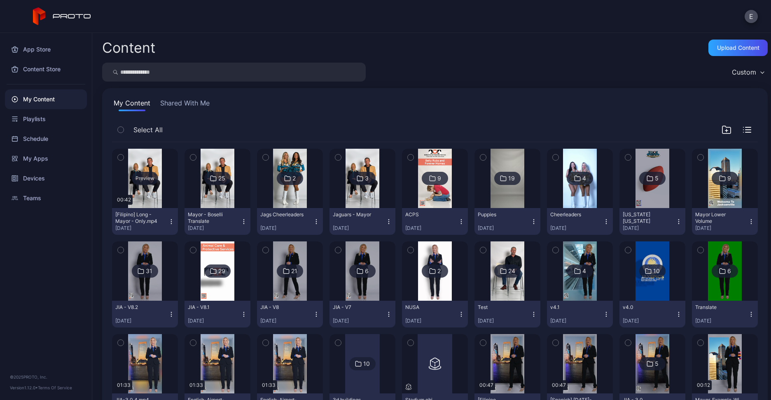
click at [147, 172] on div "Preview" at bounding box center [145, 178] width 26 height 13
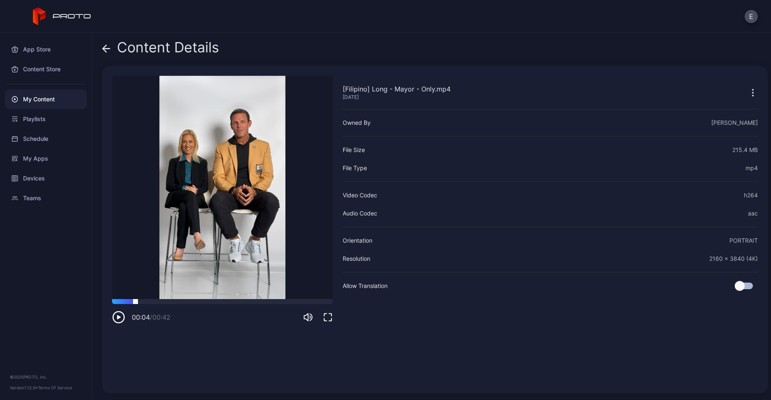
click at [136, 302] on div at bounding box center [222, 301] width 221 height 5
click at [165, 300] on div at bounding box center [222, 301] width 221 height 5
click at [205, 301] on div at bounding box center [222, 301] width 221 height 5
click at [238, 299] on div at bounding box center [222, 301] width 221 height 5
click at [105, 50] on icon at bounding box center [106, 48] width 8 height 8
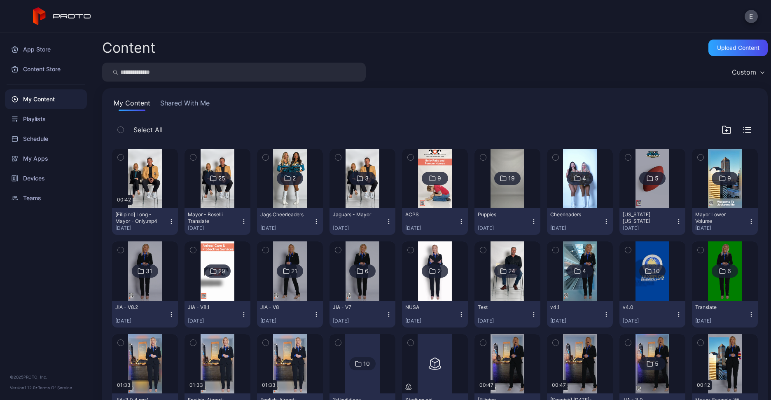
click at [169, 218] on icon "button" at bounding box center [171, 221] width 7 height 7
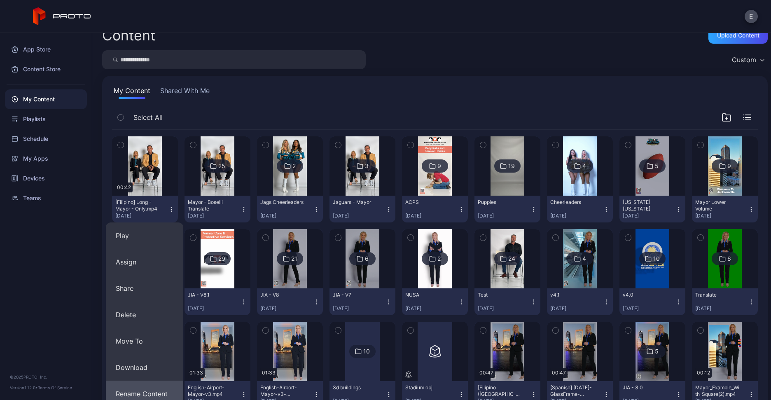
scroll to position [147, 0]
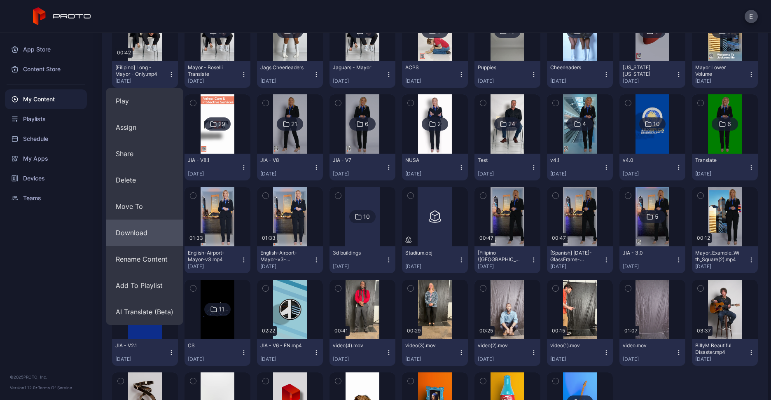
click at [147, 236] on button "Download" at bounding box center [144, 233] width 77 height 26
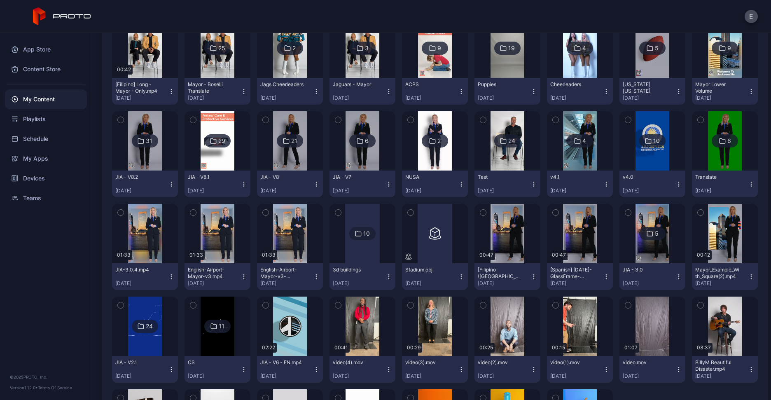
scroll to position [0, 0]
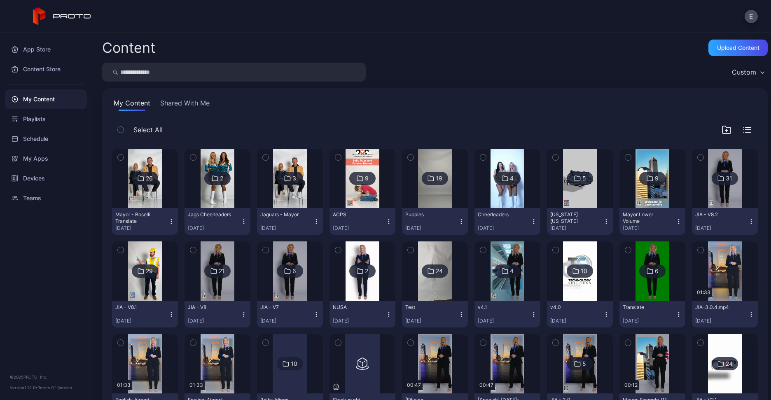
click at [160, 197] on img at bounding box center [144, 178] width 33 height 59
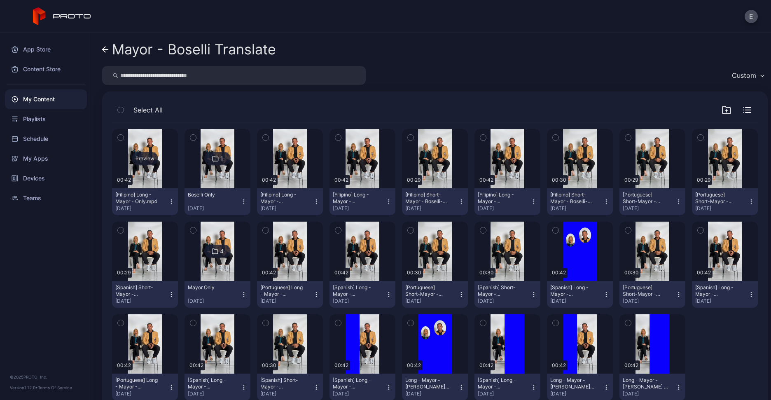
click at [140, 158] on div "Preview" at bounding box center [145, 158] width 26 height 13
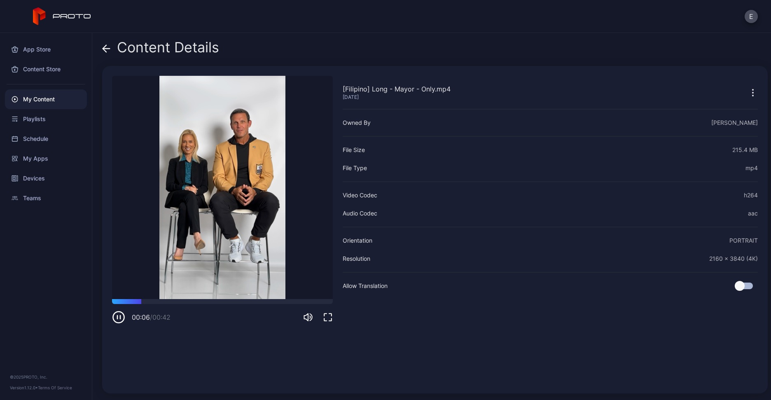
click at [109, 47] on icon at bounding box center [106, 48] width 8 height 8
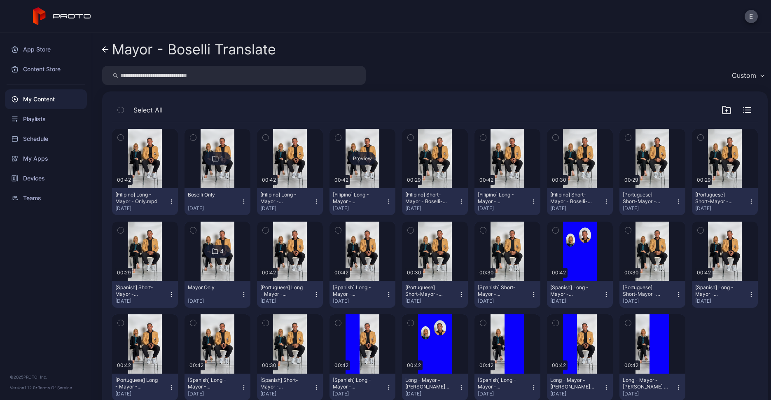
click at [345, 170] on div "Preview" at bounding box center [363, 158] width 66 height 59
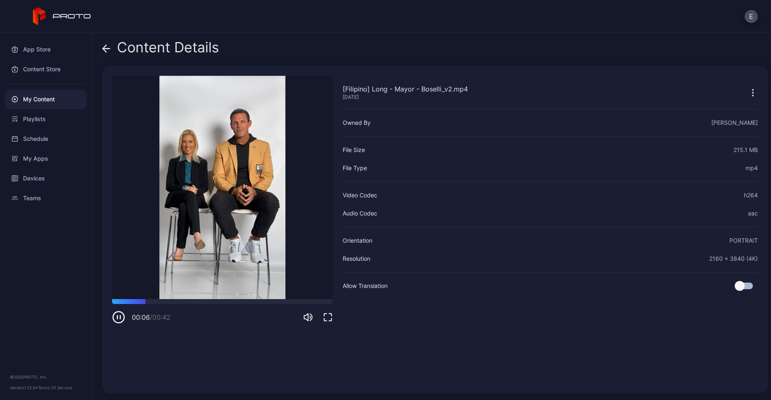
click at [110, 47] on div "Content Details" at bounding box center [160, 50] width 117 height 20
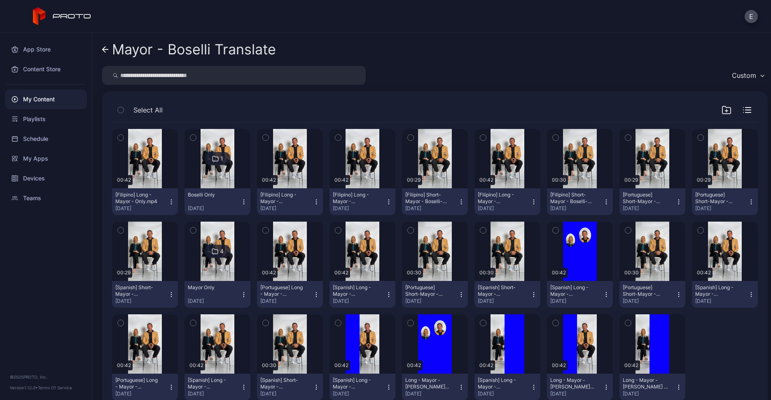
click at [105, 49] on icon at bounding box center [105, 49] width 7 height 7
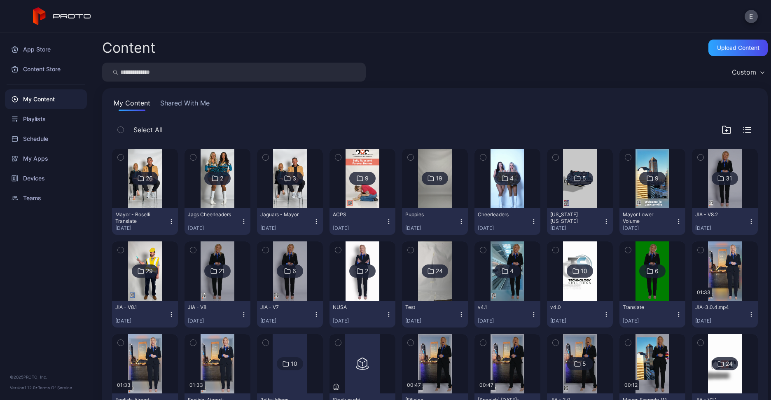
click at [154, 193] on img at bounding box center [144, 178] width 33 height 59
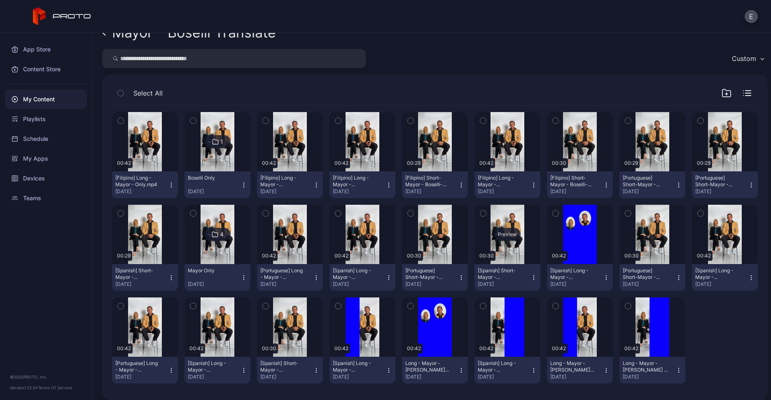
scroll to position [22, 0]
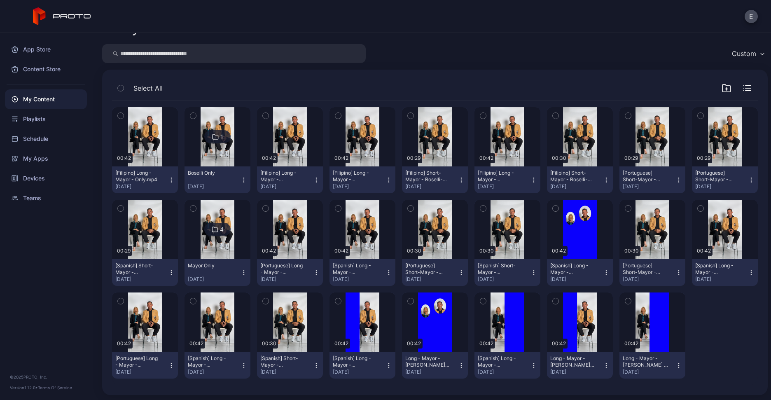
click at [195, 157] on div at bounding box center [217, 136] width 59 height 59
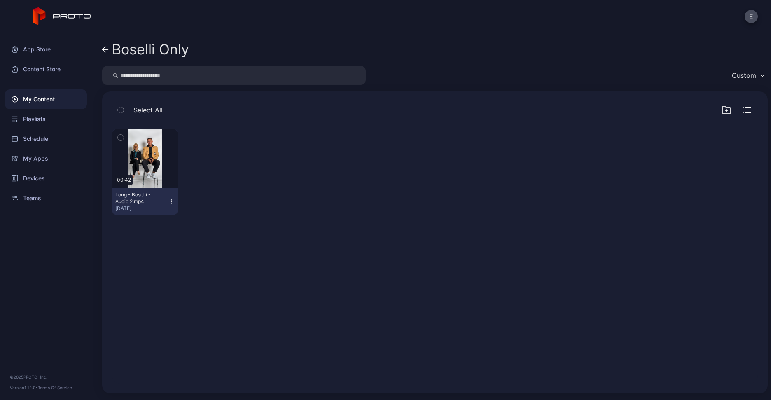
click at [169, 199] on icon "button" at bounding box center [171, 202] width 7 height 7
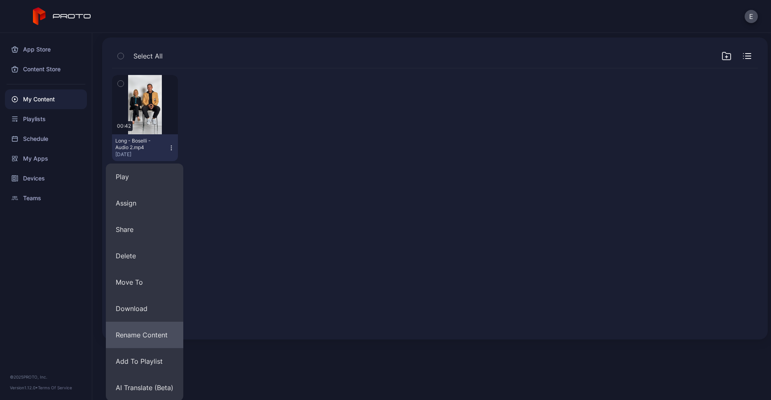
scroll to position [55, 0]
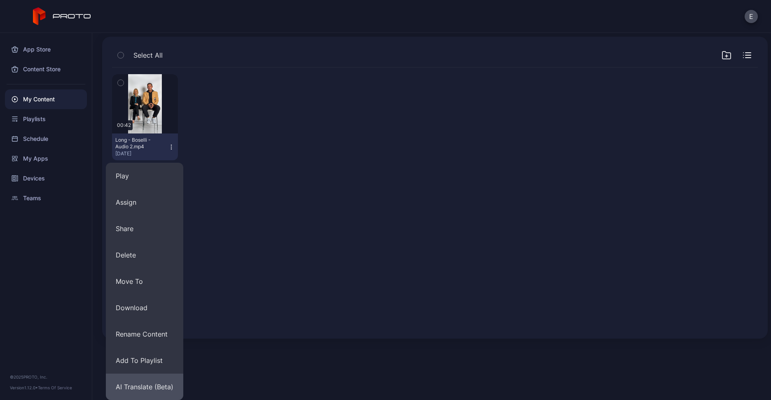
click at [148, 390] on button "AI Translate (Beta)" at bounding box center [144, 387] width 77 height 26
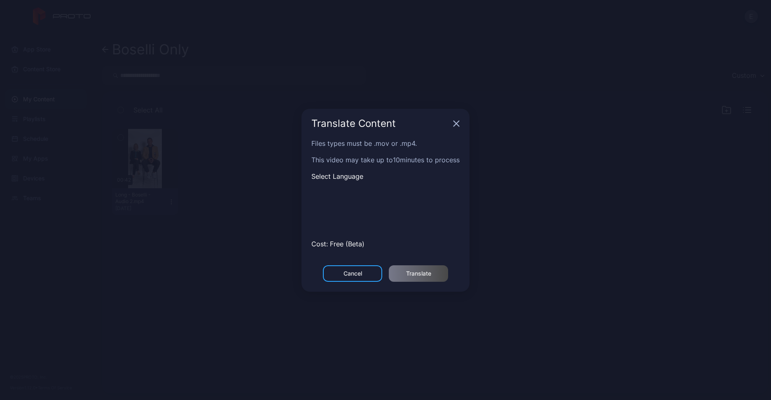
scroll to position [0, 0]
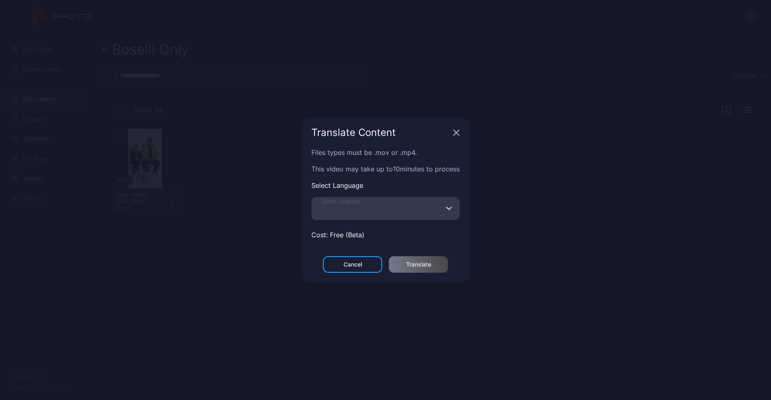
click at [396, 198] on input "Select Language" at bounding box center [385, 208] width 148 height 23
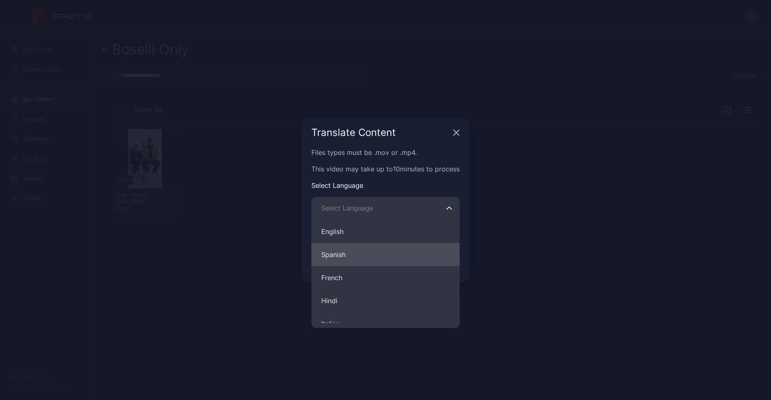
click at [375, 258] on button "Spanish" at bounding box center [385, 254] width 148 height 23
type input "*******"
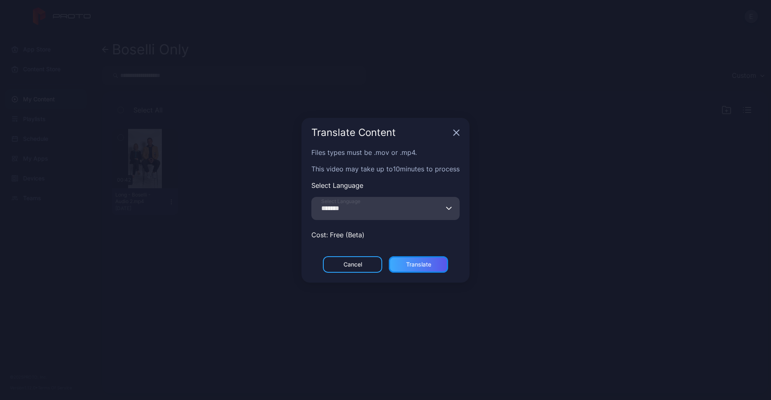
click at [407, 261] on div "Translate" at bounding box center [418, 264] width 25 height 7
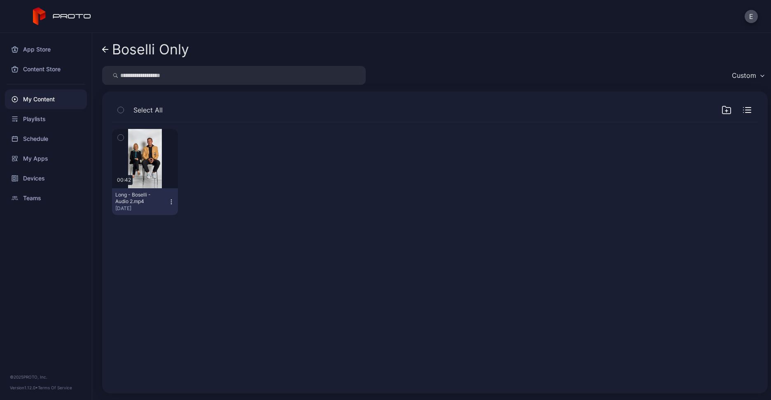
click at [168, 199] on icon "button" at bounding box center [171, 202] width 7 height 7
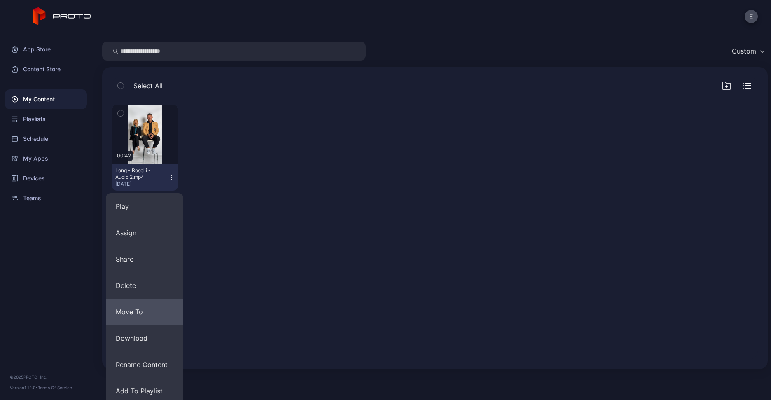
scroll to position [55, 0]
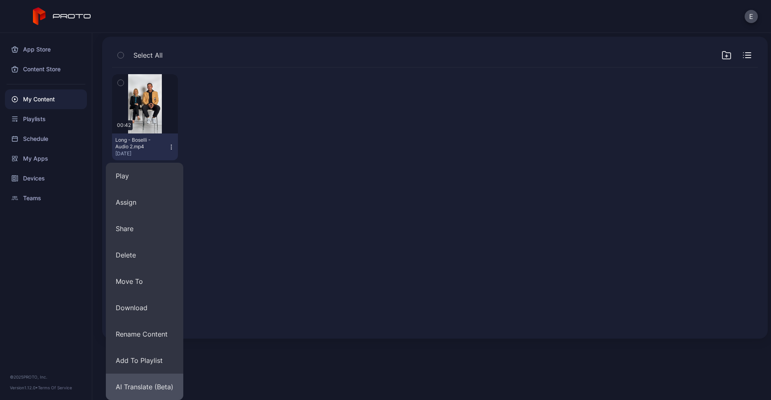
click at [150, 383] on button "AI Translate (Beta)" at bounding box center [144, 387] width 77 height 26
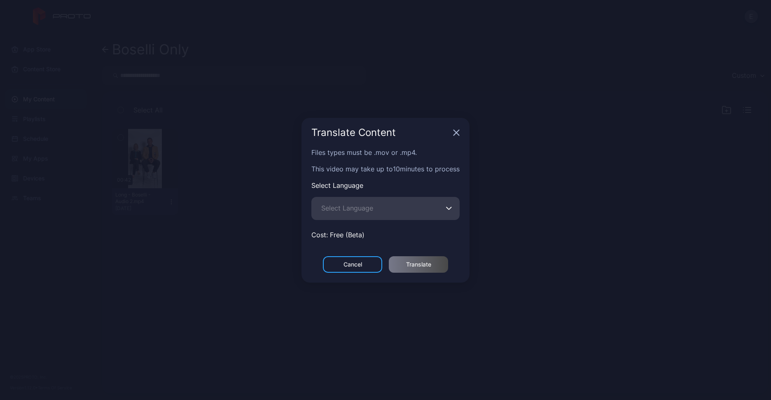
click at [359, 203] on span "Select Language" at bounding box center [347, 208] width 52 height 10
click at [359, 203] on input "Select Language" at bounding box center [385, 208] width 148 height 23
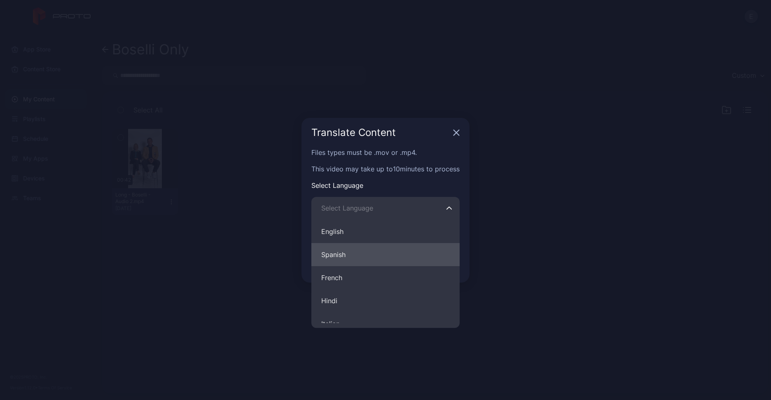
click at [341, 246] on button "Spanish" at bounding box center [385, 254] width 148 height 23
type input "*******"
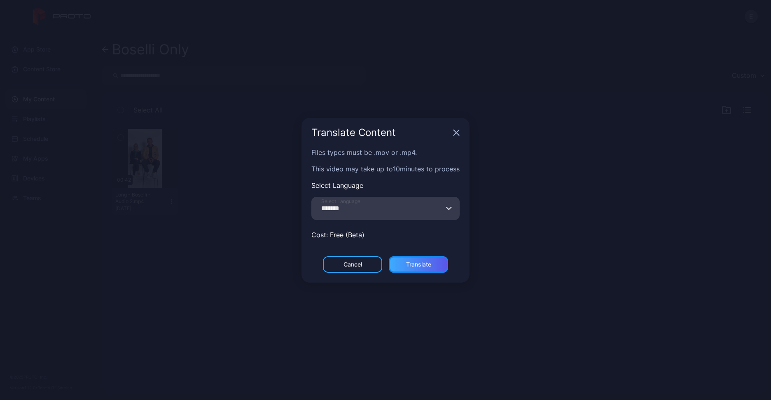
click at [404, 257] on div "Translate" at bounding box center [418, 264] width 59 height 16
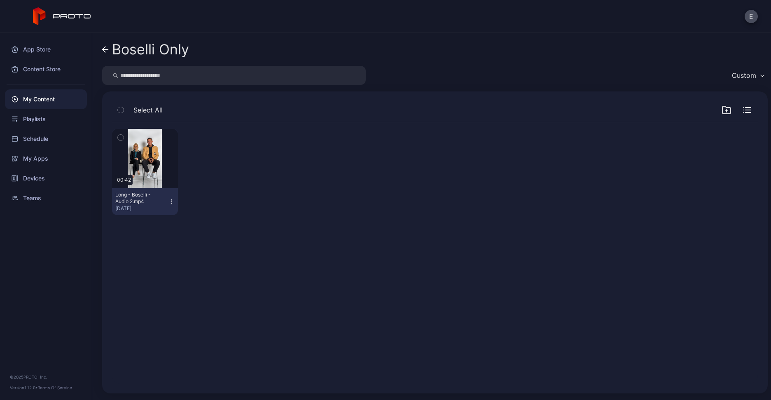
click at [170, 200] on icon "button" at bounding box center [171, 202] width 7 height 7
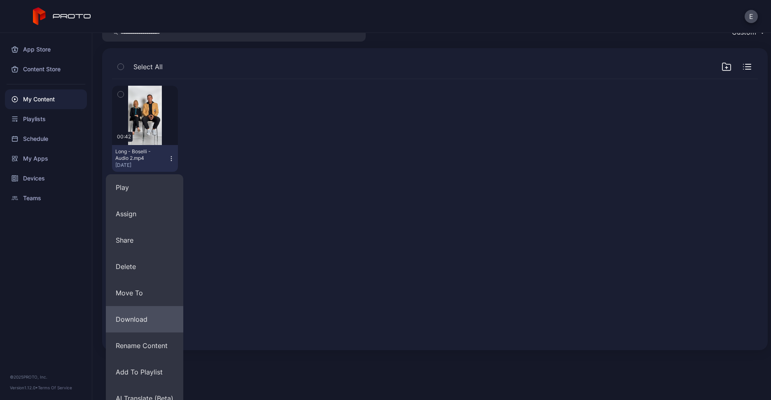
scroll to position [55, 0]
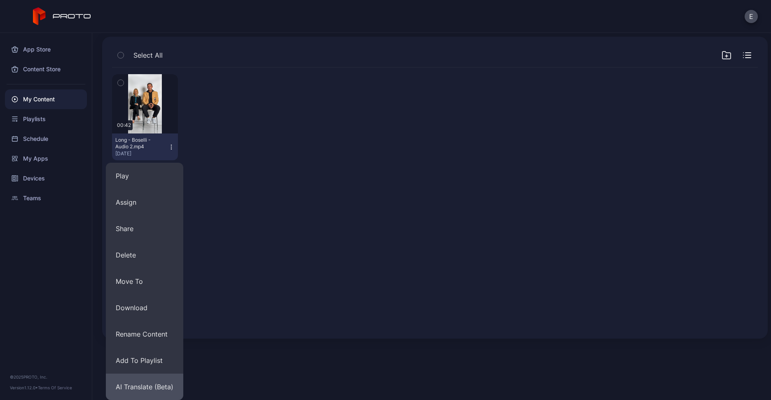
click at [146, 382] on button "AI Translate (Beta)" at bounding box center [144, 387] width 77 height 26
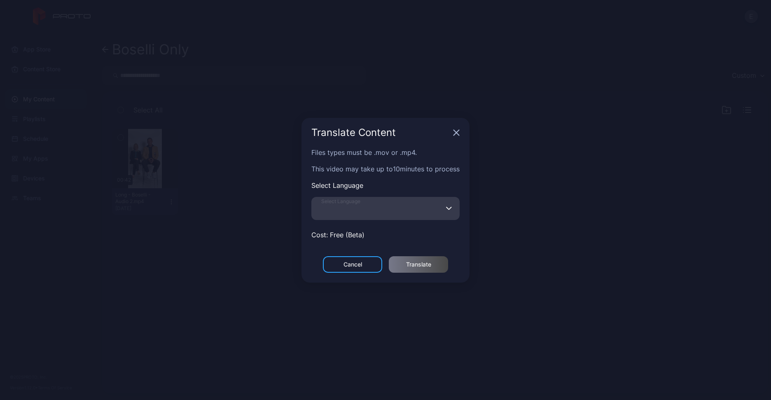
click at [372, 201] on label "Select Language" at bounding box center [385, 208] width 148 height 23
click at [372, 201] on input "Select Language" at bounding box center [385, 208] width 148 height 23
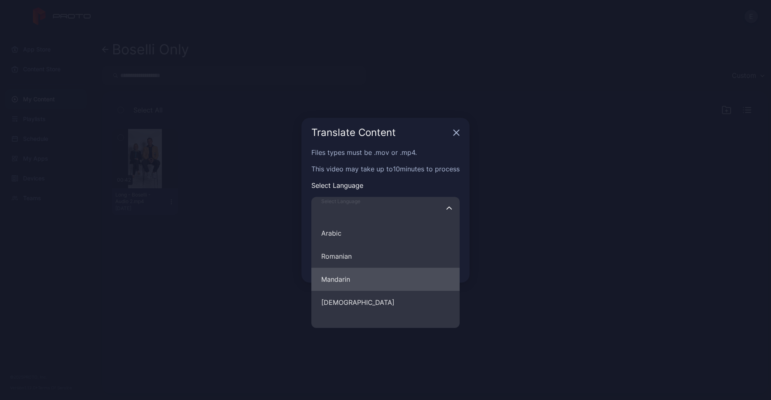
scroll to position [332, 0]
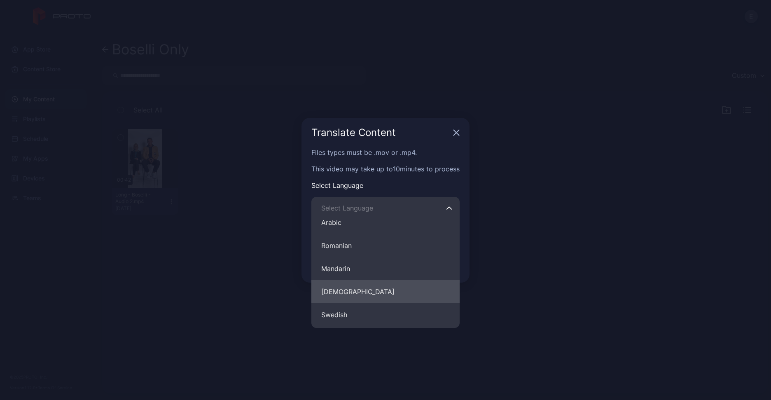
click at [346, 288] on button "[DEMOGRAPHIC_DATA]" at bounding box center [385, 291] width 148 height 23
type input "********"
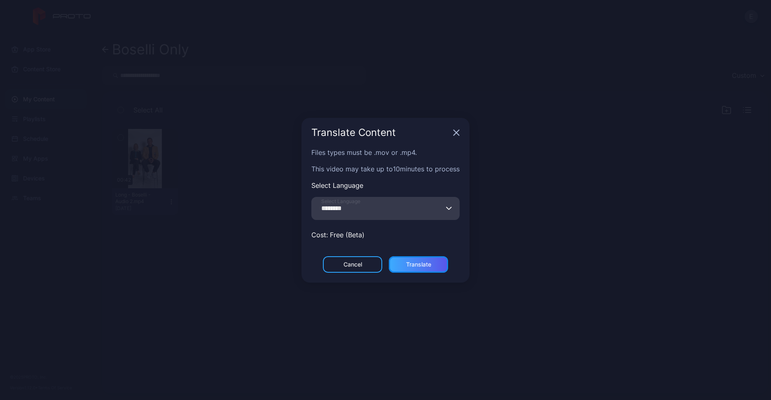
click at [409, 261] on div "Translate" at bounding box center [418, 264] width 25 height 7
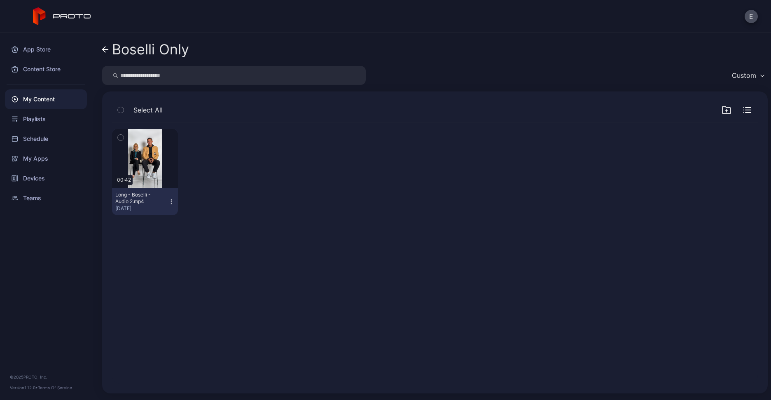
click at [172, 200] on icon "button" at bounding box center [171, 202] width 7 height 7
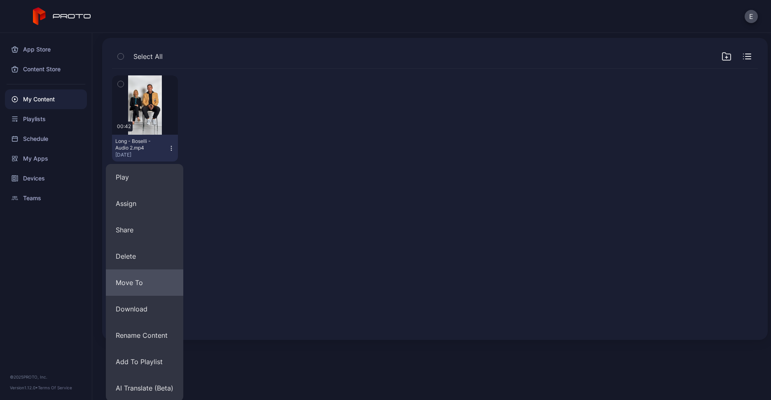
scroll to position [55, 0]
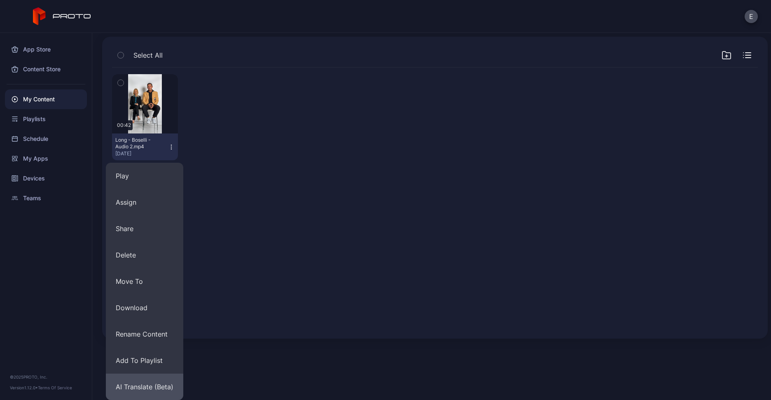
click at [140, 380] on button "AI Translate (Beta)" at bounding box center [144, 387] width 77 height 26
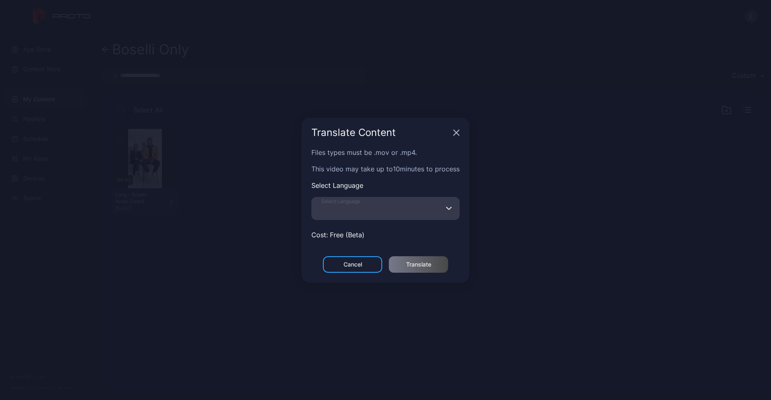
click at [395, 208] on input "Select Language" at bounding box center [385, 208] width 148 height 23
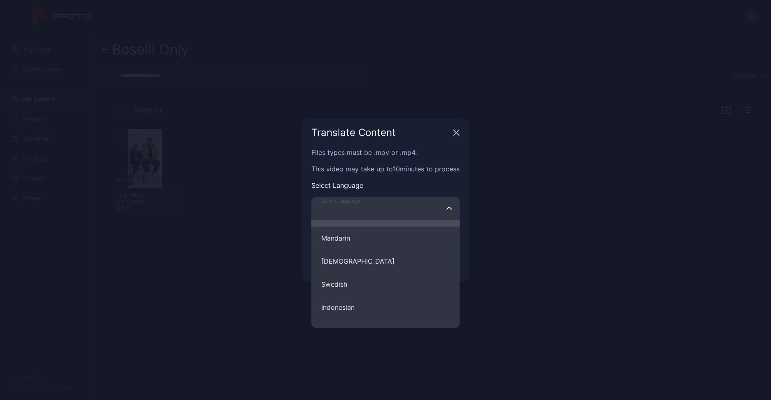
scroll to position [364, 0]
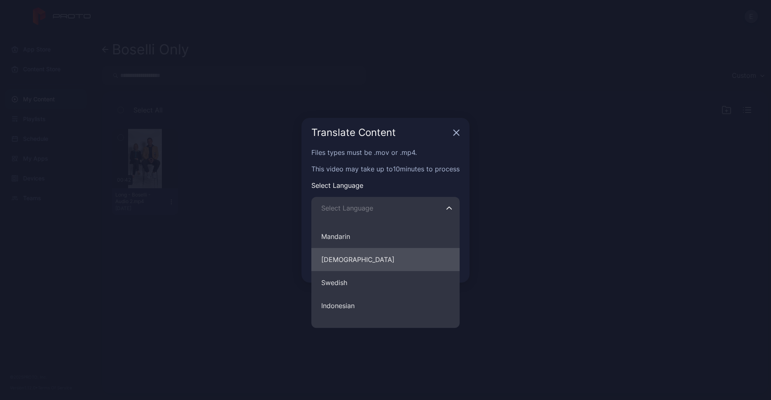
click at [332, 257] on button "[DEMOGRAPHIC_DATA]" at bounding box center [385, 259] width 148 height 23
type input "********"
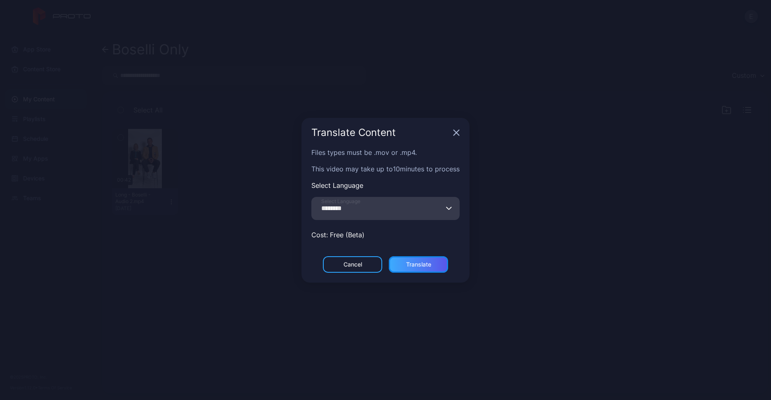
click at [414, 261] on div "Translate" at bounding box center [418, 264] width 25 height 7
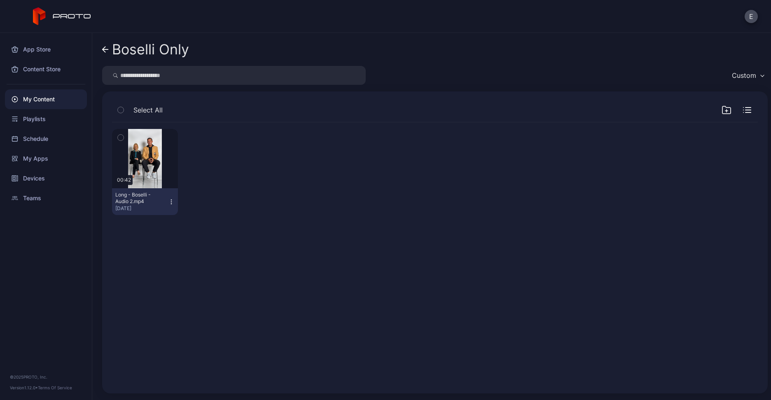
click at [62, 99] on div "My Content" at bounding box center [46, 99] width 82 height 20
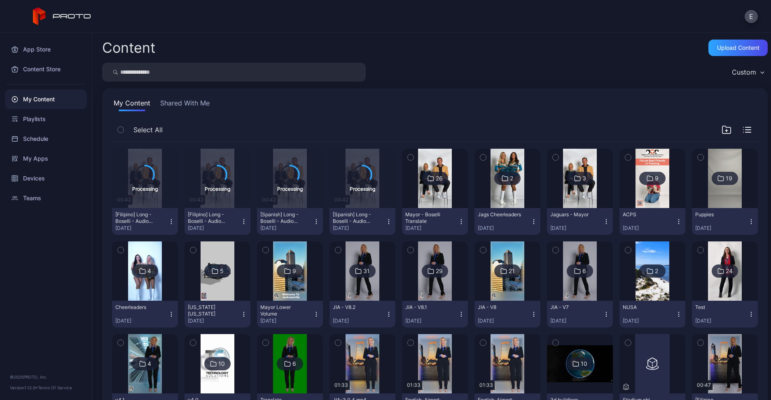
click at [442, 193] on img at bounding box center [434, 178] width 33 height 59
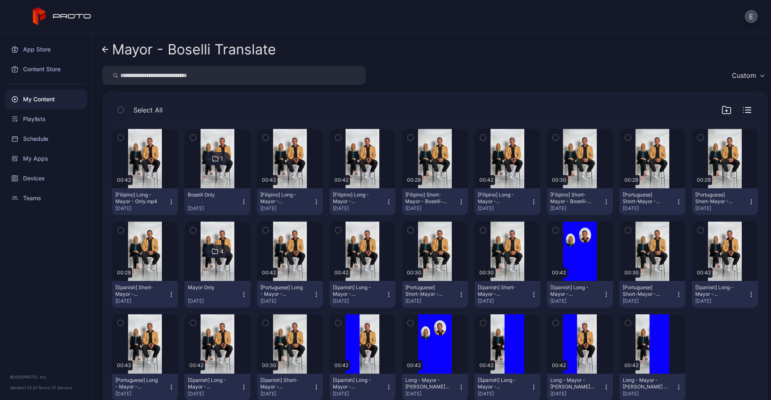
click at [102, 52] on icon at bounding box center [105, 49] width 7 height 7
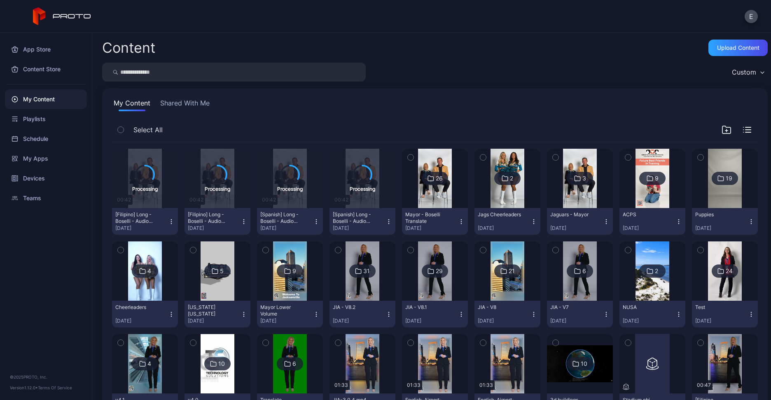
click at [583, 192] on img at bounding box center [579, 178] width 33 height 59
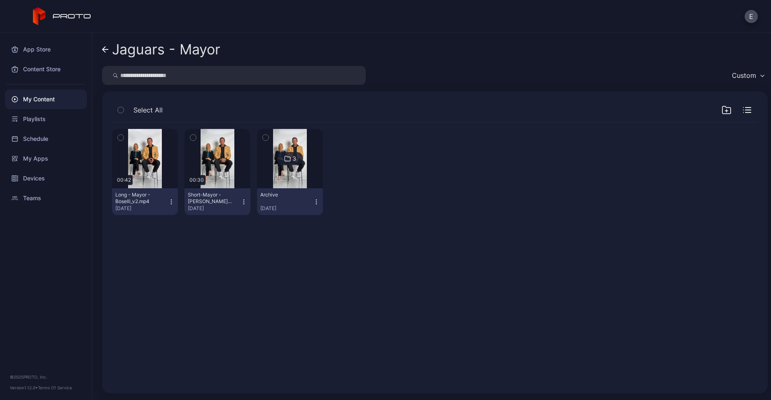
click at [171, 199] on icon "button" at bounding box center [171, 202] width 7 height 7
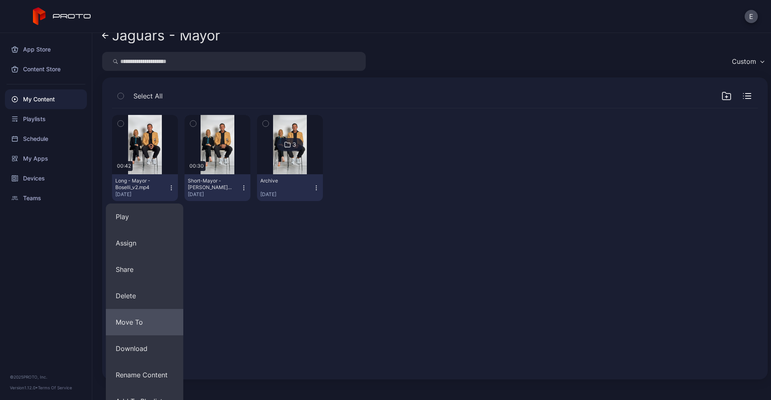
scroll to position [55, 0]
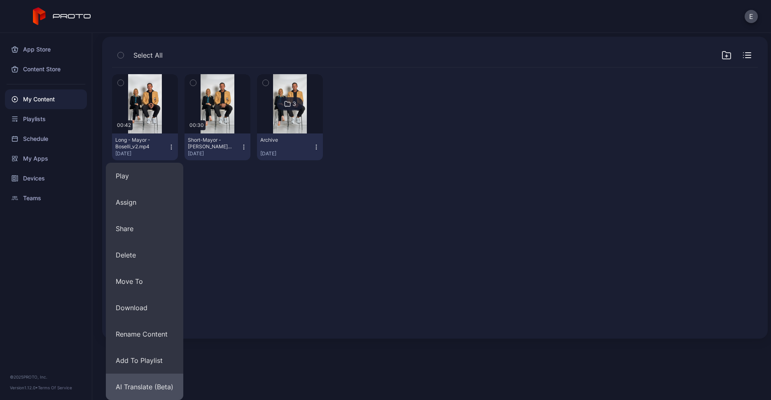
click at [161, 382] on button "AI Translate (Beta)" at bounding box center [144, 387] width 77 height 26
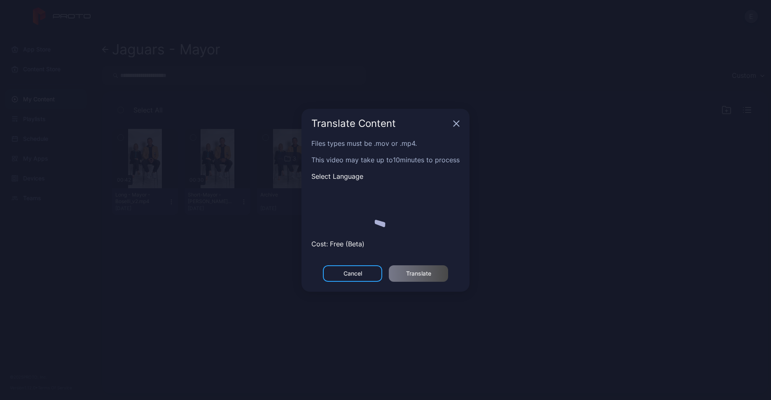
scroll to position [0, 0]
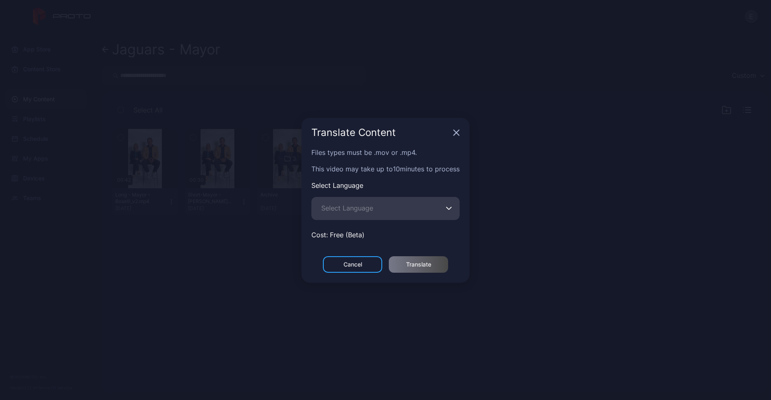
click at [370, 205] on span "Select Language" at bounding box center [347, 208] width 52 height 10
click at [370, 205] on input "Select Language" at bounding box center [385, 208] width 148 height 23
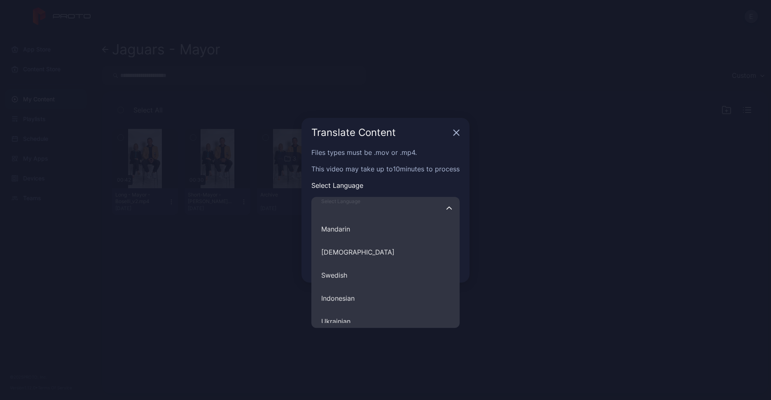
scroll to position [374, 0]
click at [360, 241] on button "[DEMOGRAPHIC_DATA]" at bounding box center [385, 249] width 148 height 23
type input "********"
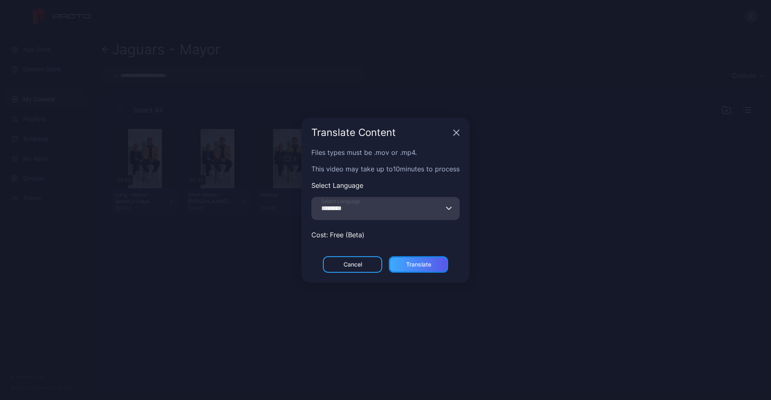
click at [416, 259] on div "Translate" at bounding box center [418, 264] width 59 height 16
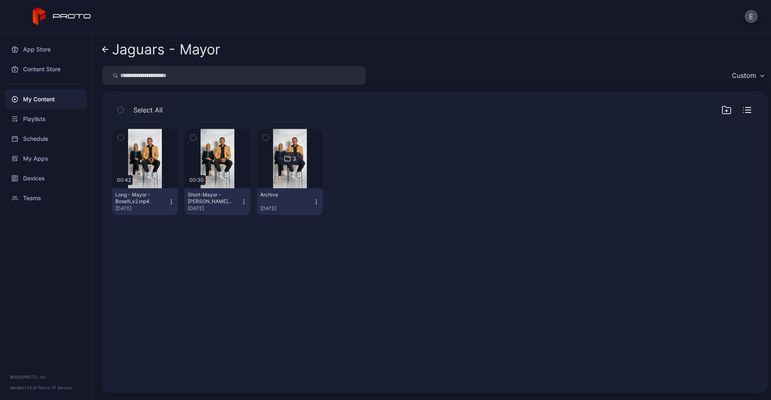
click at [65, 96] on div "My Content" at bounding box center [46, 99] width 82 height 20
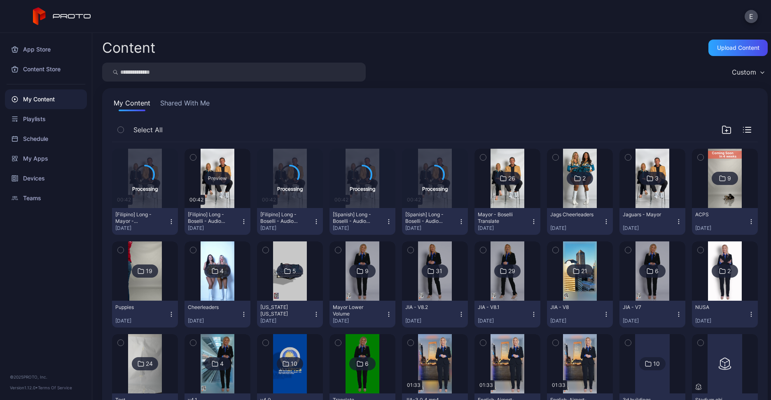
click at [216, 174] on div "Preview" at bounding box center [217, 178] width 26 height 13
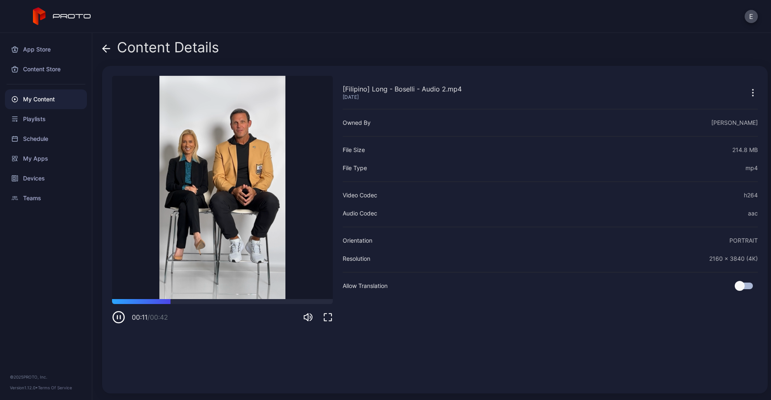
click at [33, 100] on div "My Content" at bounding box center [46, 99] width 82 height 20
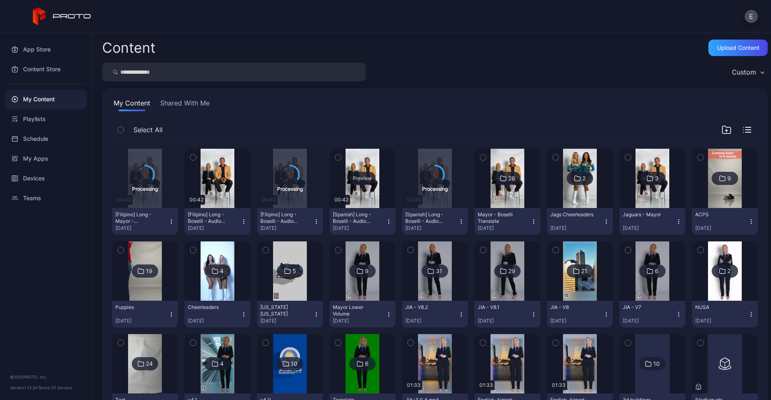
click at [367, 179] on div "Preview" at bounding box center [362, 178] width 26 height 13
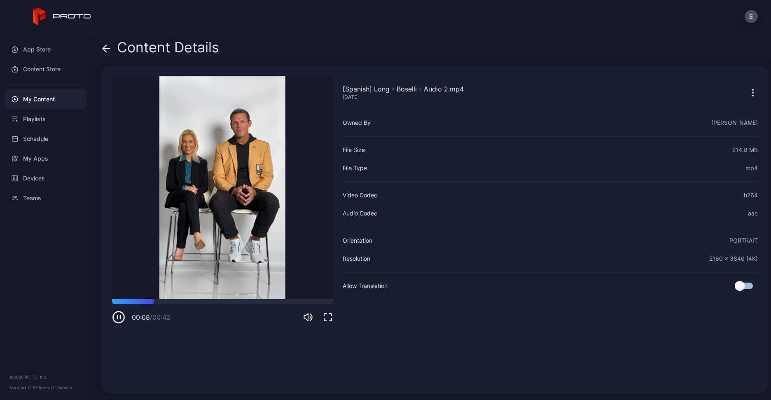
click at [104, 49] on icon at bounding box center [106, 49] width 7 height 0
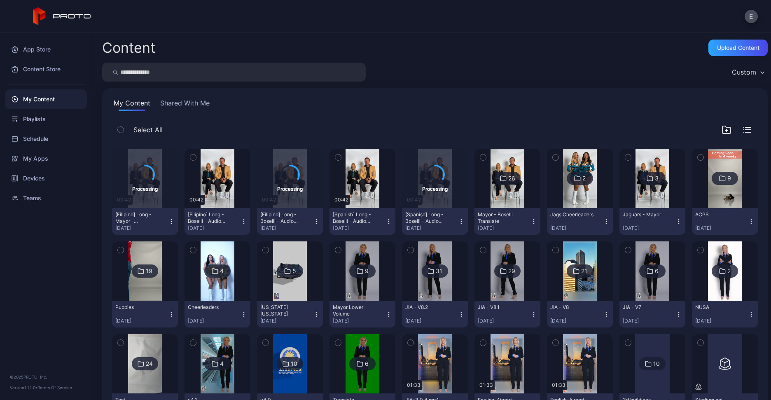
click at [381, 124] on div "Select All" at bounding box center [435, 131] width 646 height 21
click at [483, 47] on div "Content Upload Content" at bounding box center [435, 48] width 666 height 16
click at [243, 218] on icon "button" at bounding box center [244, 221] width 7 height 7
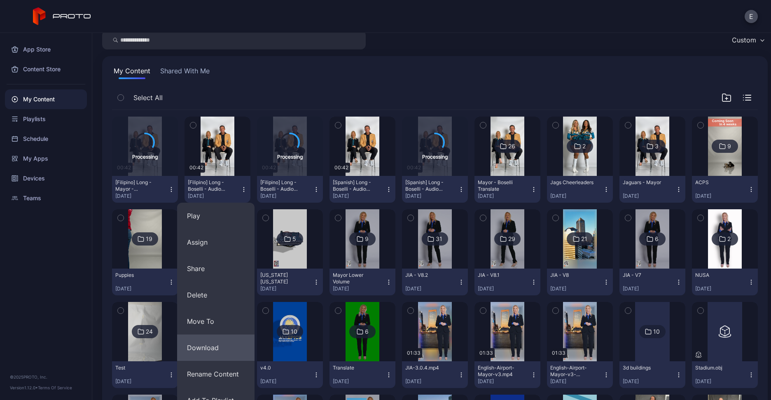
scroll to position [33, 0]
click at [209, 353] on button "Download" at bounding box center [215, 347] width 77 height 26
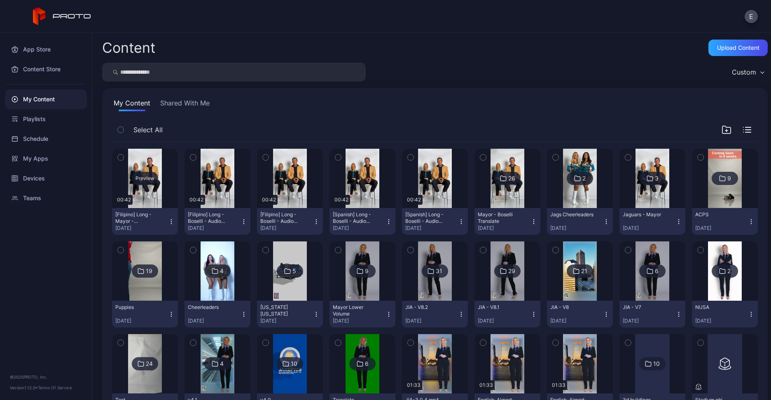
click at [146, 175] on div "Preview" at bounding box center [145, 178] width 26 height 13
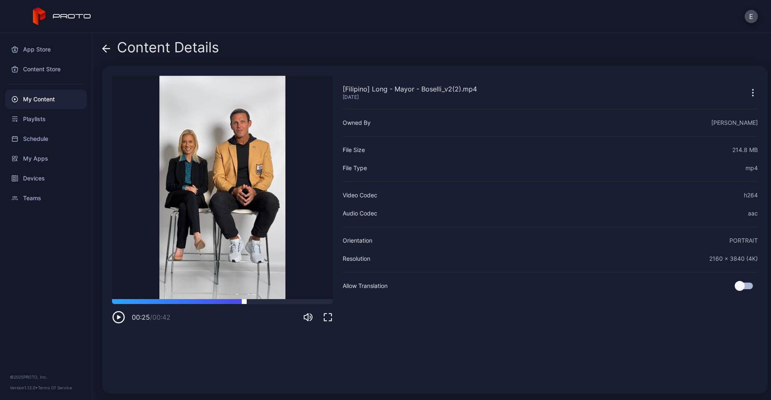
click at [244, 302] on div at bounding box center [222, 301] width 221 height 5
click at [121, 316] on icon "button" at bounding box center [118, 317] width 13 height 13
drag, startPoint x: 296, startPoint y: 301, endPoint x: 287, endPoint y: 282, distance: 20.6
click at [296, 301] on div at bounding box center [222, 301] width 221 height 5
click at [211, 209] on video "Sorry, your browser doesn‘t support embedded videos" at bounding box center [222, 187] width 221 height 223
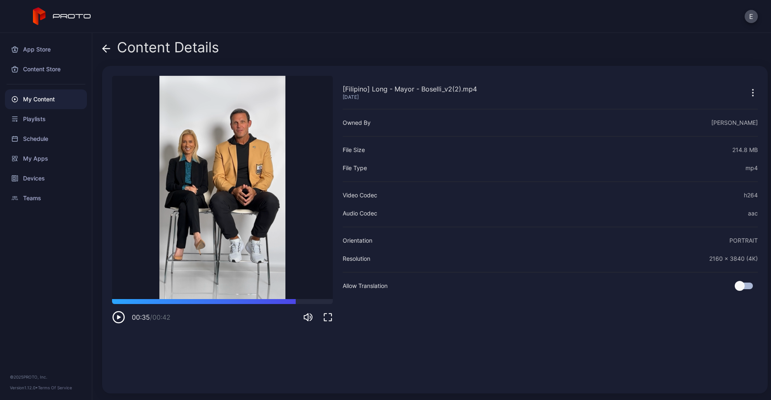
click at [117, 317] on icon "button" at bounding box center [119, 317] width 4 height 4
click at [239, 238] on video "Sorry, your browser doesn‘t support embedded videos" at bounding box center [222, 187] width 221 height 223
click at [122, 320] on icon "button" at bounding box center [118, 317] width 13 height 13
click at [117, 319] on icon "button" at bounding box center [118, 317] width 13 height 13
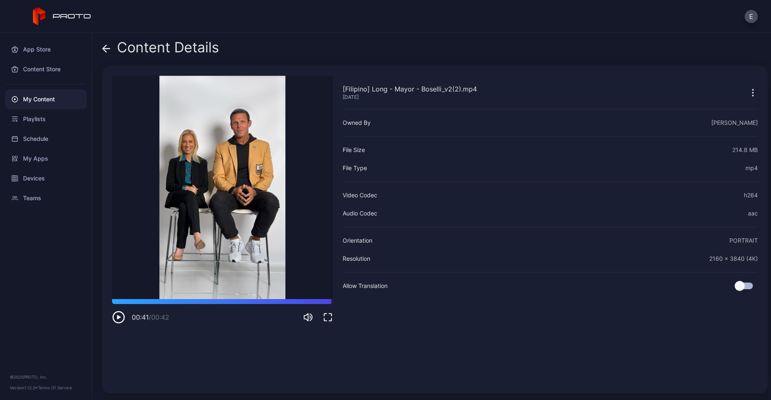
click at [105, 49] on icon at bounding box center [106, 49] width 7 height 0
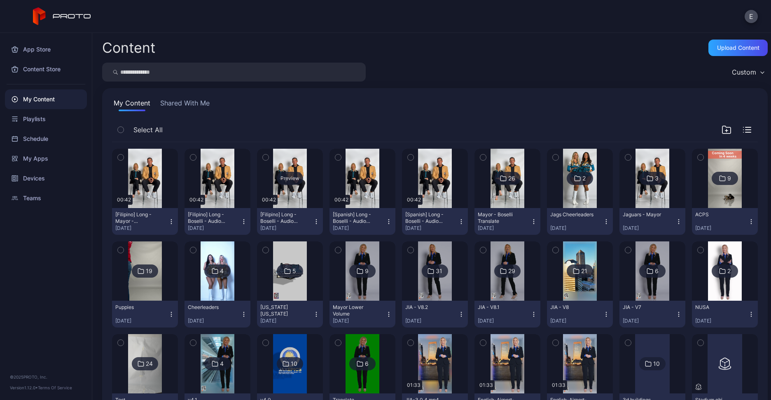
click at [285, 177] on div "Preview" at bounding box center [290, 178] width 26 height 13
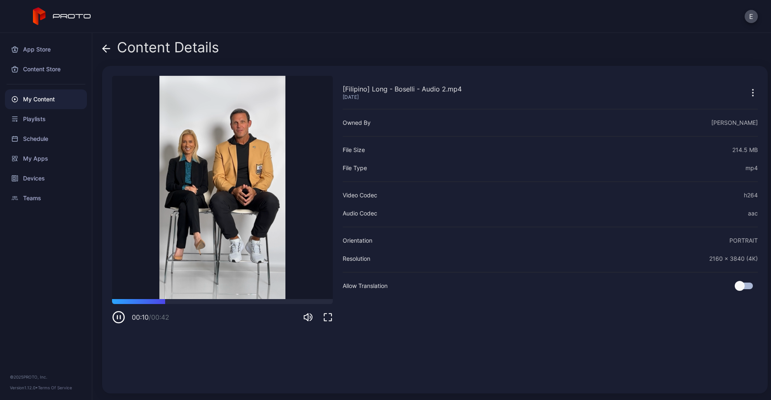
click at [117, 320] on icon "button" at bounding box center [118, 317] width 13 height 13
click at [120, 51] on div "Content Details" at bounding box center [160, 50] width 117 height 20
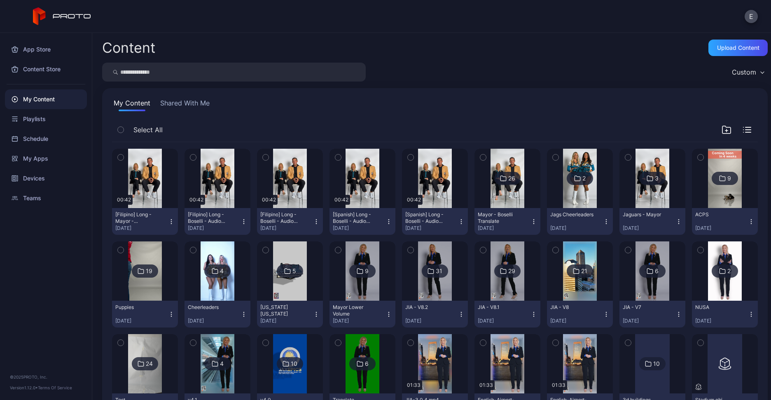
click at [496, 188] on img at bounding box center [507, 178] width 33 height 59
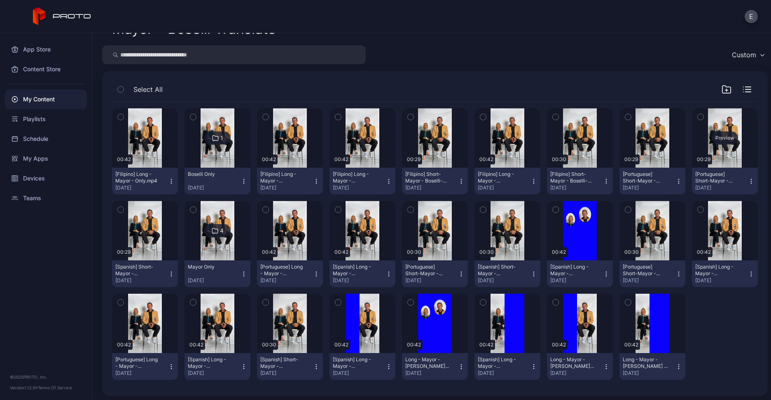
scroll to position [22, 0]
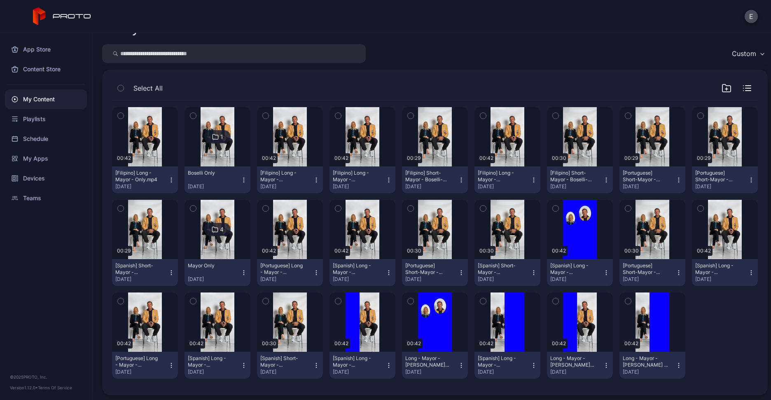
click at [210, 233] on div "4" at bounding box center [217, 229] width 26 height 13
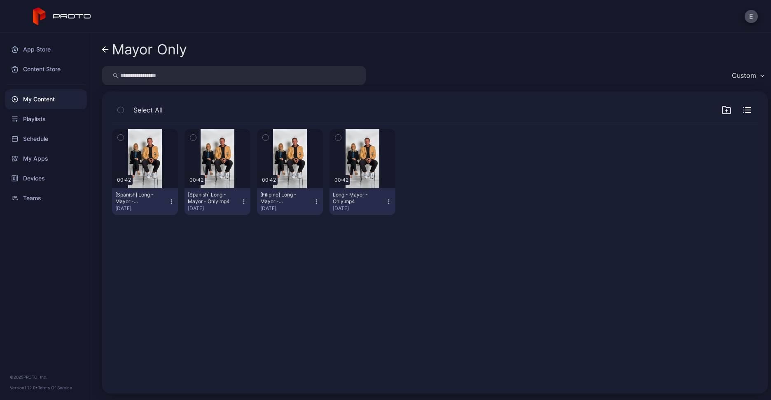
click at [386, 200] on icon "button" at bounding box center [389, 202] width 7 height 7
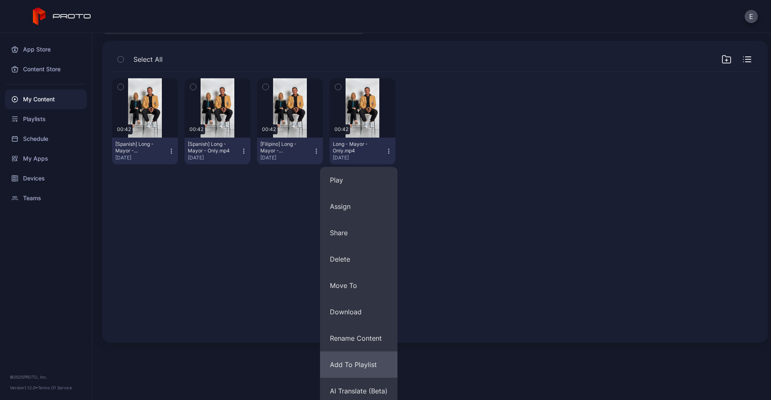
scroll to position [55, 0]
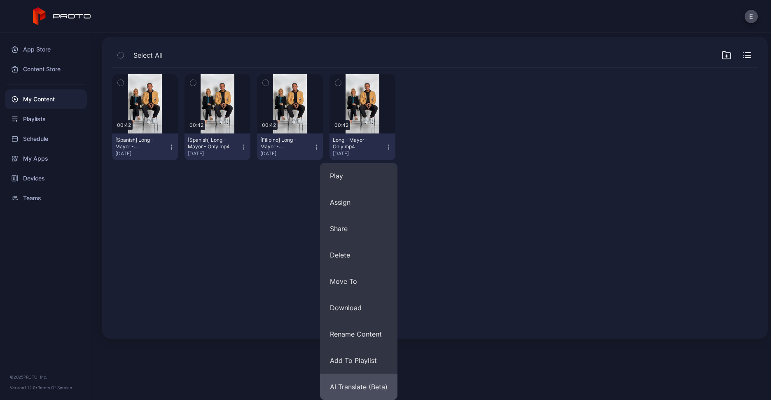
click at [365, 384] on button "AI Translate (Beta)" at bounding box center [358, 387] width 77 height 26
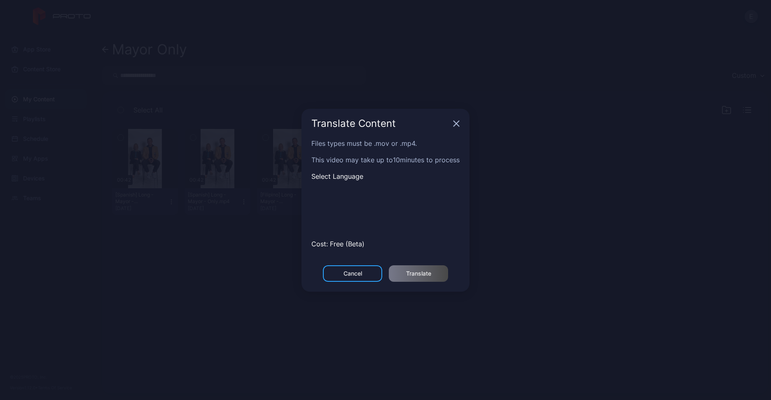
scroll to position [0, 0]
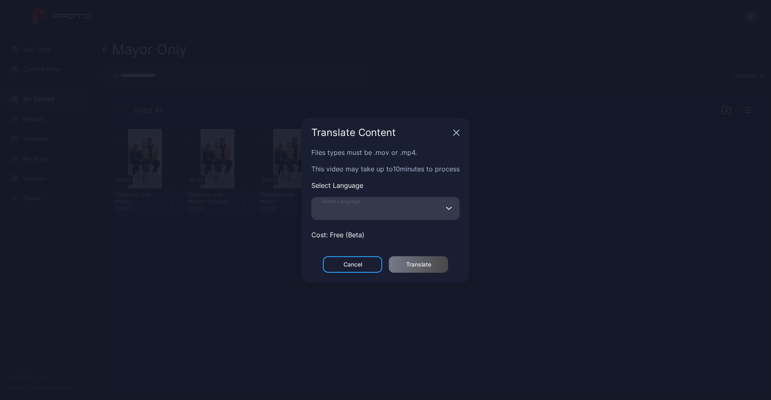
click at [381, 212] on input "Select Language" at bounding box center [385, 208] width 148 height 23
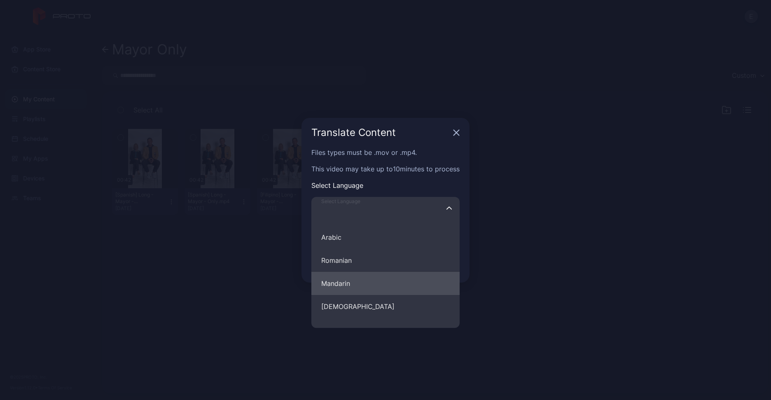
scroll to position [324, 0]
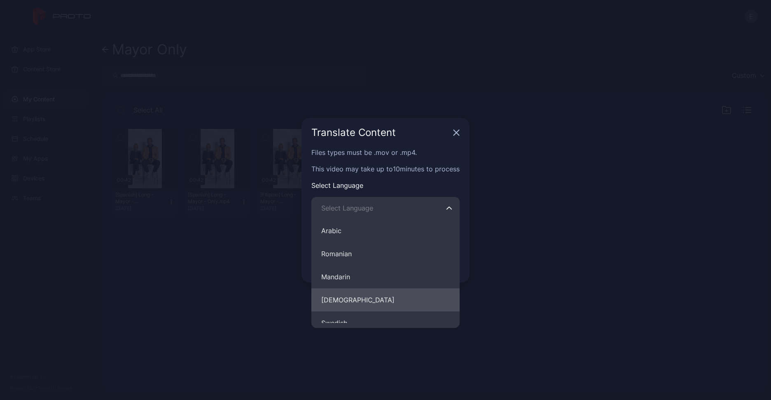
click at [354, 290] on button "[DEMOGRAPHIC_DATA]" at bounding box center [385, 299] width 148 height 23
type input "********"
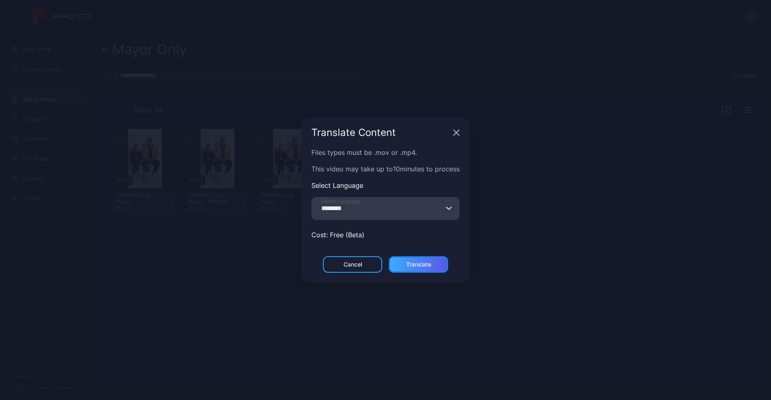
click at [421, 261] on div "Translate" at bounding box center [418, 264] width 25 height 7
